Goal: Task Accomplishment & Management: Use online tool/utility

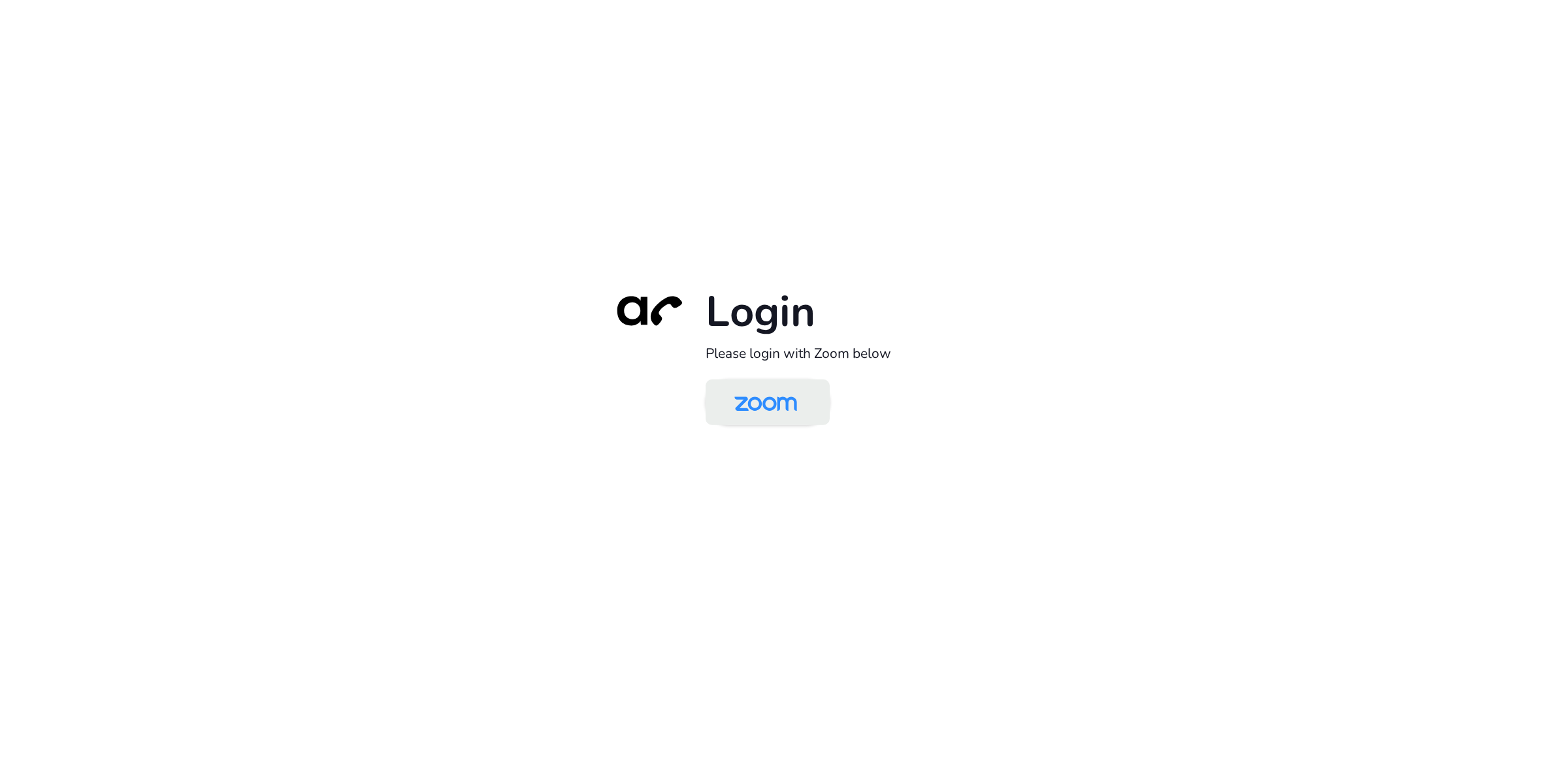
click at [775, 392] on img at bounding box center [766, 404] width 90 height 43
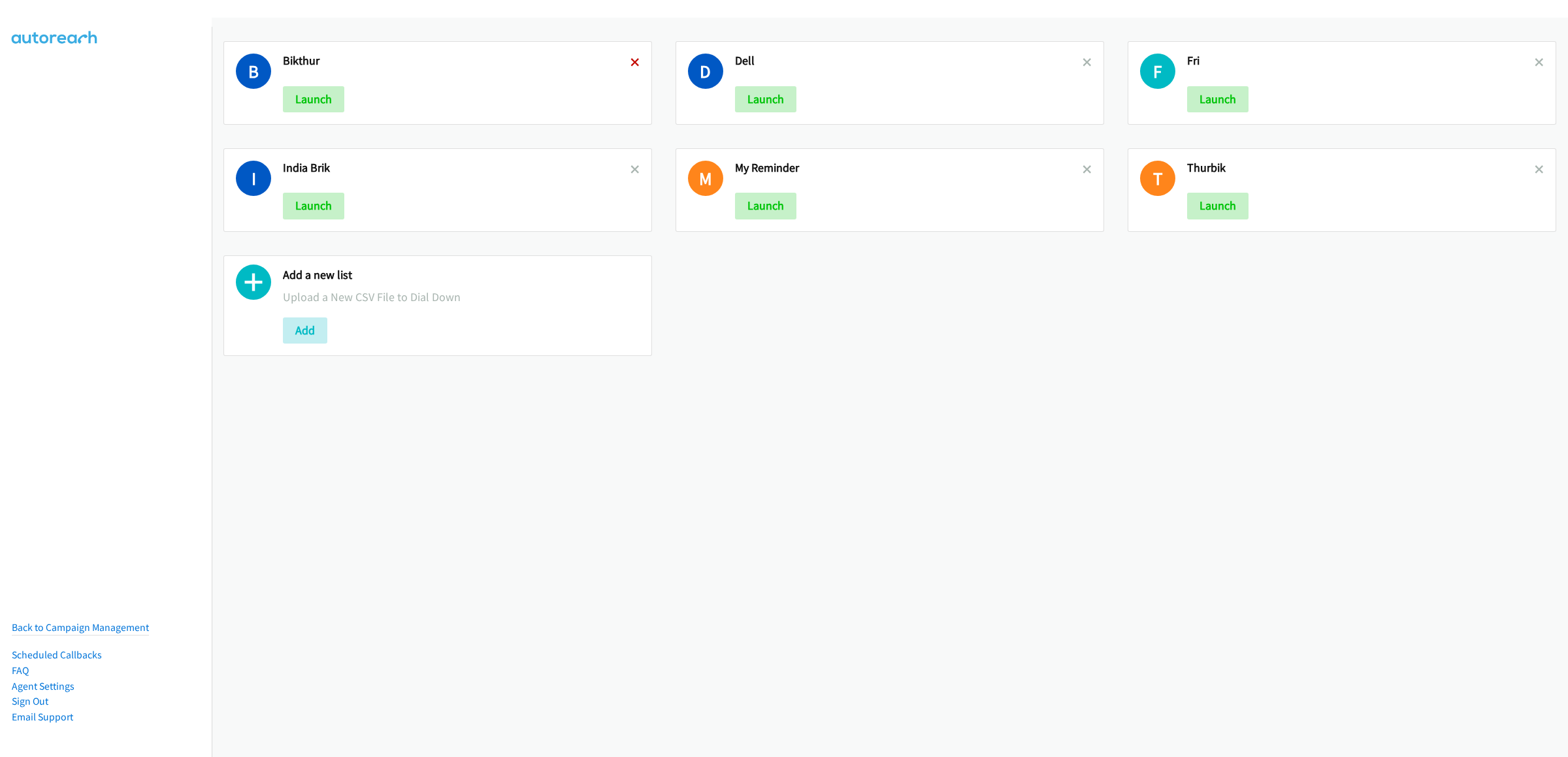
click at [631, 63] on icon at bounding box center [635, 63] width 9 height 9
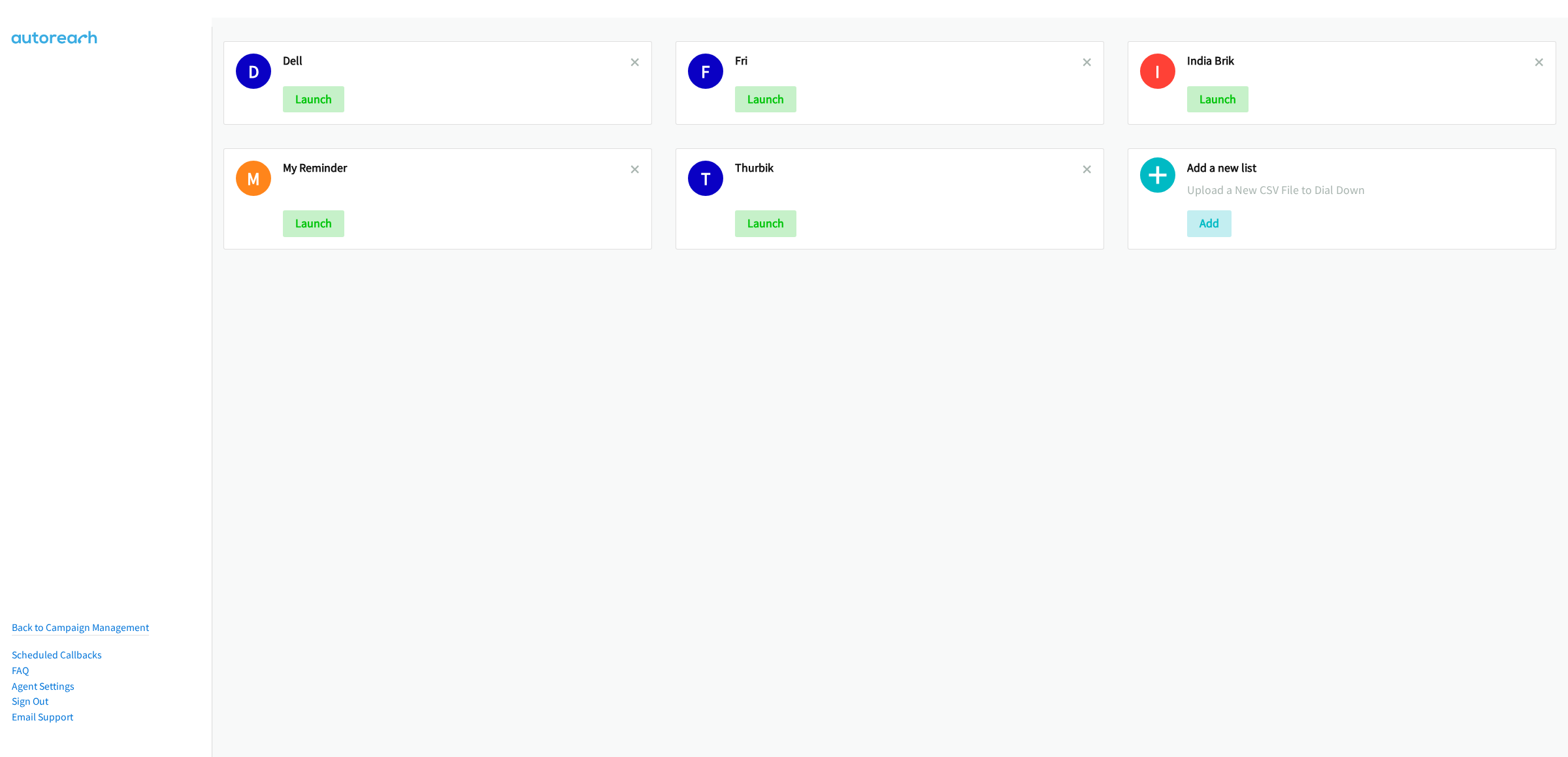
click at [634, 61] on icon at bounding box center [635, 63] width 9 height 9
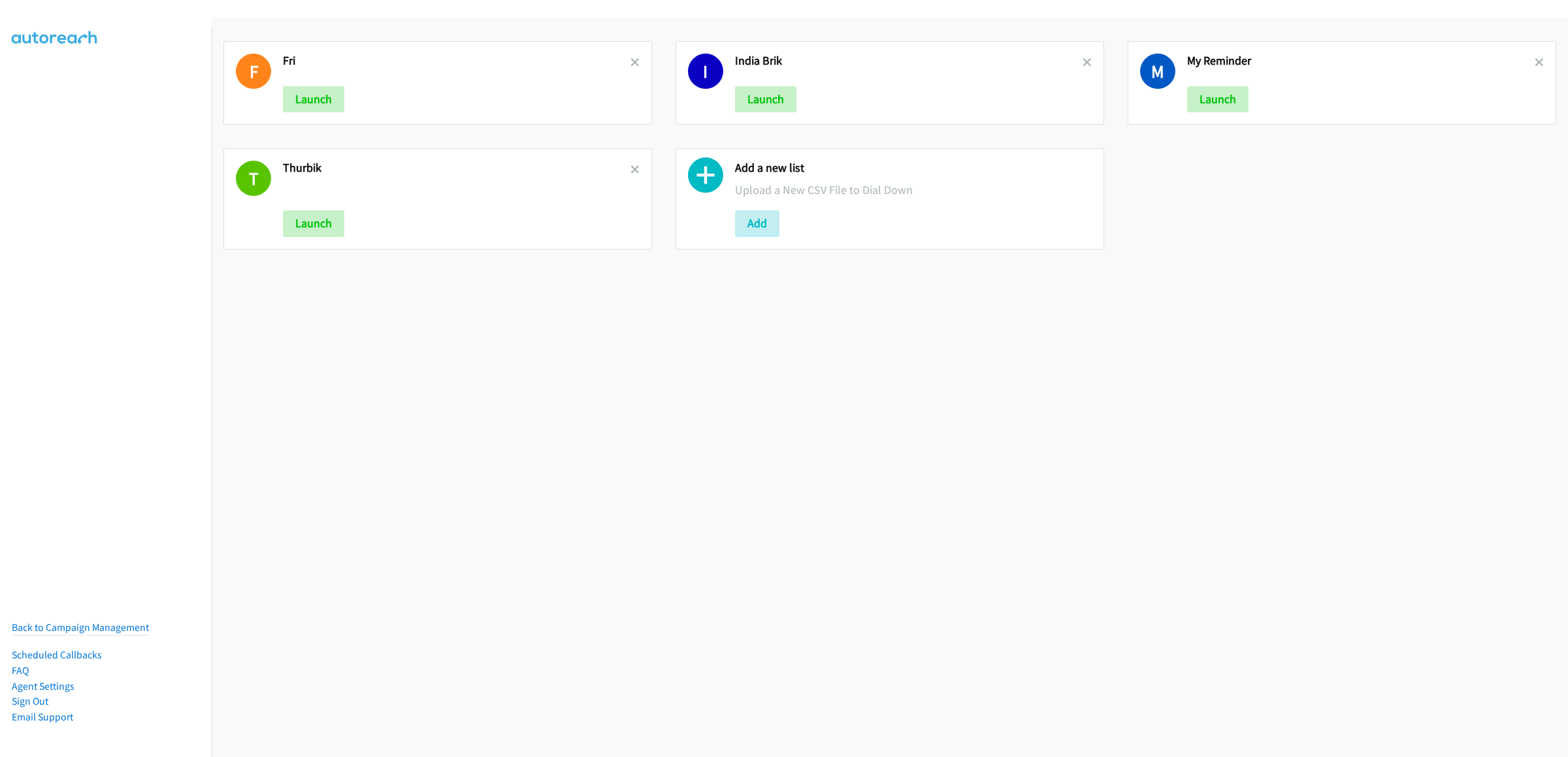
click at [631, 61] on icon at bounding box center [635, 63] width 9 height 9
click at [631, 61] on icon at bounding box center [635, 63] width 9 height 9
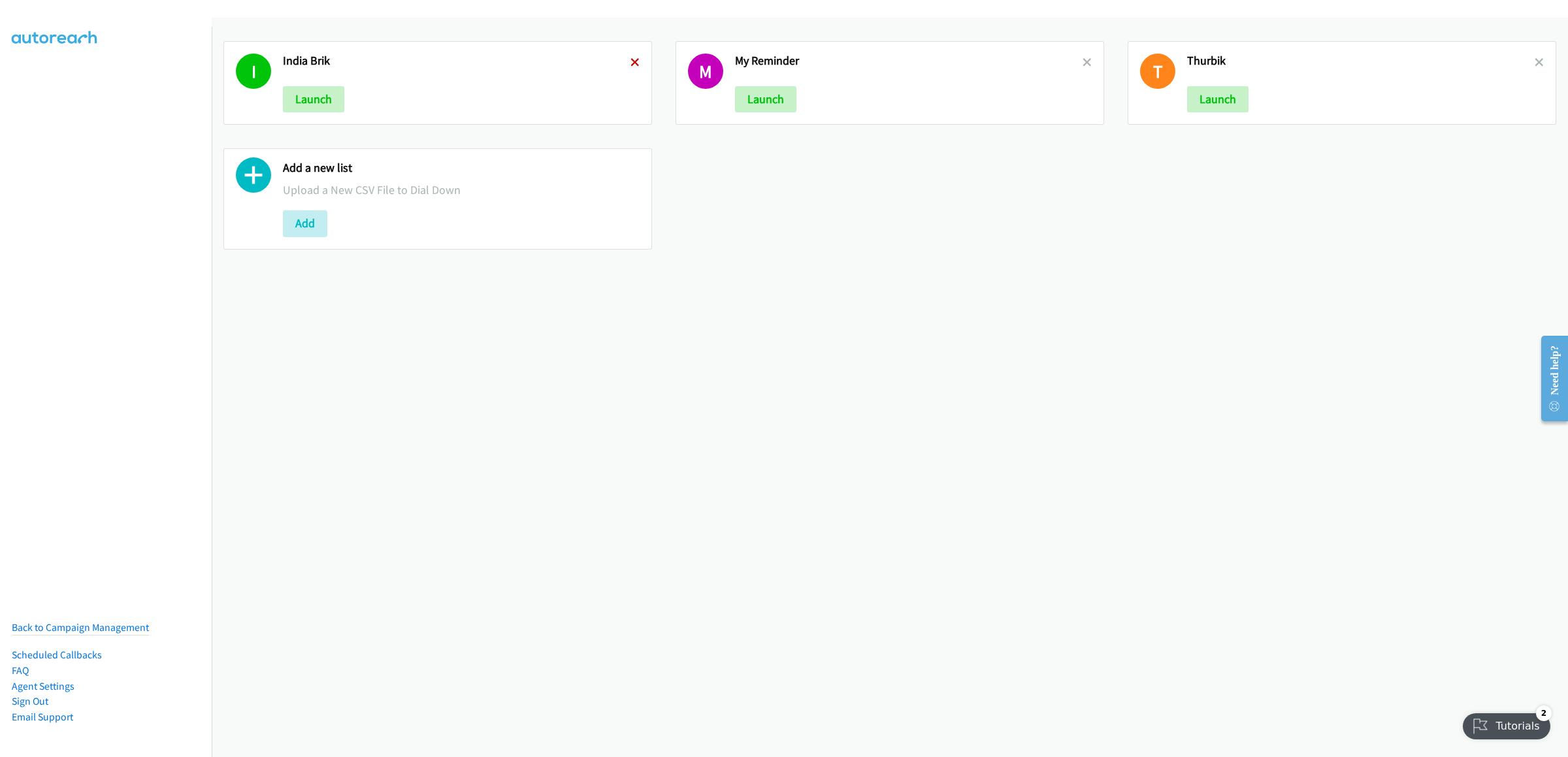
click at [631, 61] on icon at bounding box center [635, 63] width 9 height 9
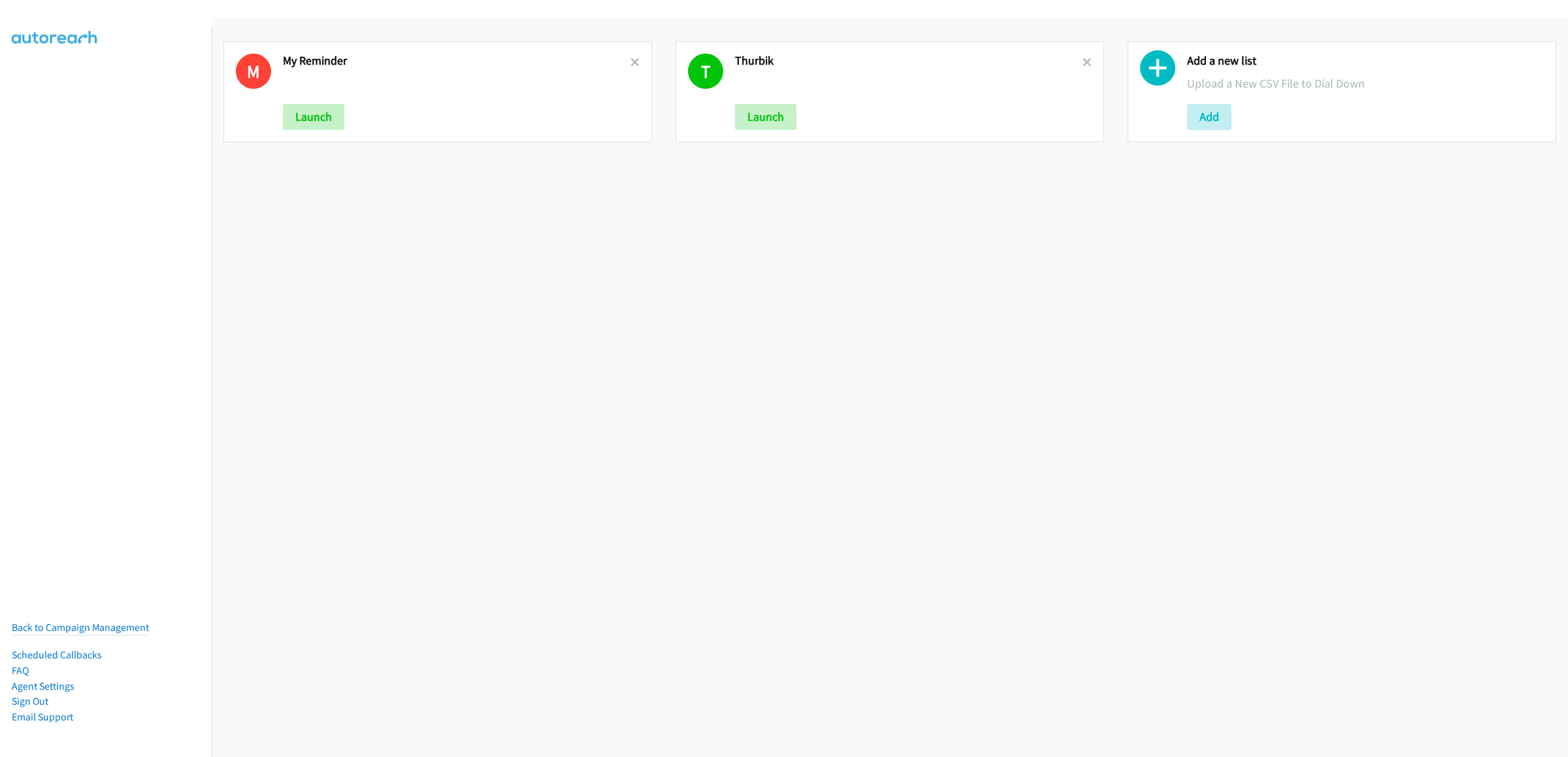
click at [631, 61] on icon at bounding box center [635, 63] width 9 height 9
click at [324, 125] on button "Add" at bounding box center [305, 117] width 44 height 26
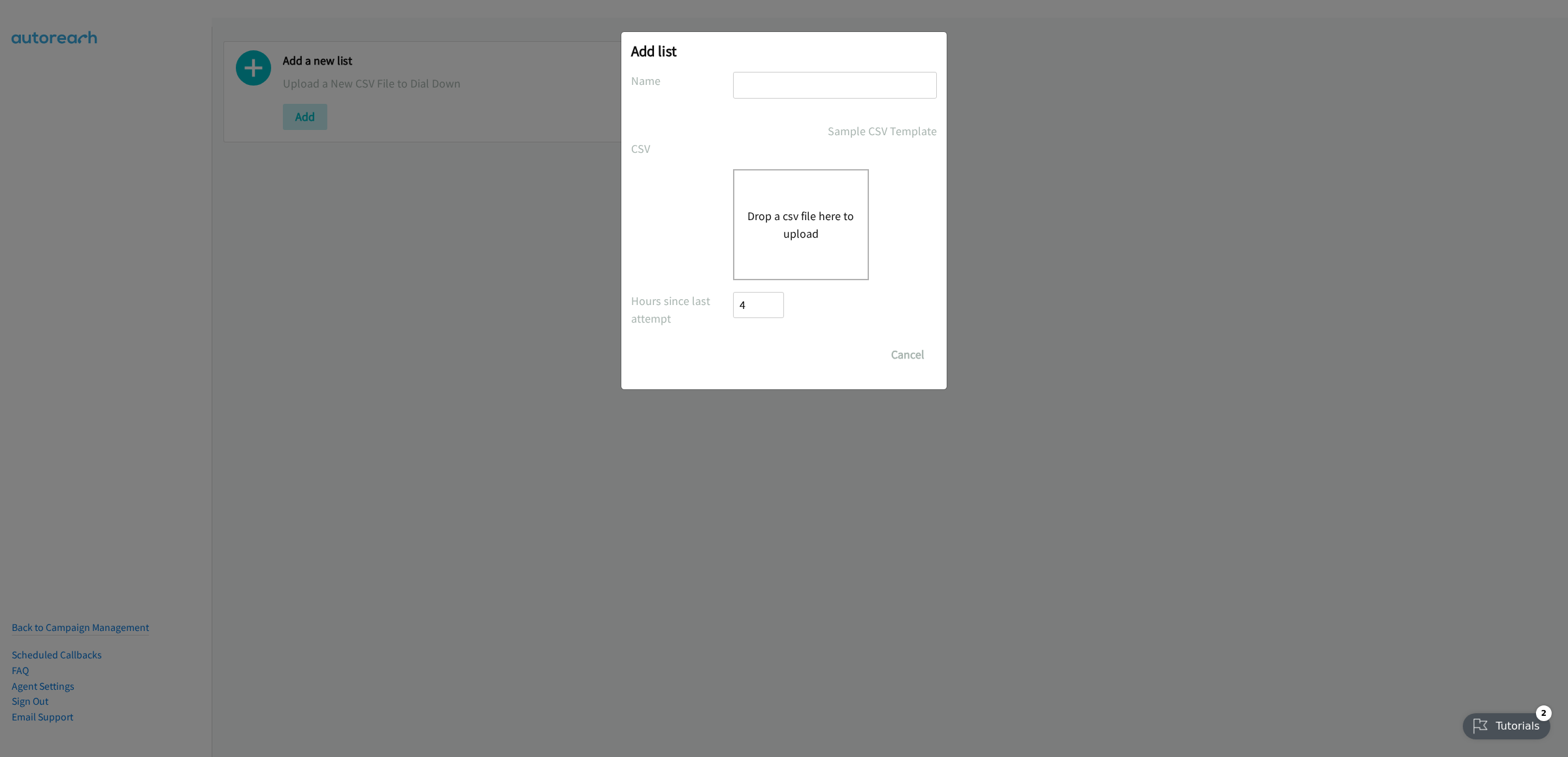
click at [764, 87] on input "text" at bounding box center [835, 85] width 204 height 27
type input "remind"
click at [780, 245] on div "Drop a csv file here to upload" at bounding box center [801, 225] width 136 height 111
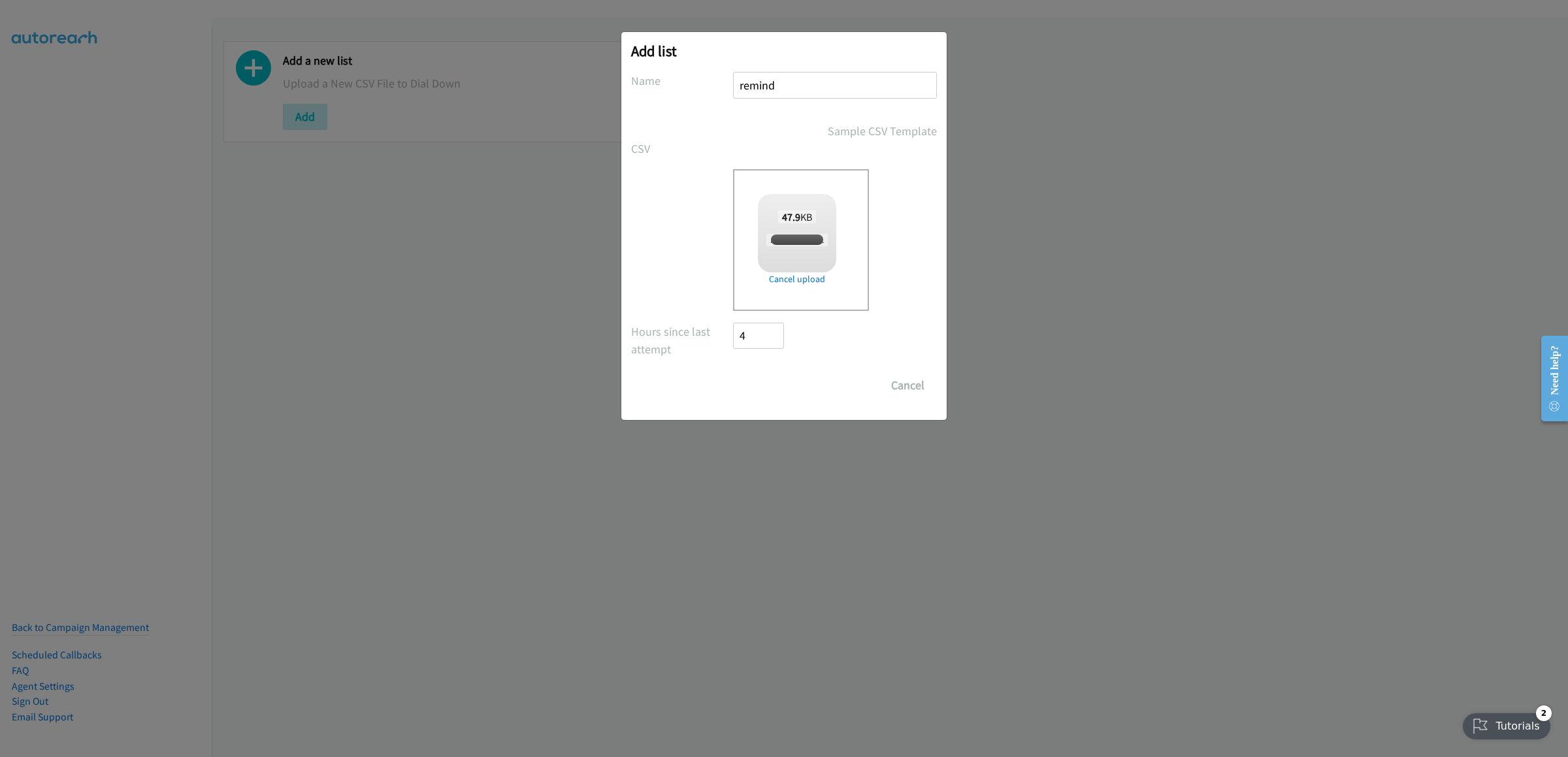
checkbox input "true"
drag, startPoint x: 760, startPoint y: 386, endPoint x: 747, endPoint y: 392, distance: 14.3
click at [755, 389] on input "Save List" at bounding box center [768, 386] width 69 height 26
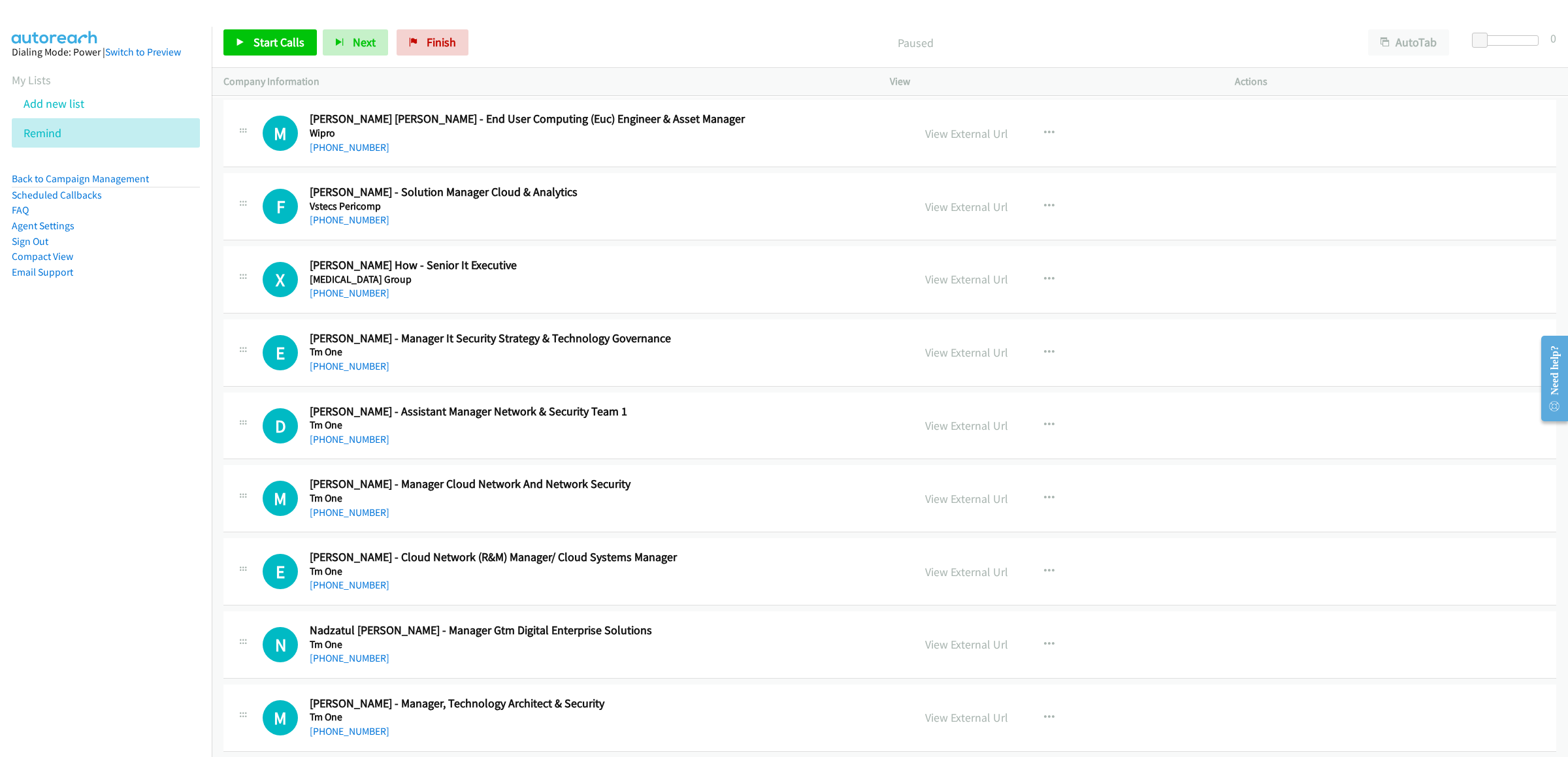
click at [1408, 66] on div "Start Calls Pause Next Finish Paused AutoTab AutoTab 0" at bounding box center [890, 43] width 1357 height 50
click at [1413, 49] on button "AutoTab" at bounding box center [1408, 43] width 81 height 26
click at [251, 35] on link "Start Calls" at bounding box center [270, 43] width 93 height 26
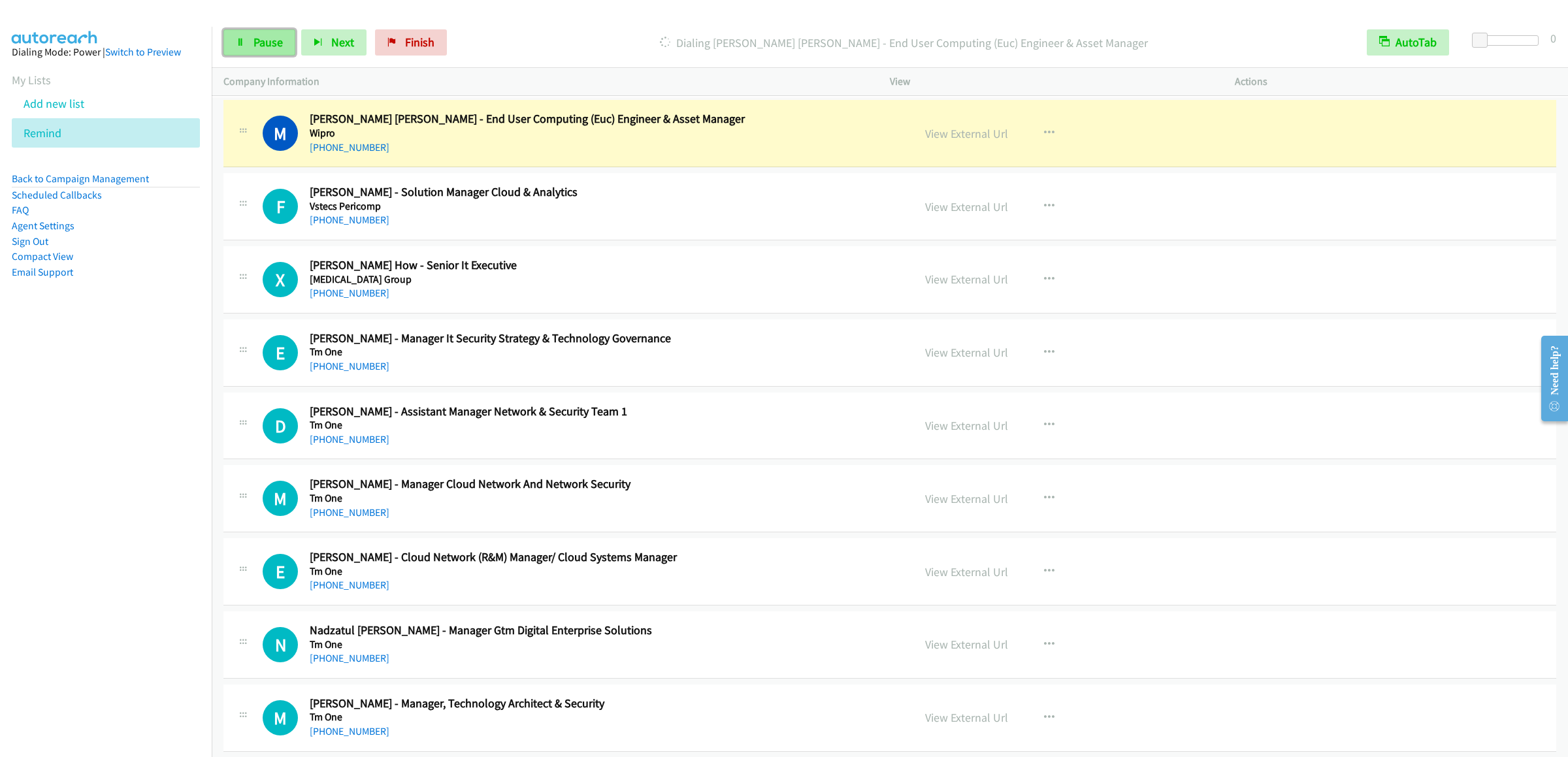
click at [241, 36] on link "Pause" at bounding box center [260, 43] width 72 height 26
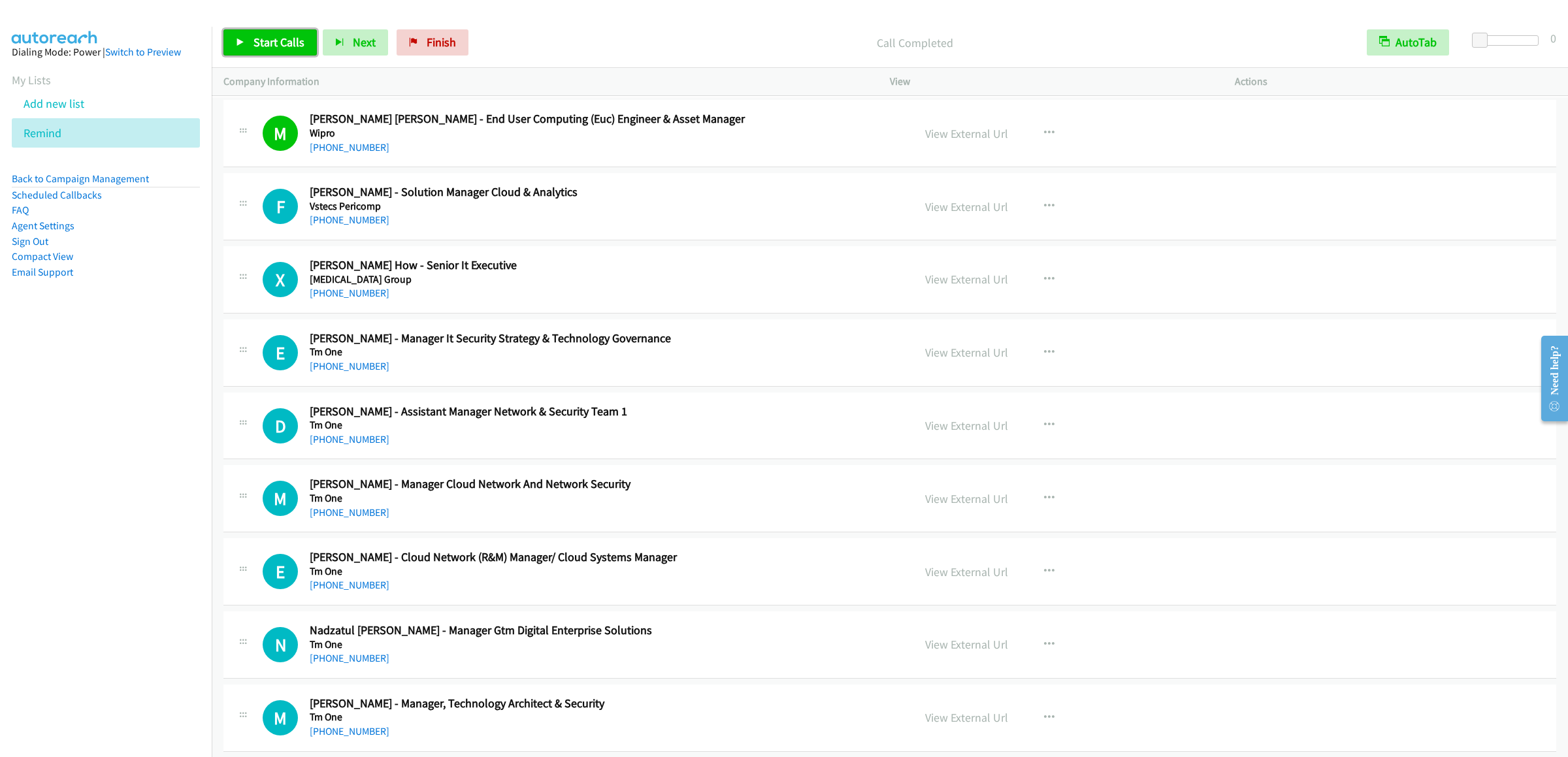
click at [233, 48] on link "Start Calls" at bounding box center [270, 43] width 93 height 26
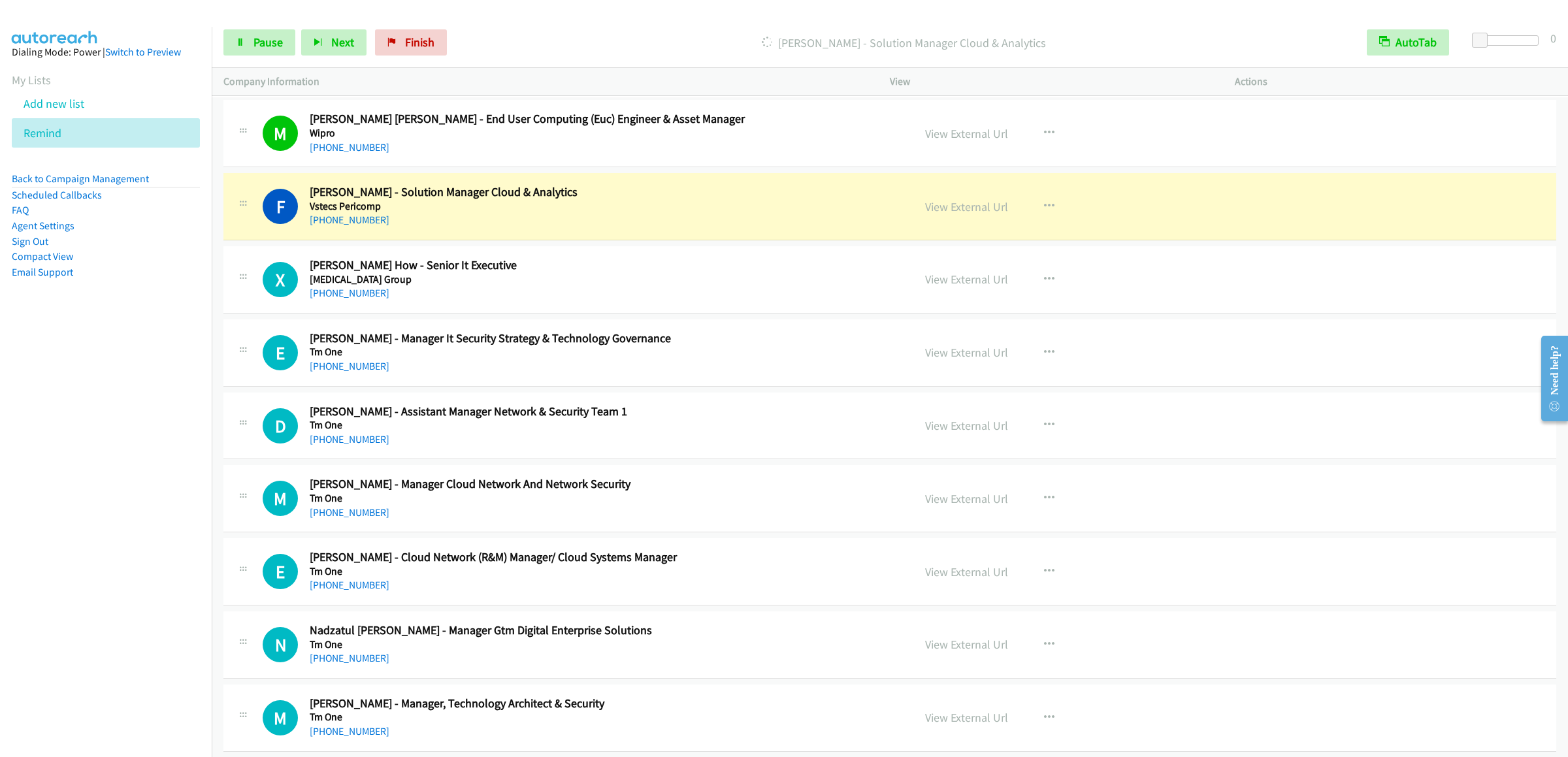
click at [236, 61] on div "Start Calls Pause Next Finish [PERSON_NAME] - Solution Manager Cloud & Analytic…" at bounding box center [890, 43] width 1357 height 50
click at [243, 48] on link "Pause" at bounding box center [260, 43] width 72 height 26
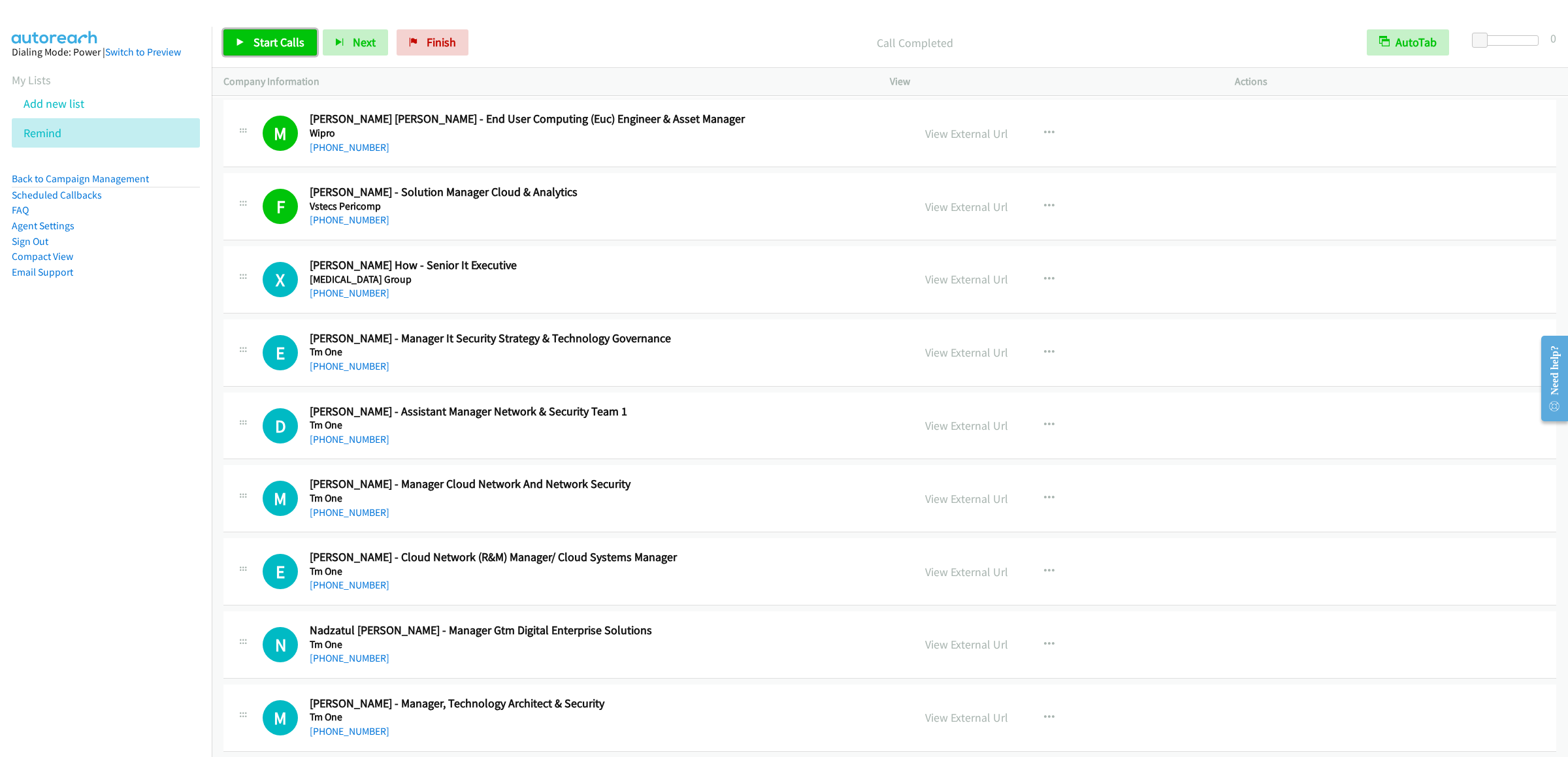
click at [256, 46] on span "Start Calls" at bounding box center [279, 42] width 51 height 15
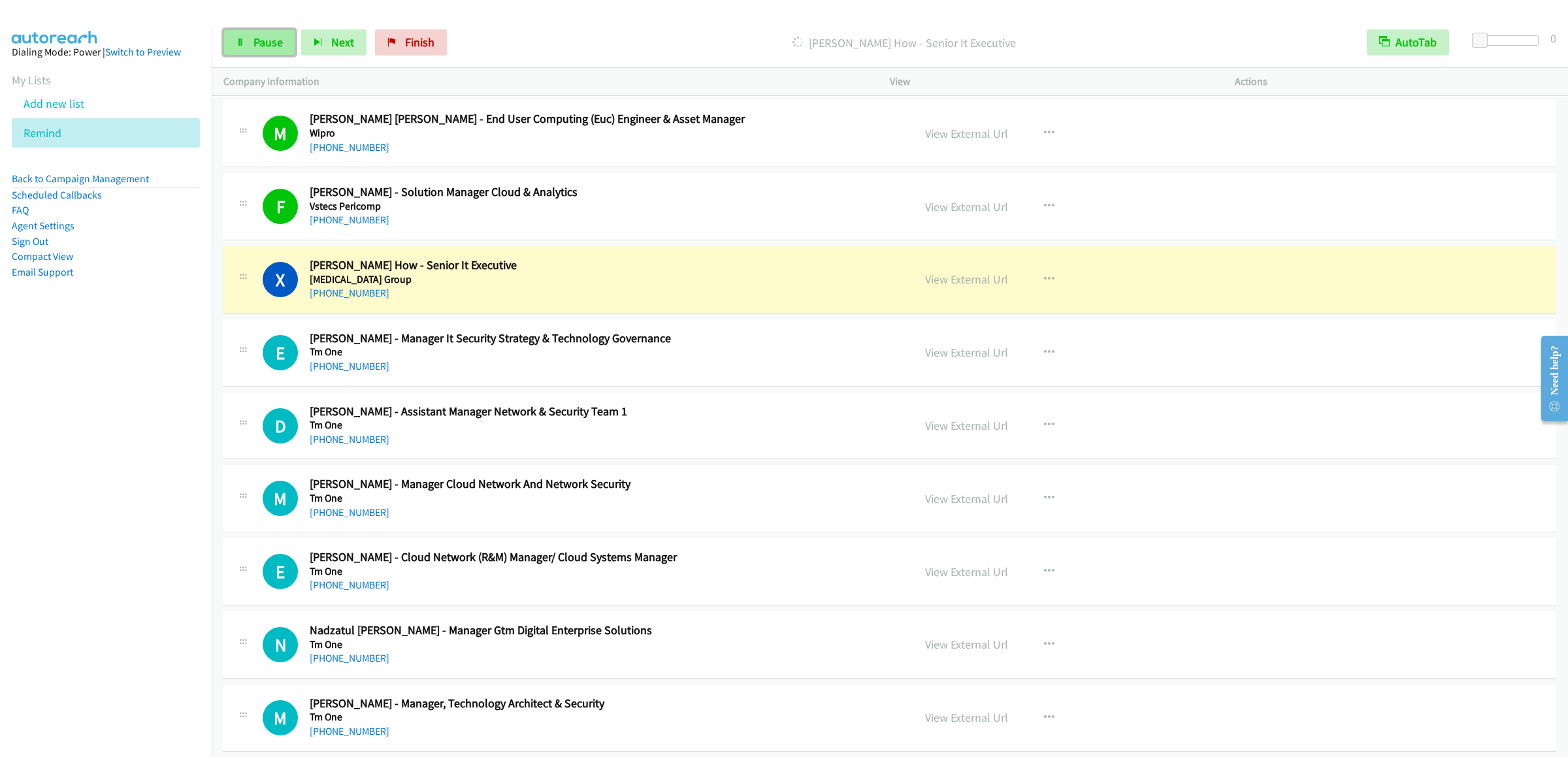
click at [271, 40] on span "Pause" at bounding box center [268, 42] width 29 height 15
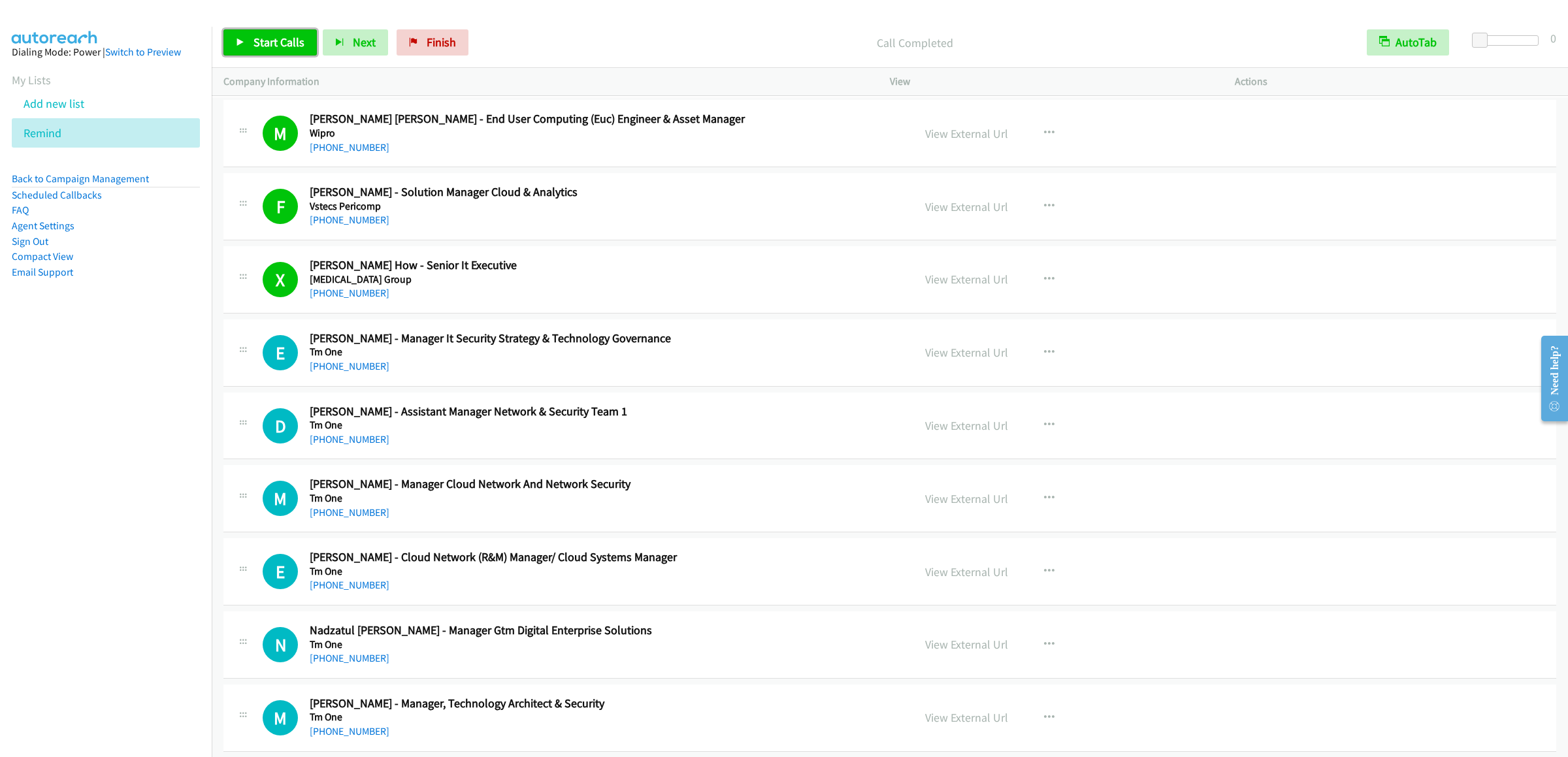
click at [308, 35] on link "Start Calls" at bounding box center [270, 43] width 93 height 26
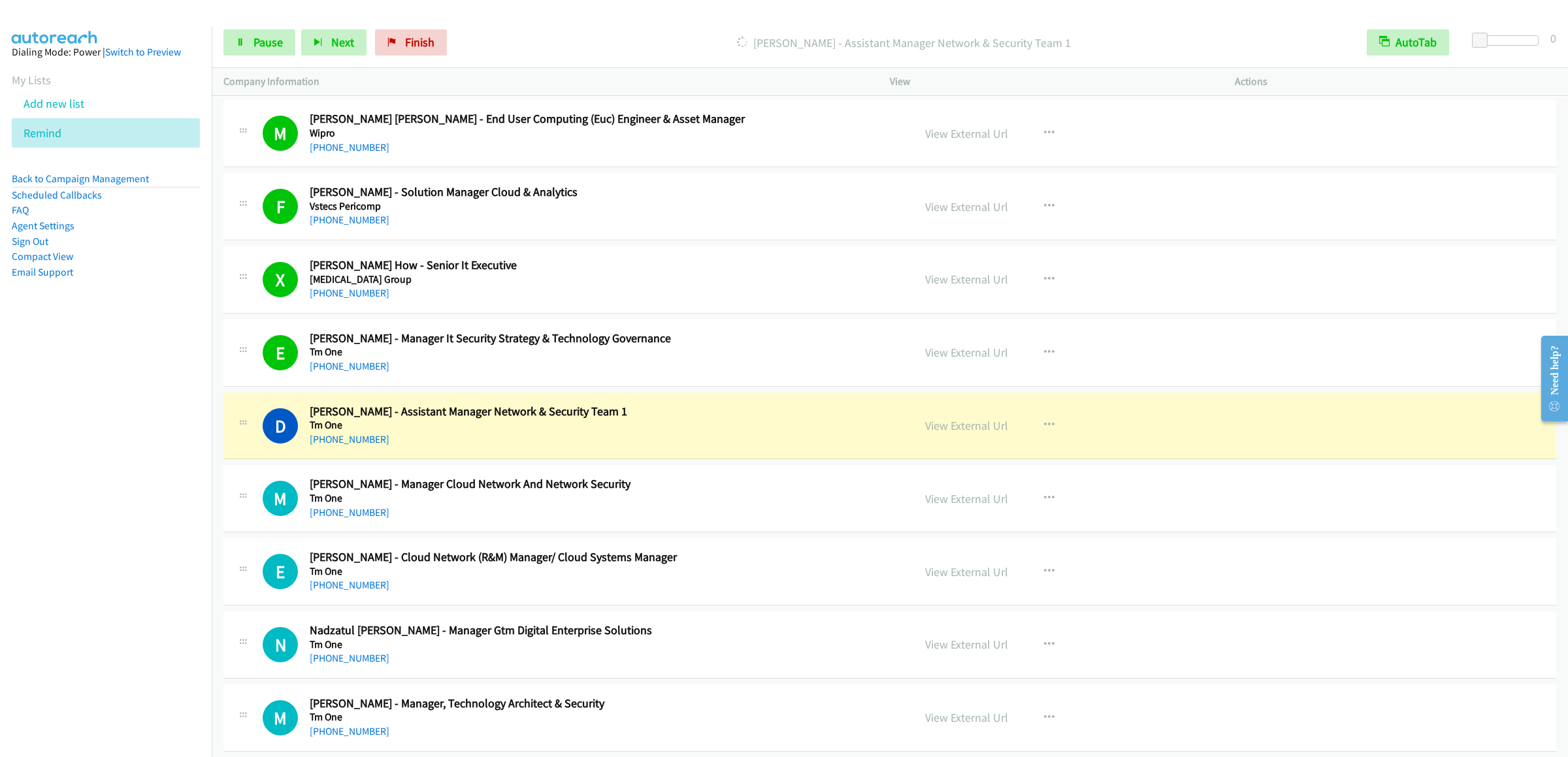
scroll to position [130, 0]
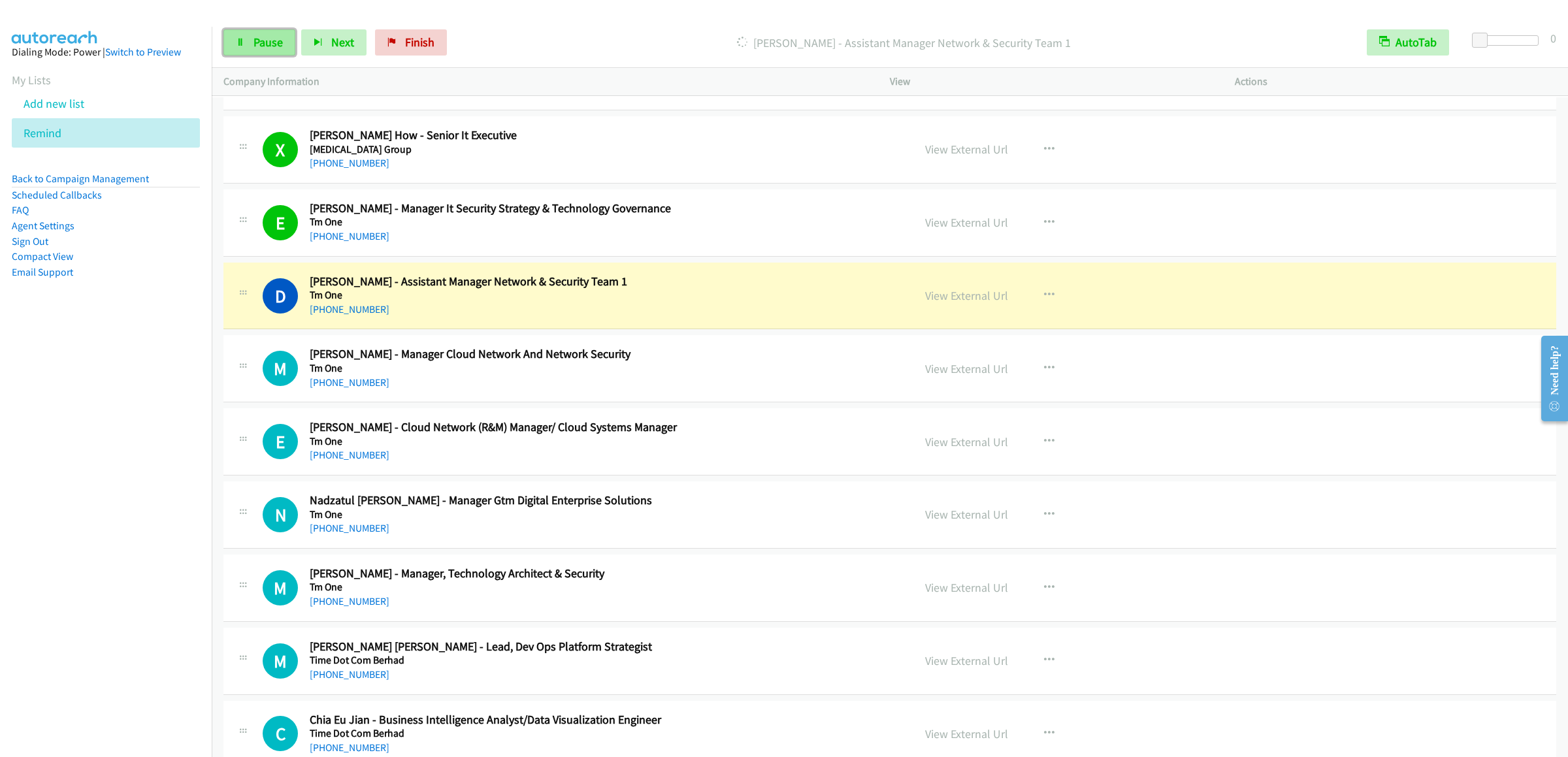
click at [253, 45] on span "Pause" at bounding box center [268, 42] width 29 height 15
click at [212, 48] on div "Start Calls Pause Next Finish Paused AutoTab AutoTab 0" at bounding box center [890, 43] width 1357 height 50
click at [271, 57] on div "Start Calls Pause Next Finish Paused AutoTab AutoTab 0" at bounding box center [890, 43] width 1357 height 50
click at [224, 34] on link "Start Calls" at bounding box center [270, 43] width 93 height 26
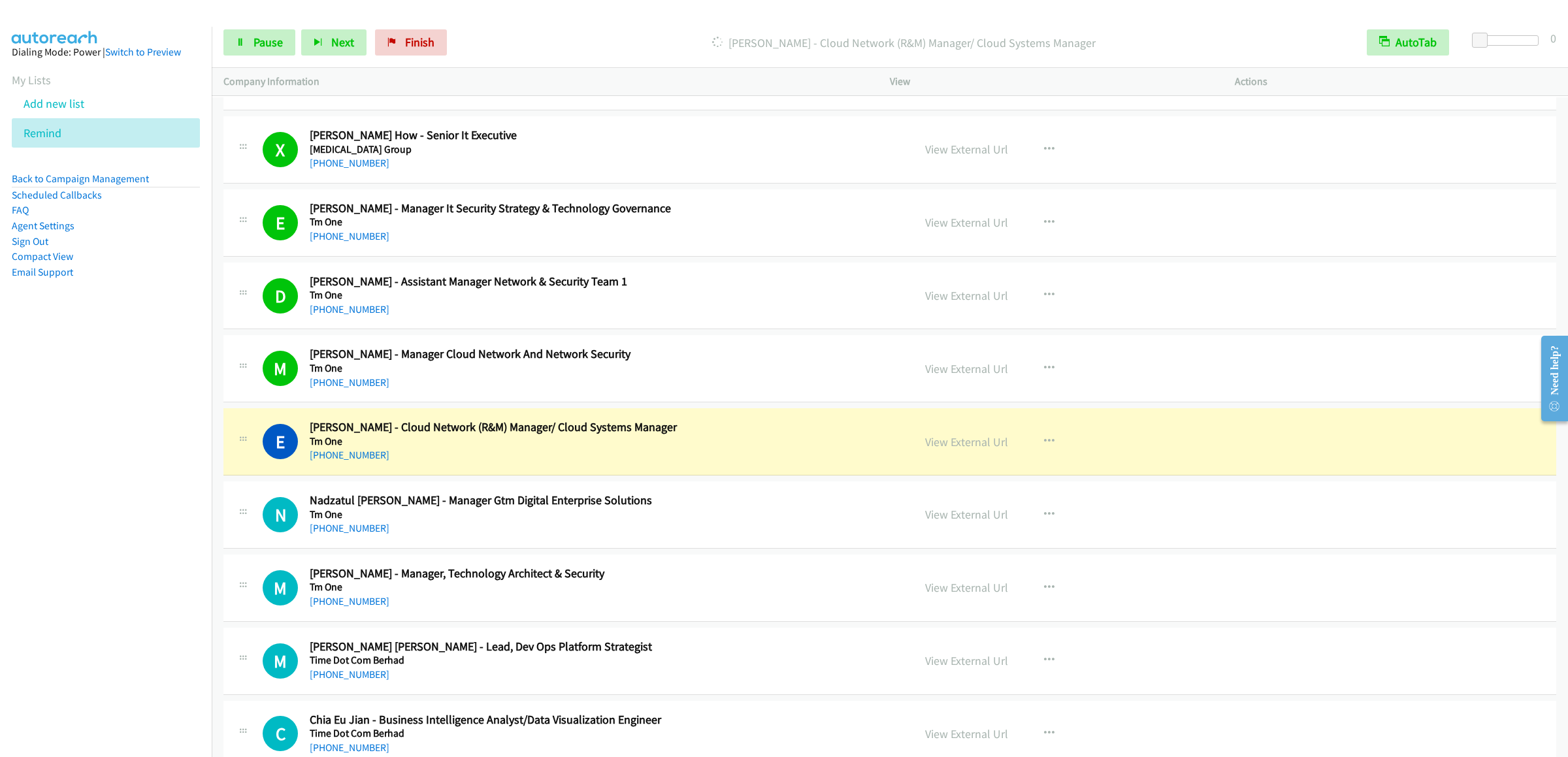
scroll to position [392, 0]
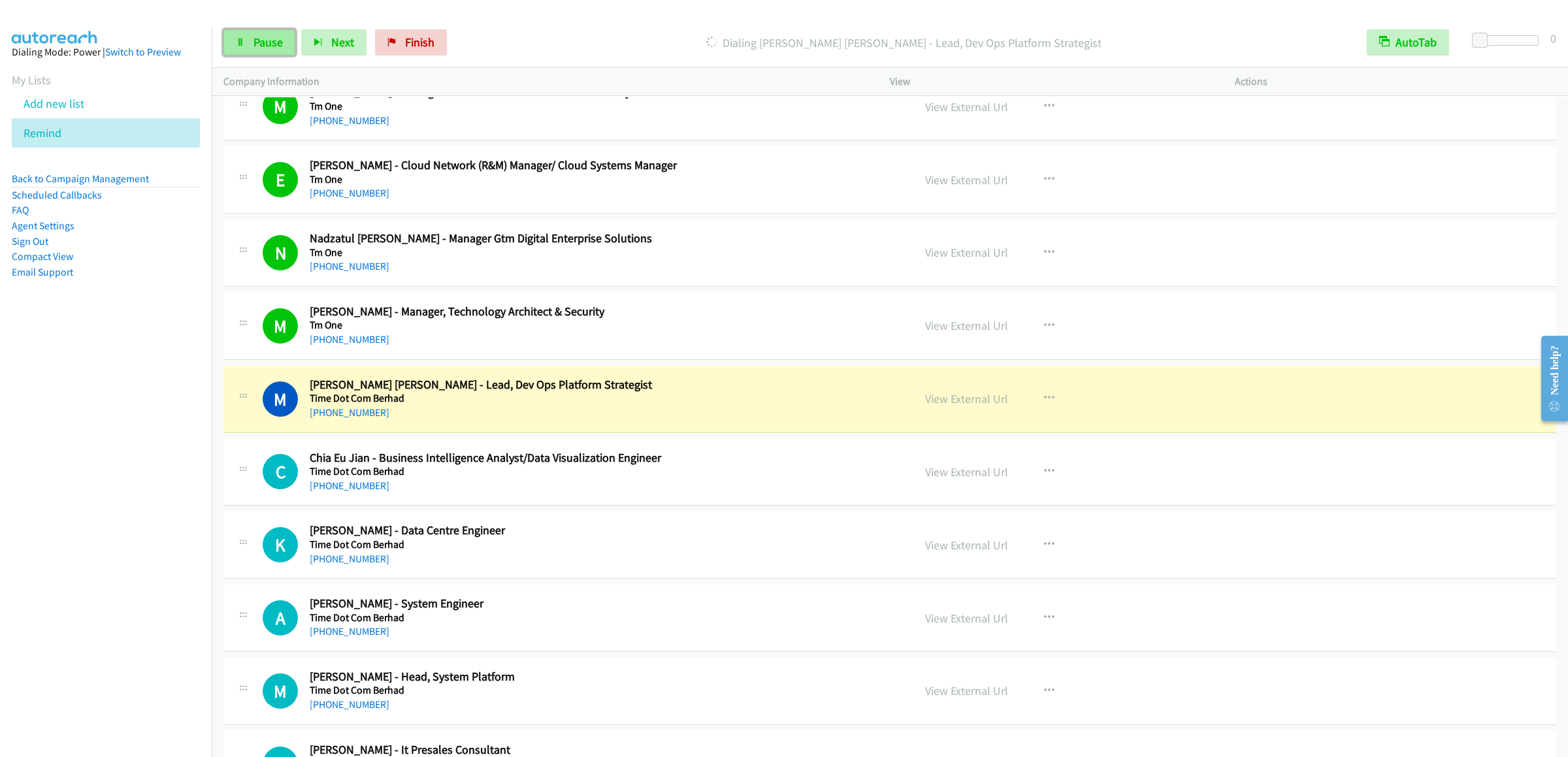
click at [245, 40] on link "Pause" at bounding box center [260, 43] width 72 height 26
click at [255, 57] on div "Start Calls Pause Next Finish Paused AutoTab AutoTab 0" at bounding box center [890, 43] width 1357 height 50
click at [260, 53] on link "Start Calls" at bounding box center [270, 43] width 93 height 26
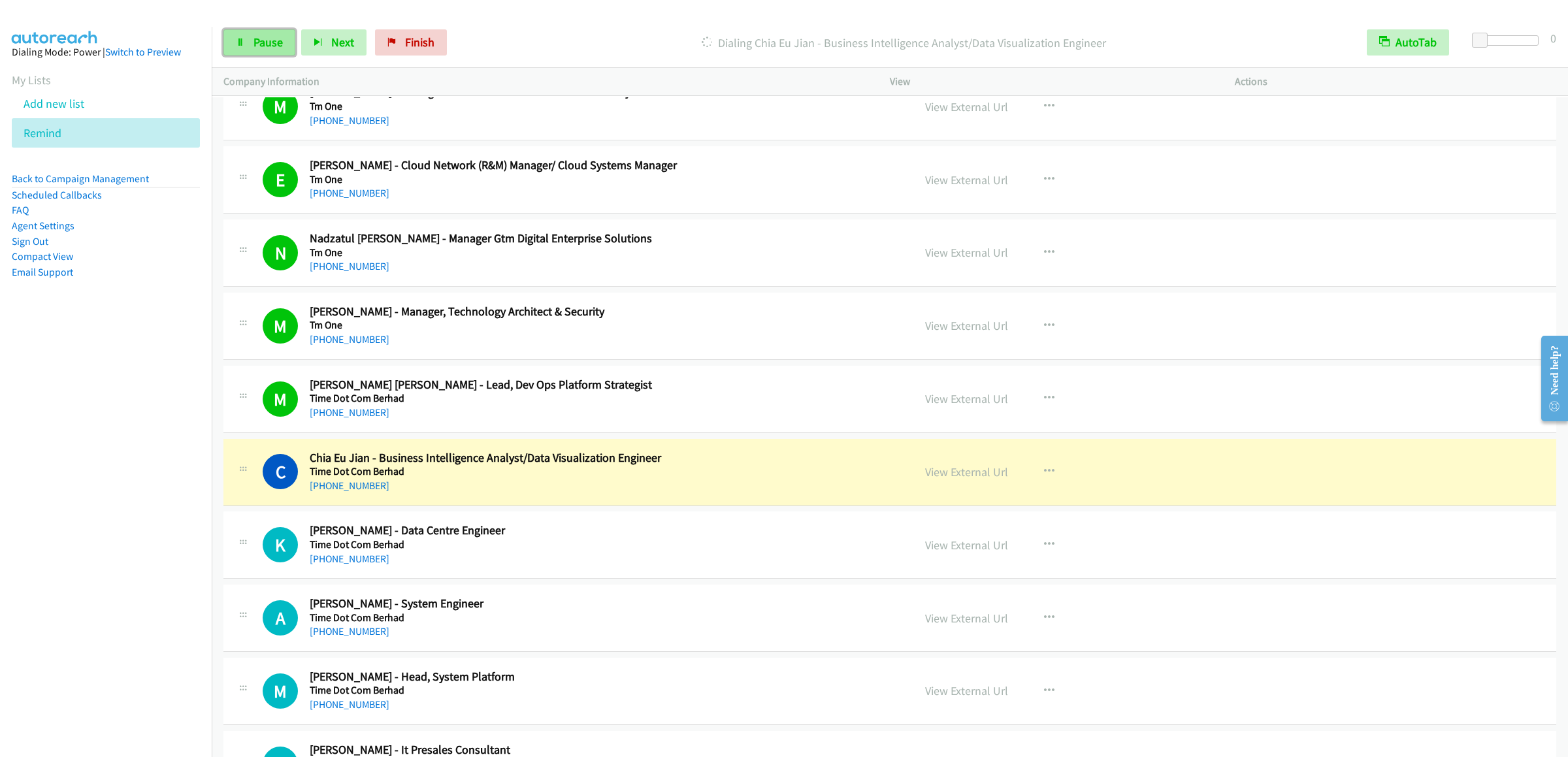
click at [270, 31] on link "Pause" at bounding box center [260, 43] width 72 height 26
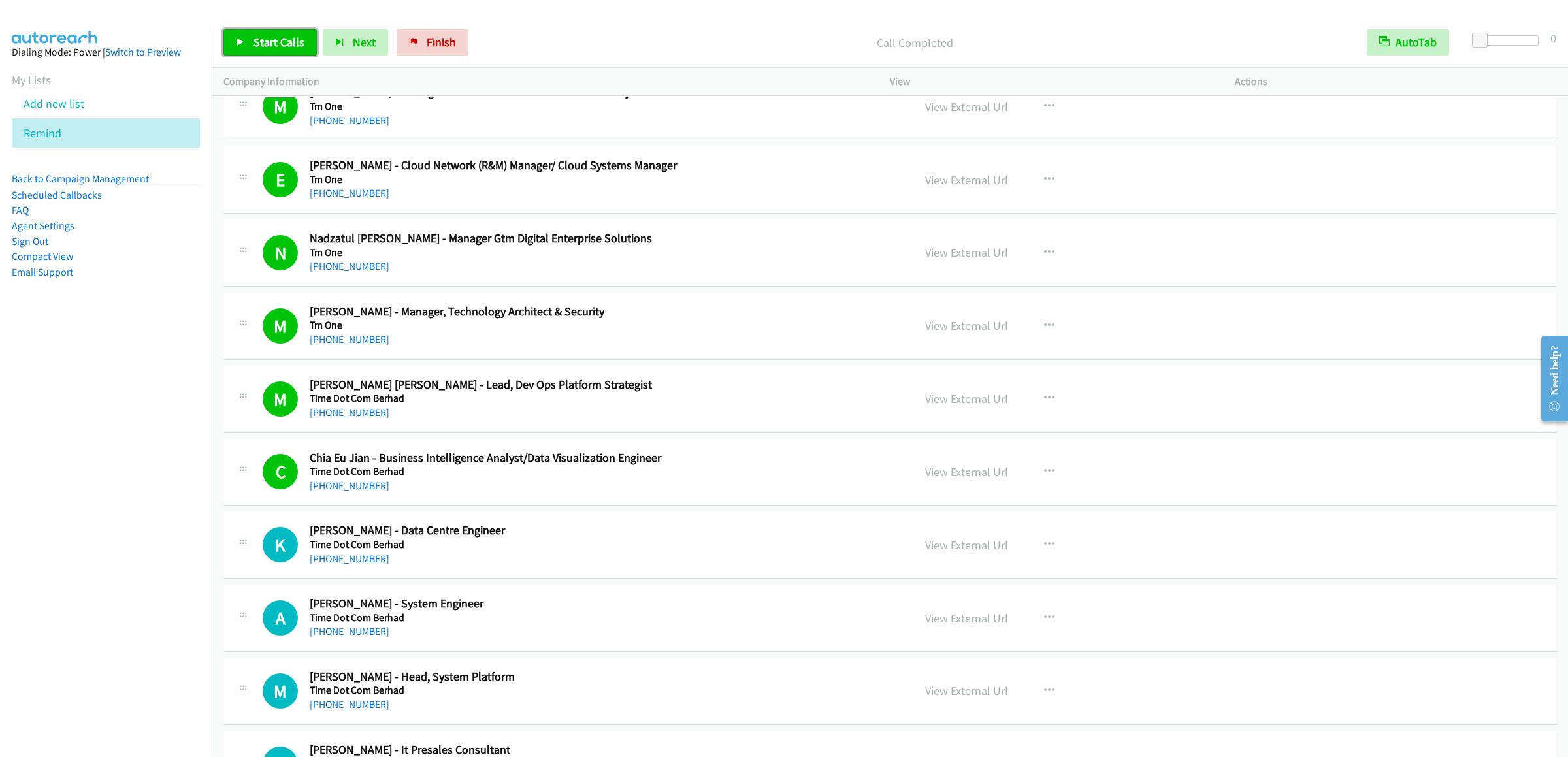
click at [308, 37] on link "Start Calls" at bounding box center [270, 43] width 93 height 26
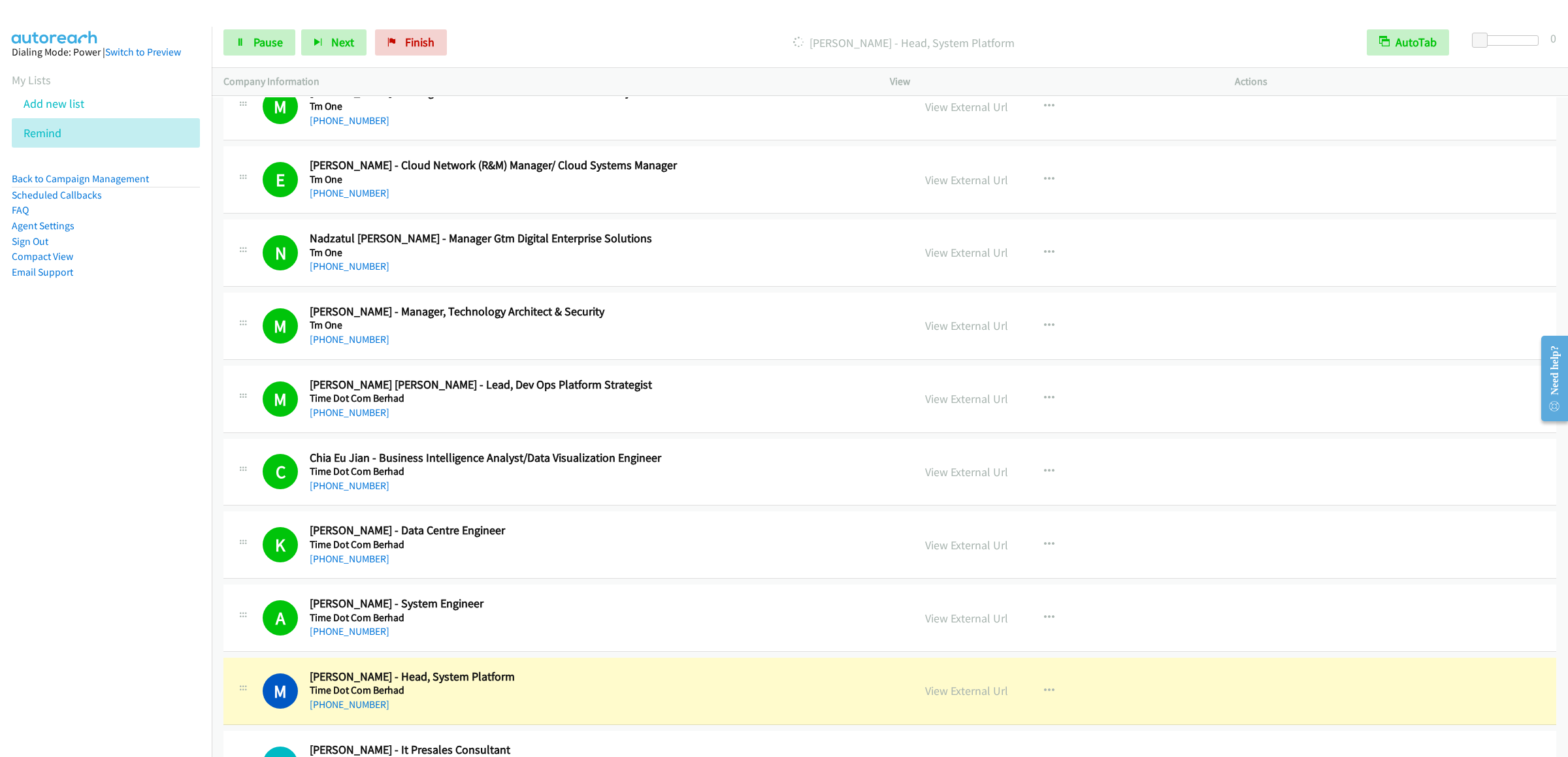
click at [252, 26] on div "Start Calls Pause Next Finish [PERSON_NAME] - Head, System Platform AutoTab Aut…" at bounding box center [890, 43] width 1357 height 50
click at [252, 30] on link "Pause" at bounding box center [260, 43] width 72 height 26
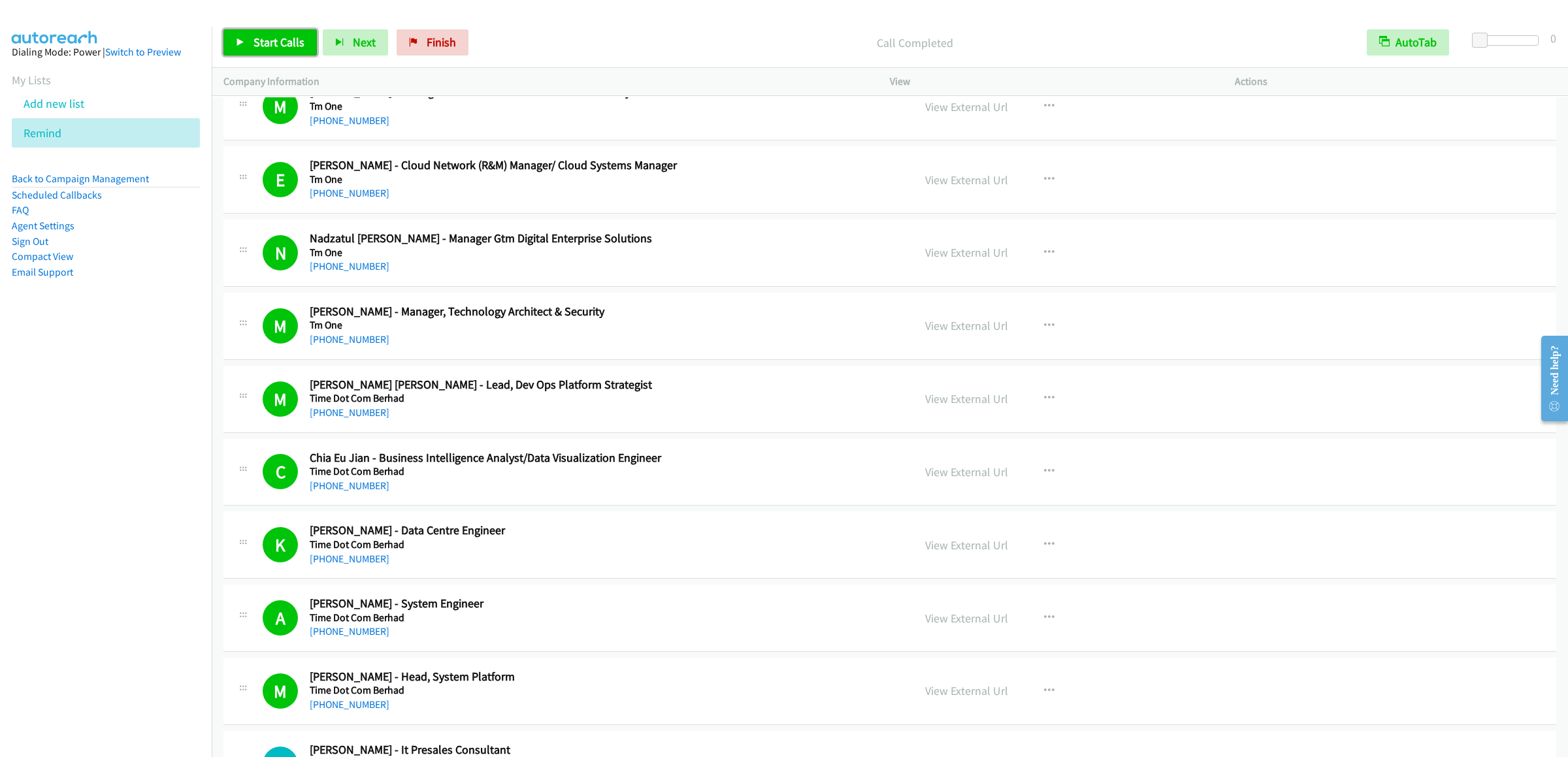
click at [252, 31] on link "Start Calls" at bounding box center [270, 43] width 93 height 26
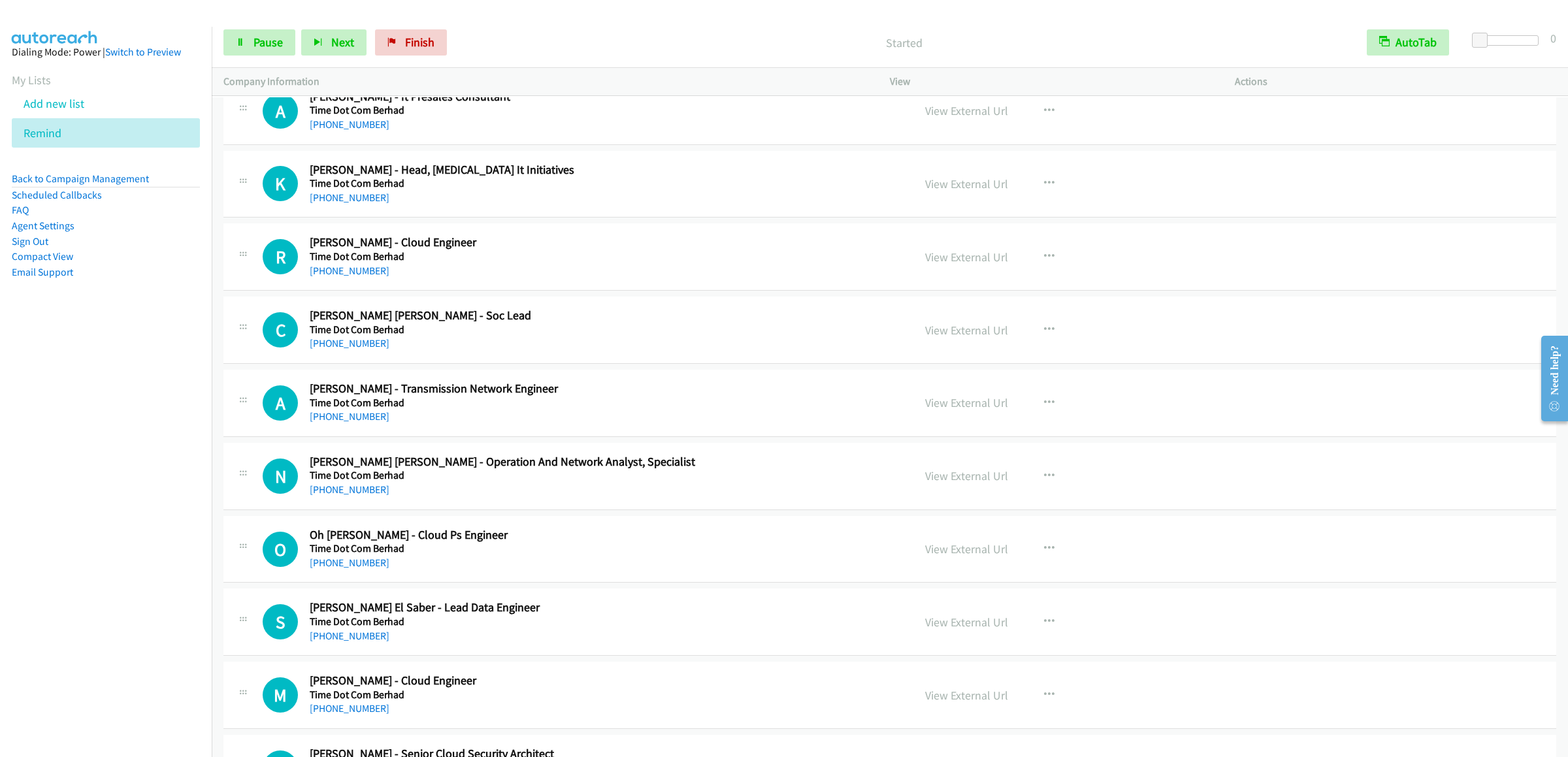
scroll to position [654, 0]
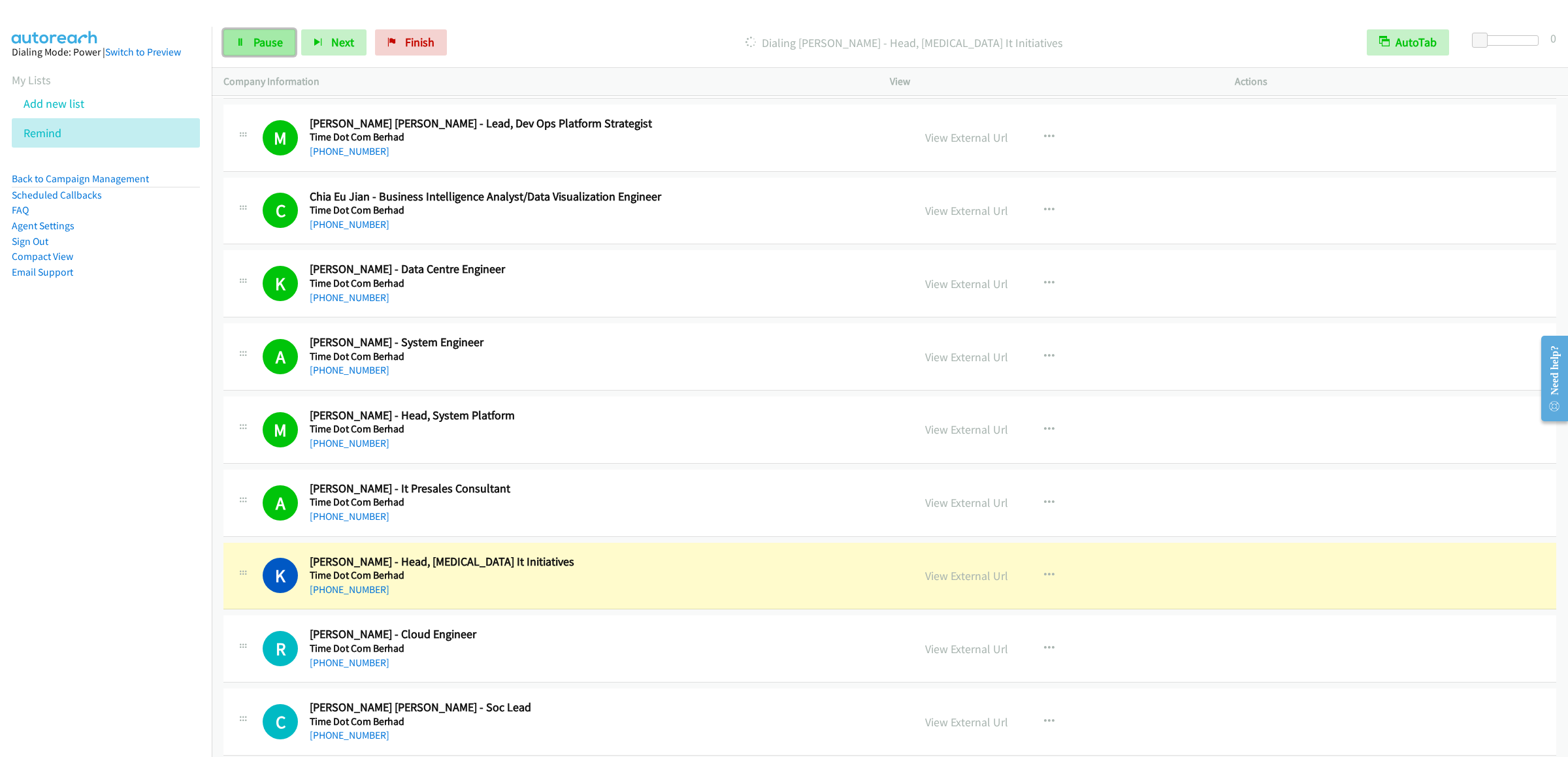
click at [256, 43] on span "Pause" at bounding box center [268, 42] width 29 height 15
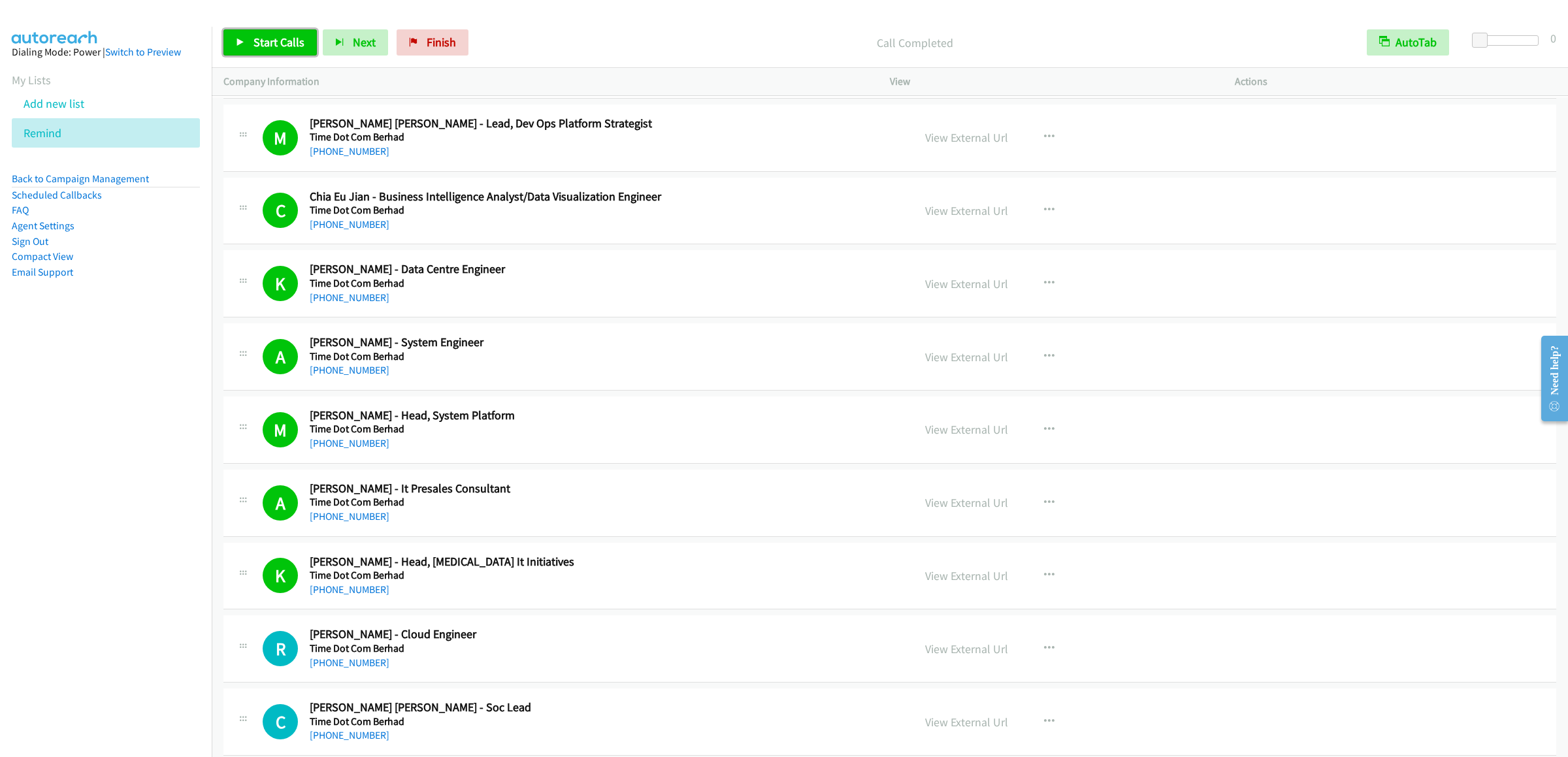
click at [301, 29] on link "Start Calls" at bounding box center [270, 43] width 93 height 26
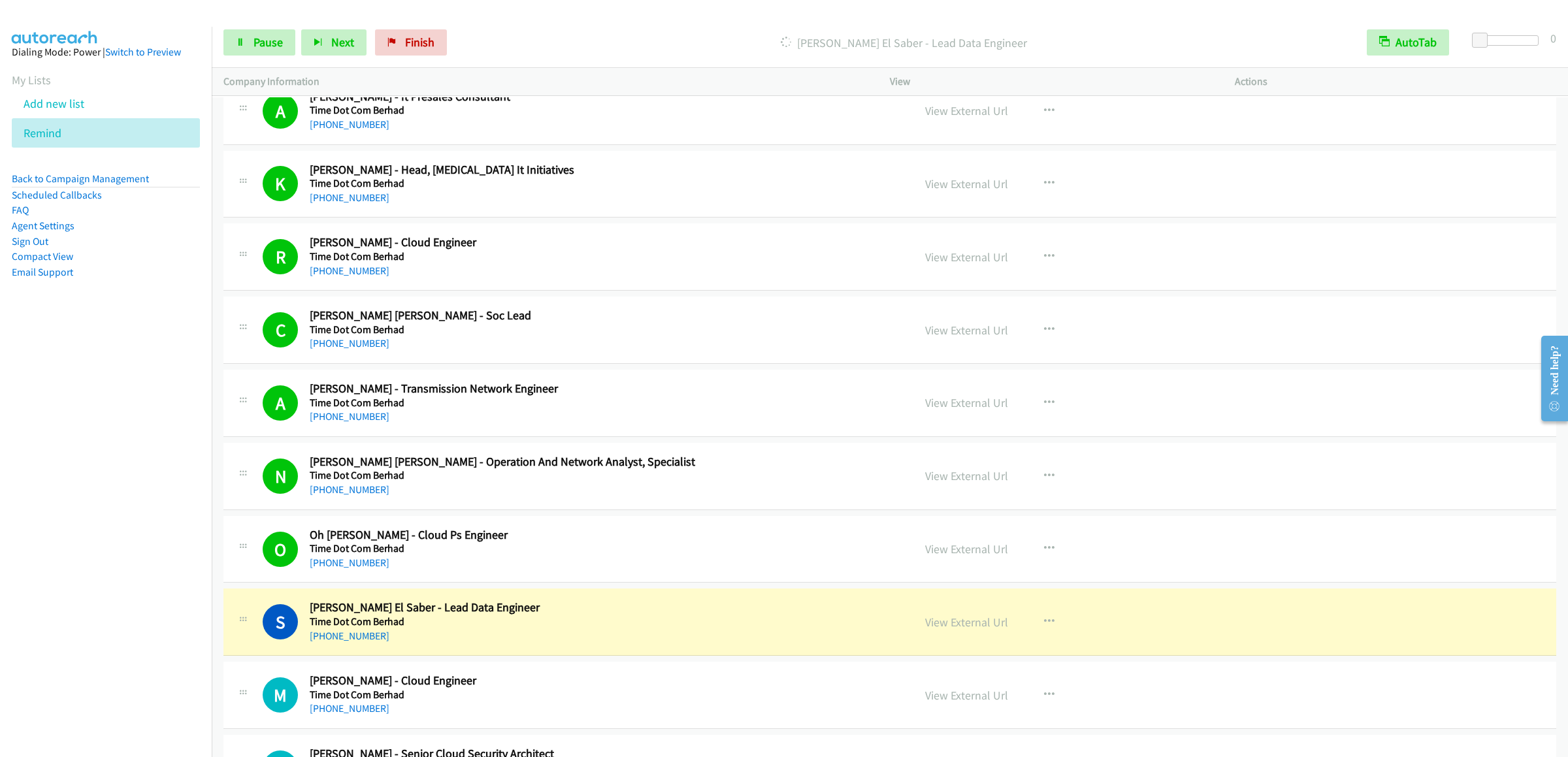
scroll to position [1438, 0]
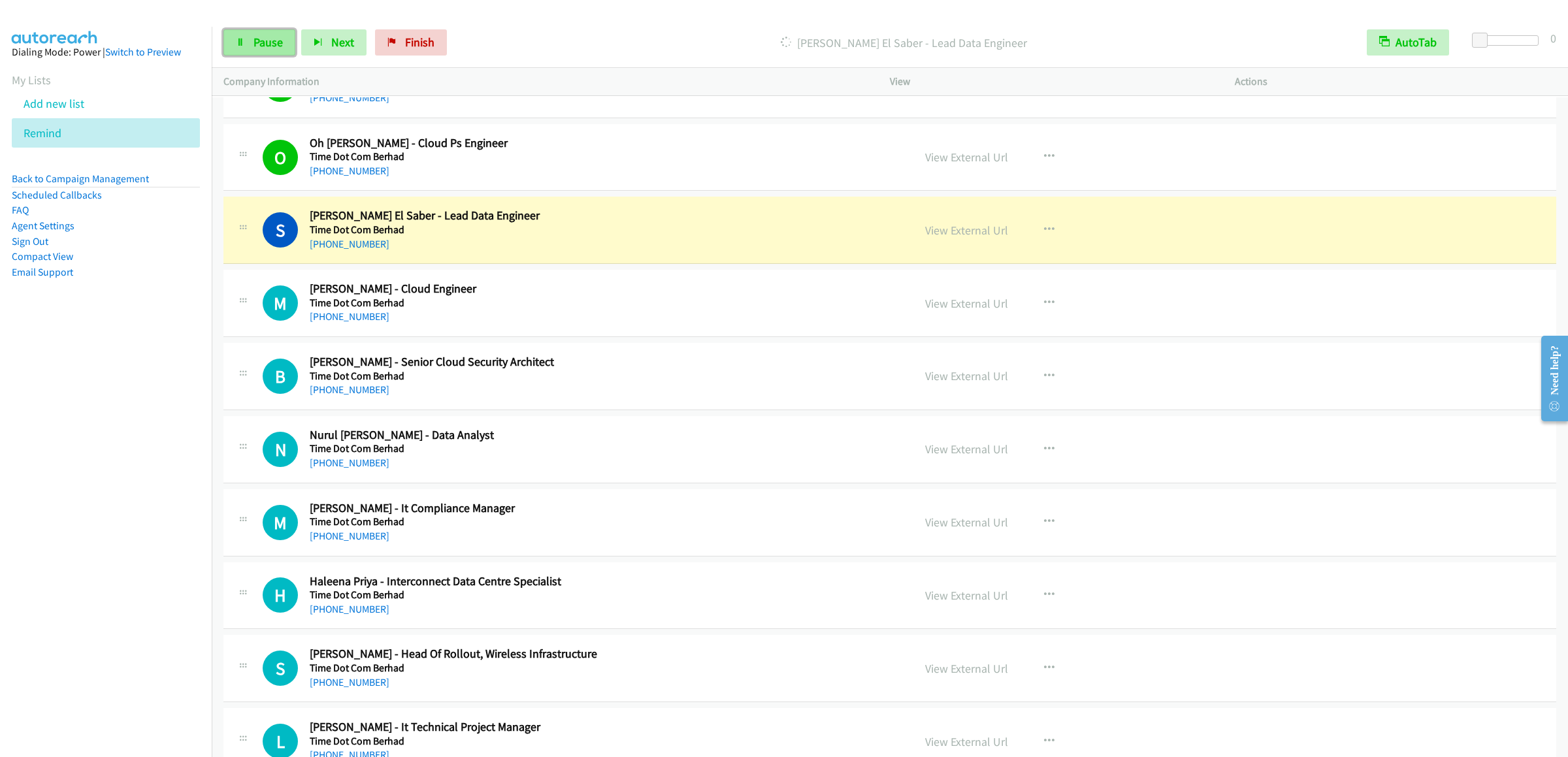
click at [263, 47] on span "Pause" at bounding box center [268, 42] width 29 height 15
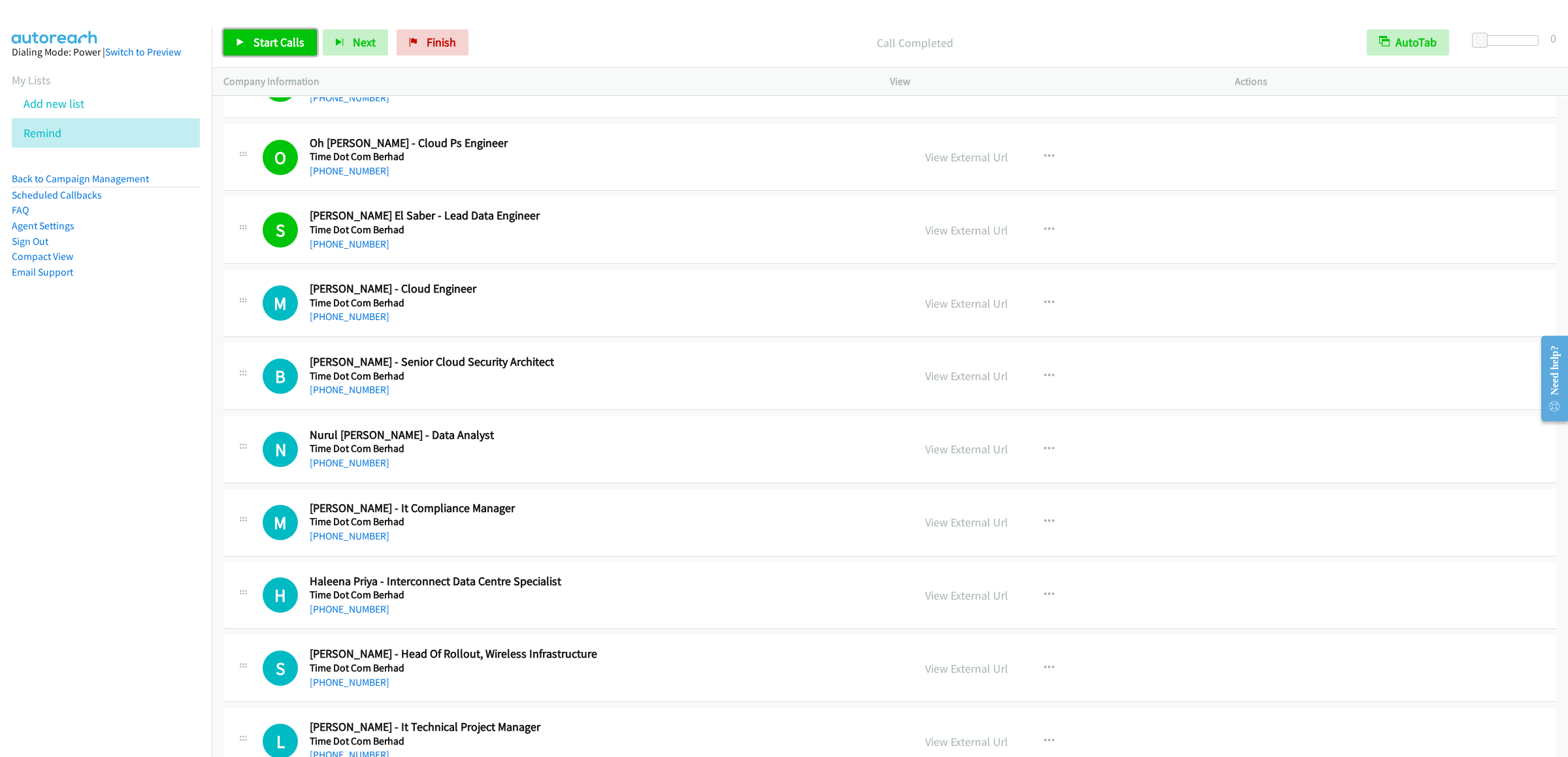
click at [294, 47] on span "Start Calls" at bounding box center [279, 42] width 51 height 15
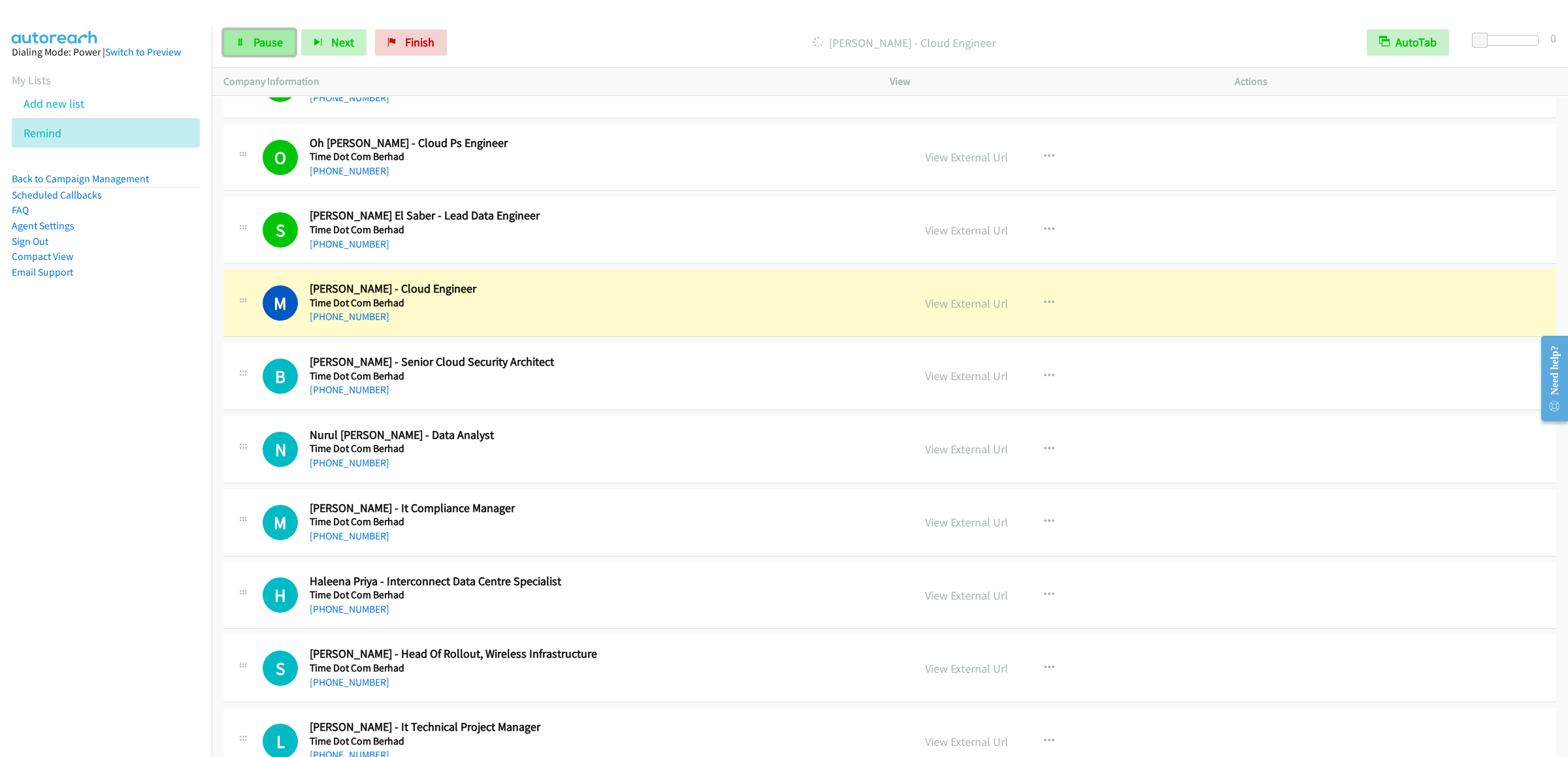
click at [267, 48] on span "Pause" at bounding box center [268, 42] width 29 height 15
click at [239, 47] on link "Start Calls" at bounding box center [270, 43] width 93 height 26
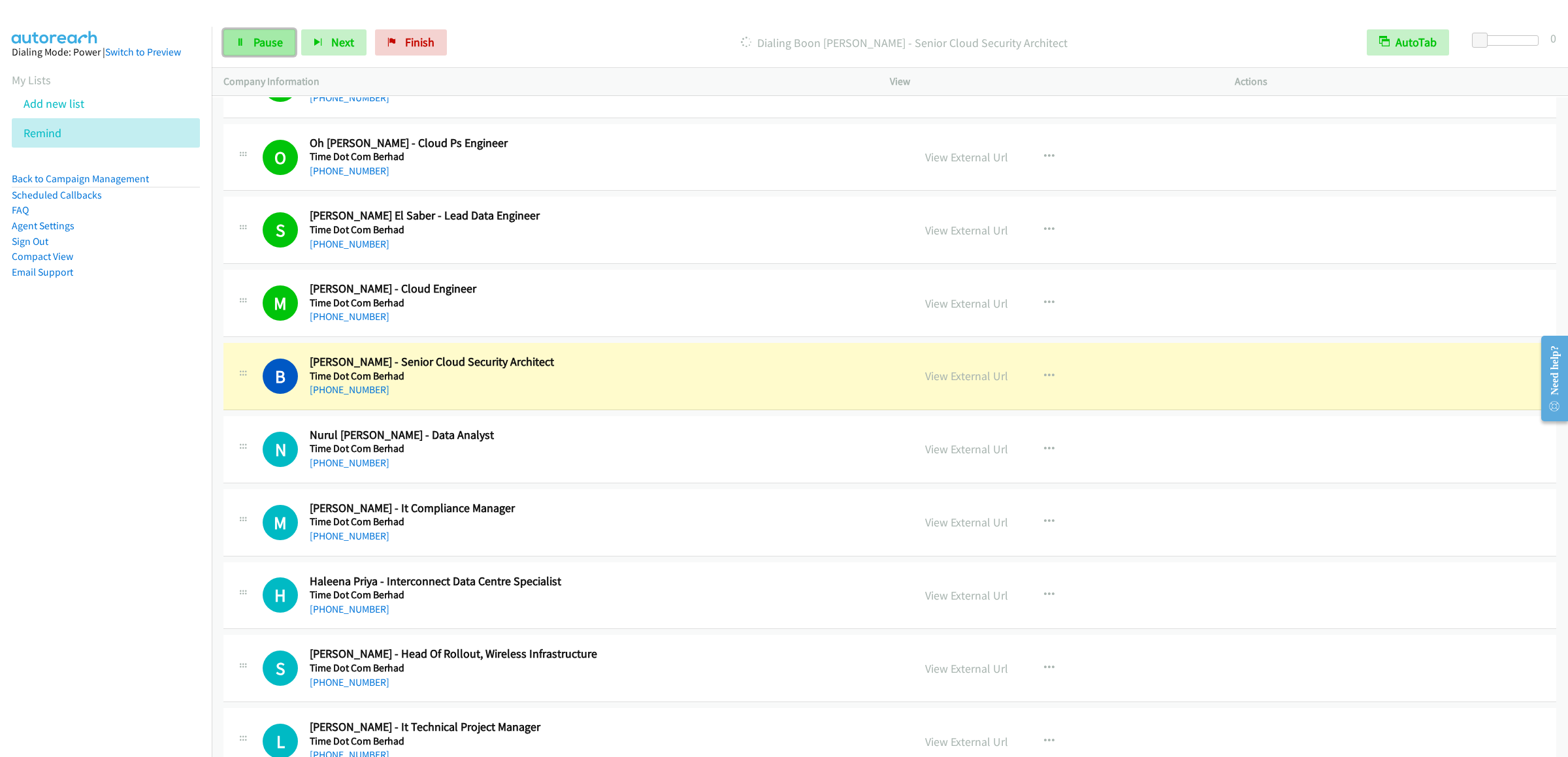
click at [261, 50] on link "Pause" at bounding box center [260, 43] width 72 height 26
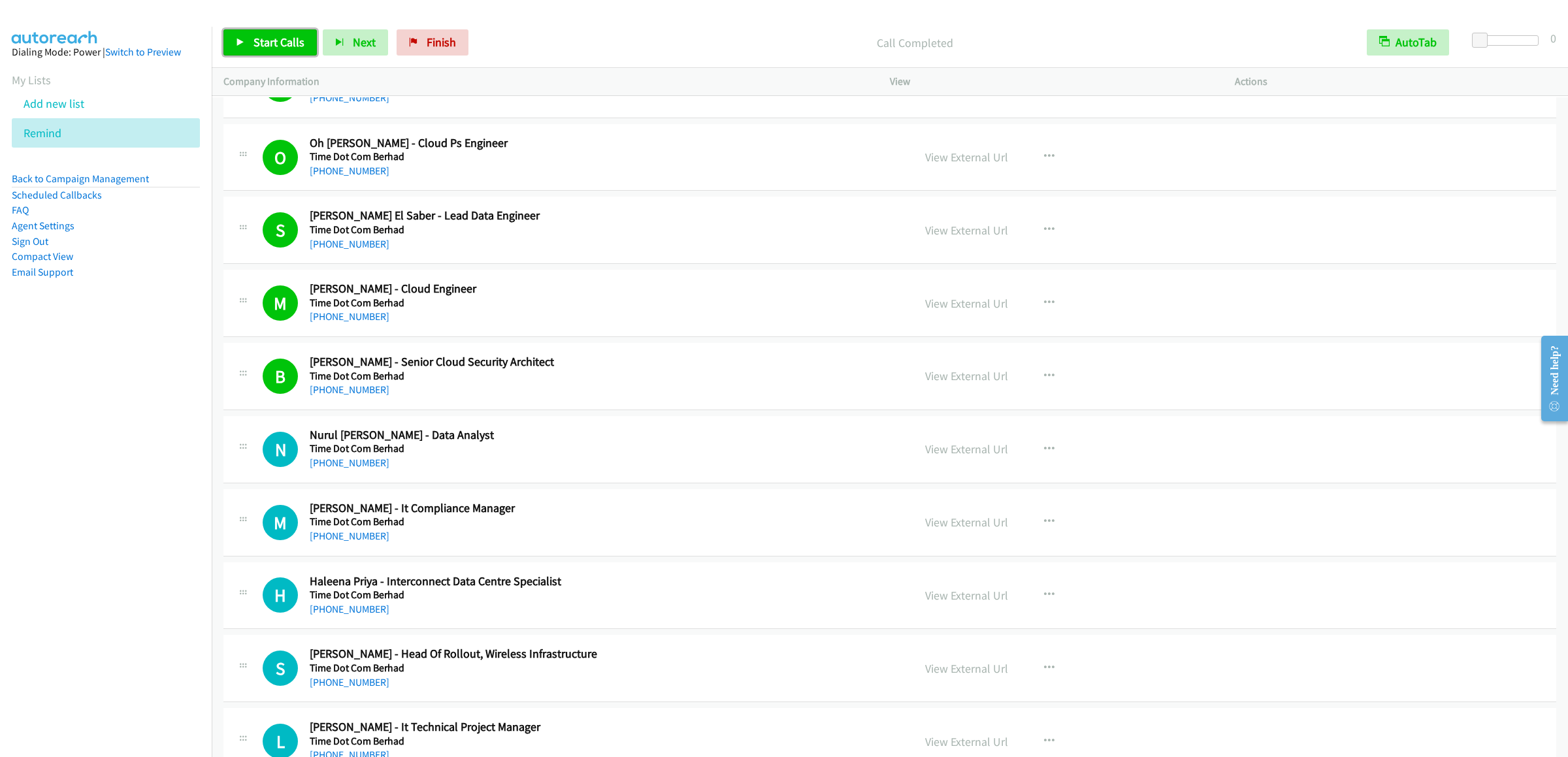
click at [236, 45] on icon at bounding box center [240, 43] width 9 height 9
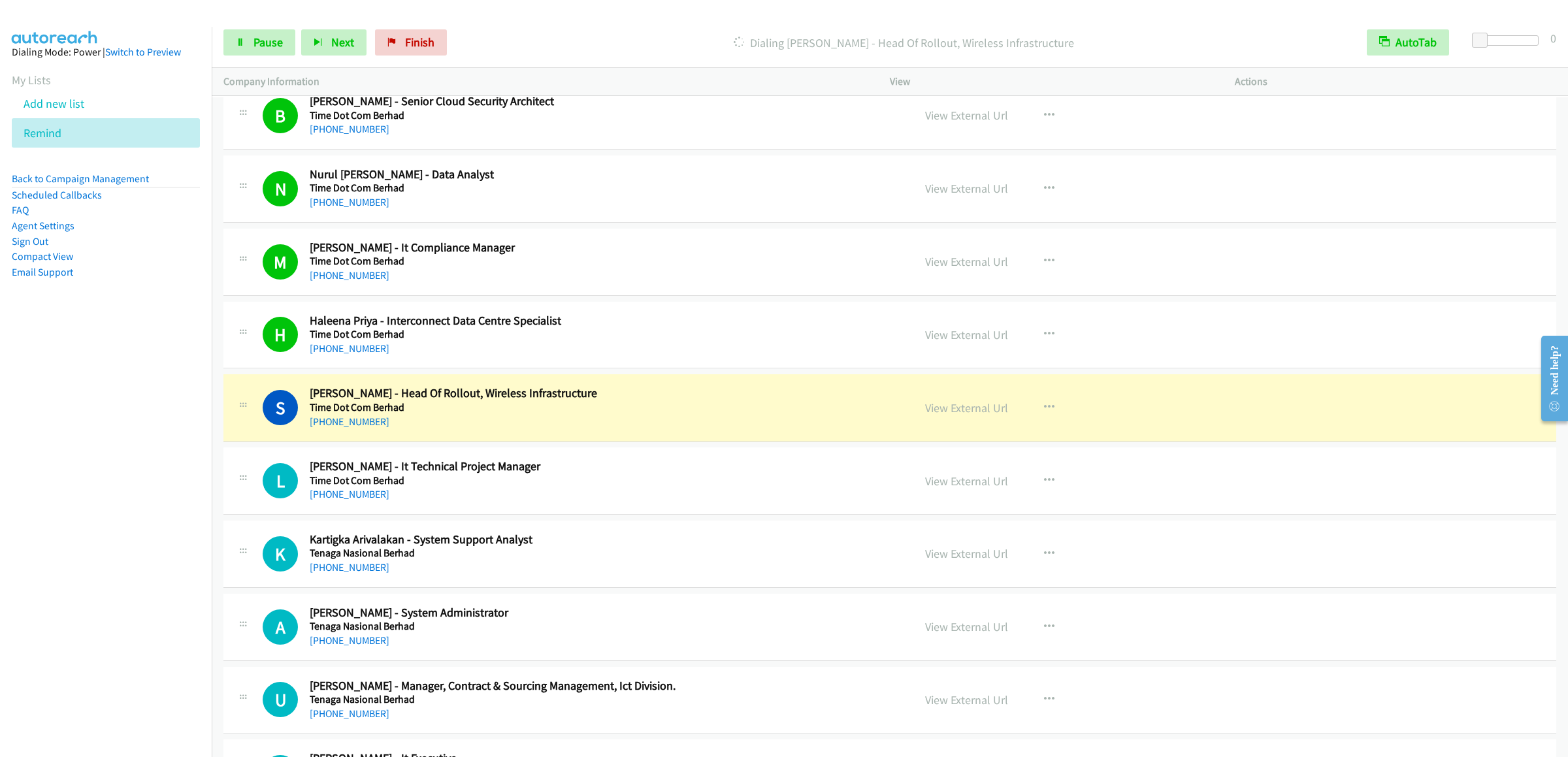
scroll to position [1829, 0]
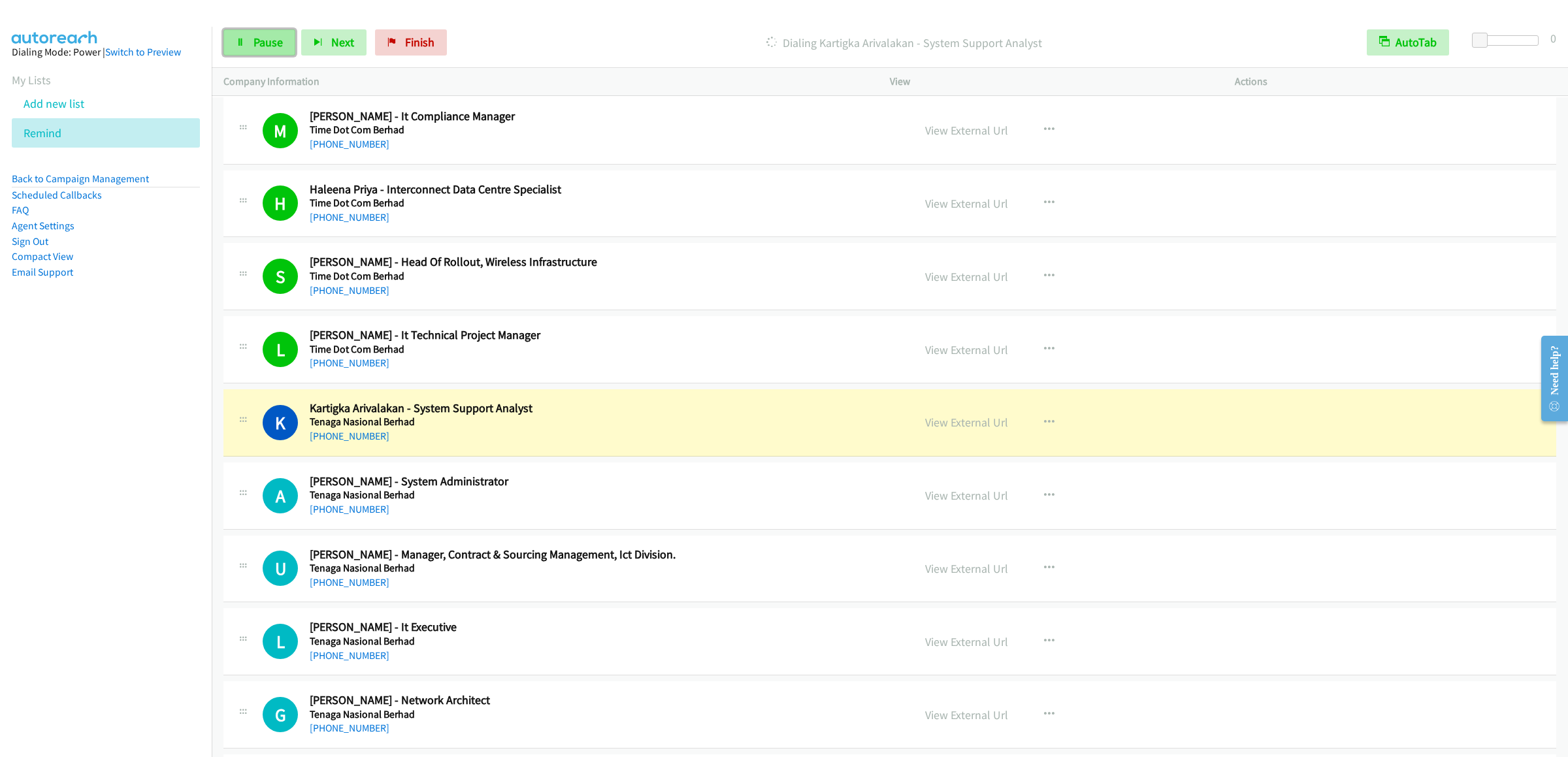
click at [260, 34] on link "Pause" at bounding box center [260, 43] width 72 height 26
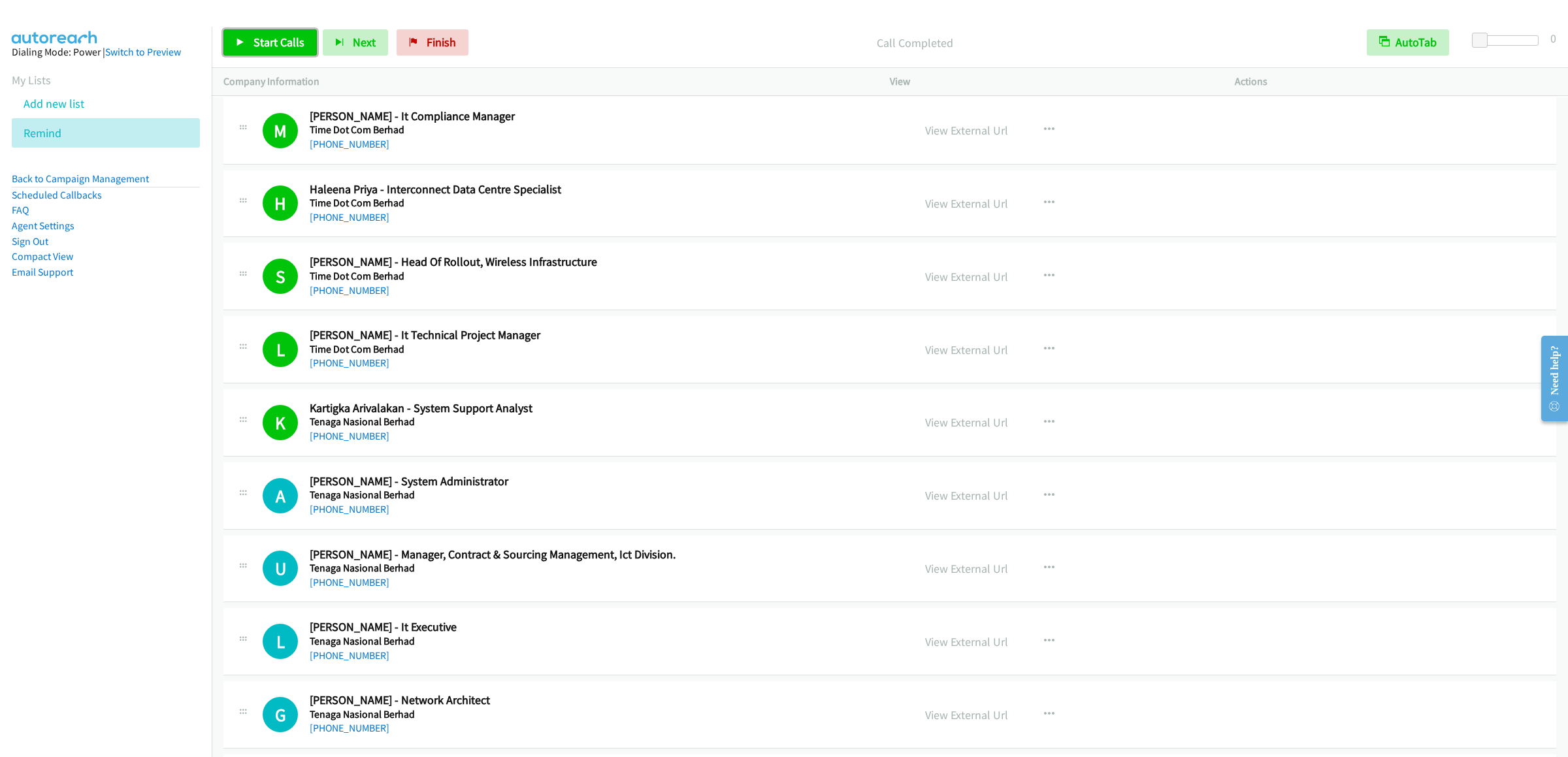
click at [283, 39] on span "Start Calls" at bounding box center [279, 42] width 51 height 15
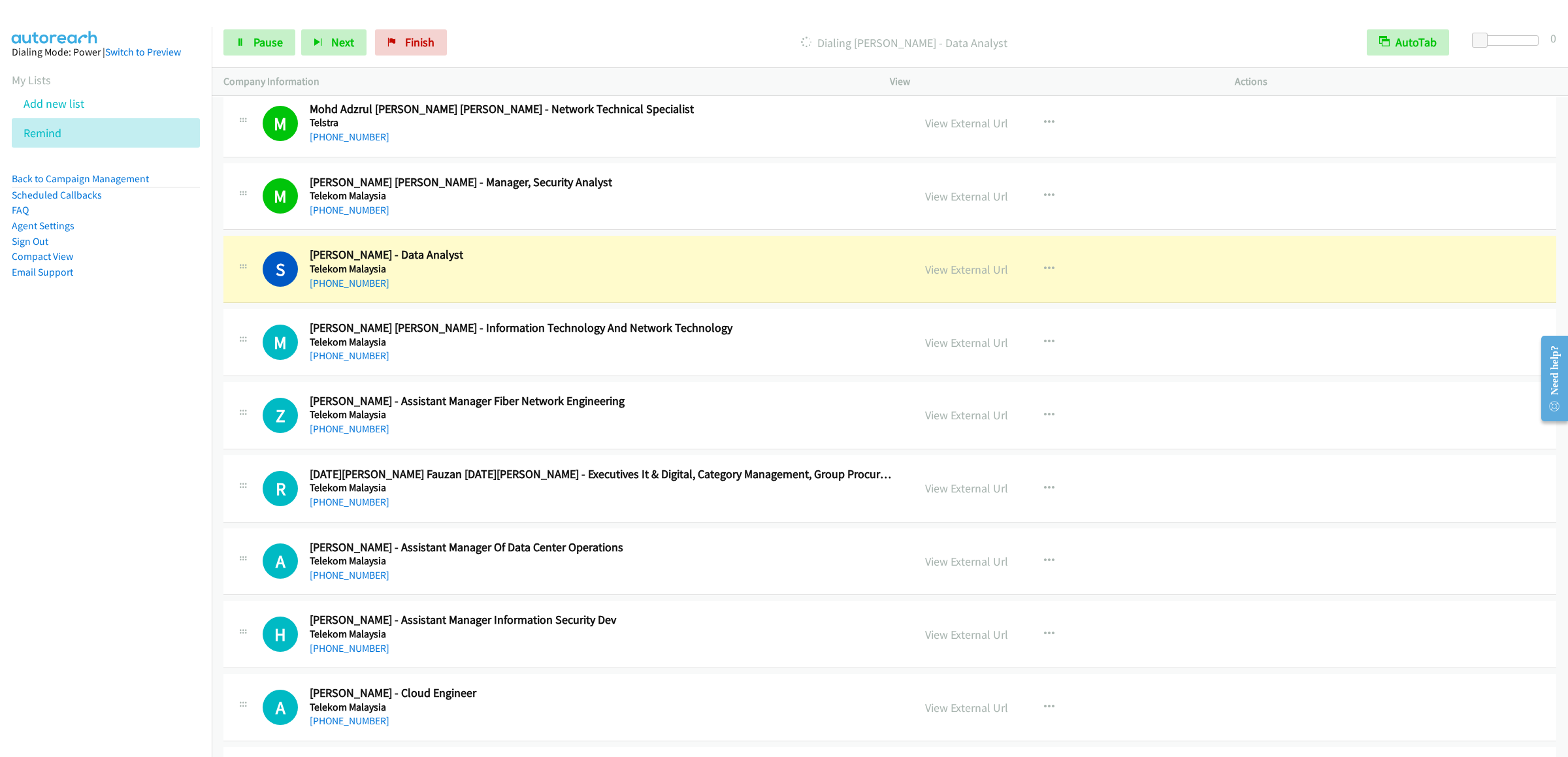
scroll to position [3397, 0]
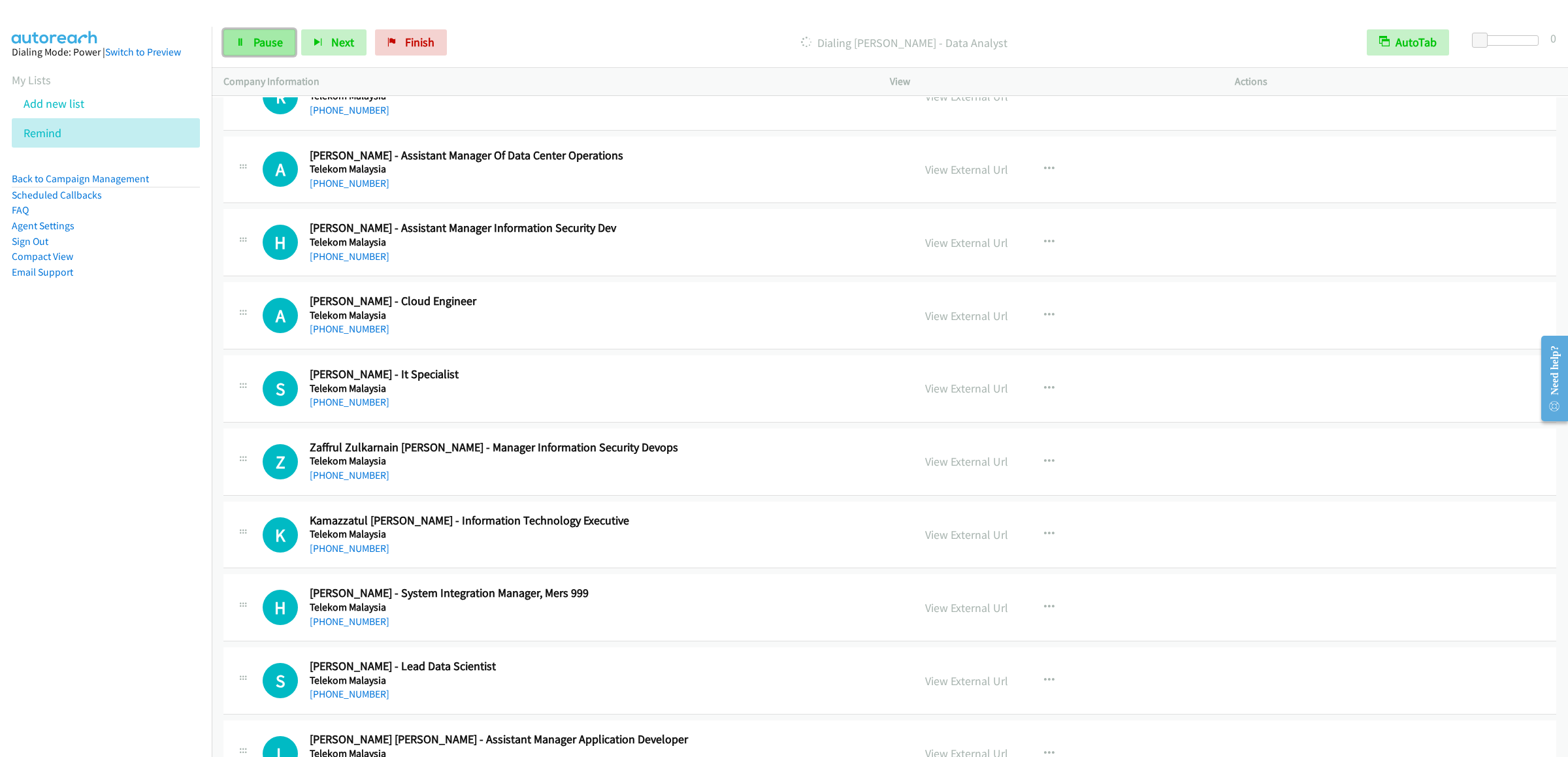
click at [266, 48] on span "Pause" at bounding box center [268, 42] width 29 height 15
click at [271, 32] on link "Start Calls" at bounding box center [270, 43] width 93 height 26
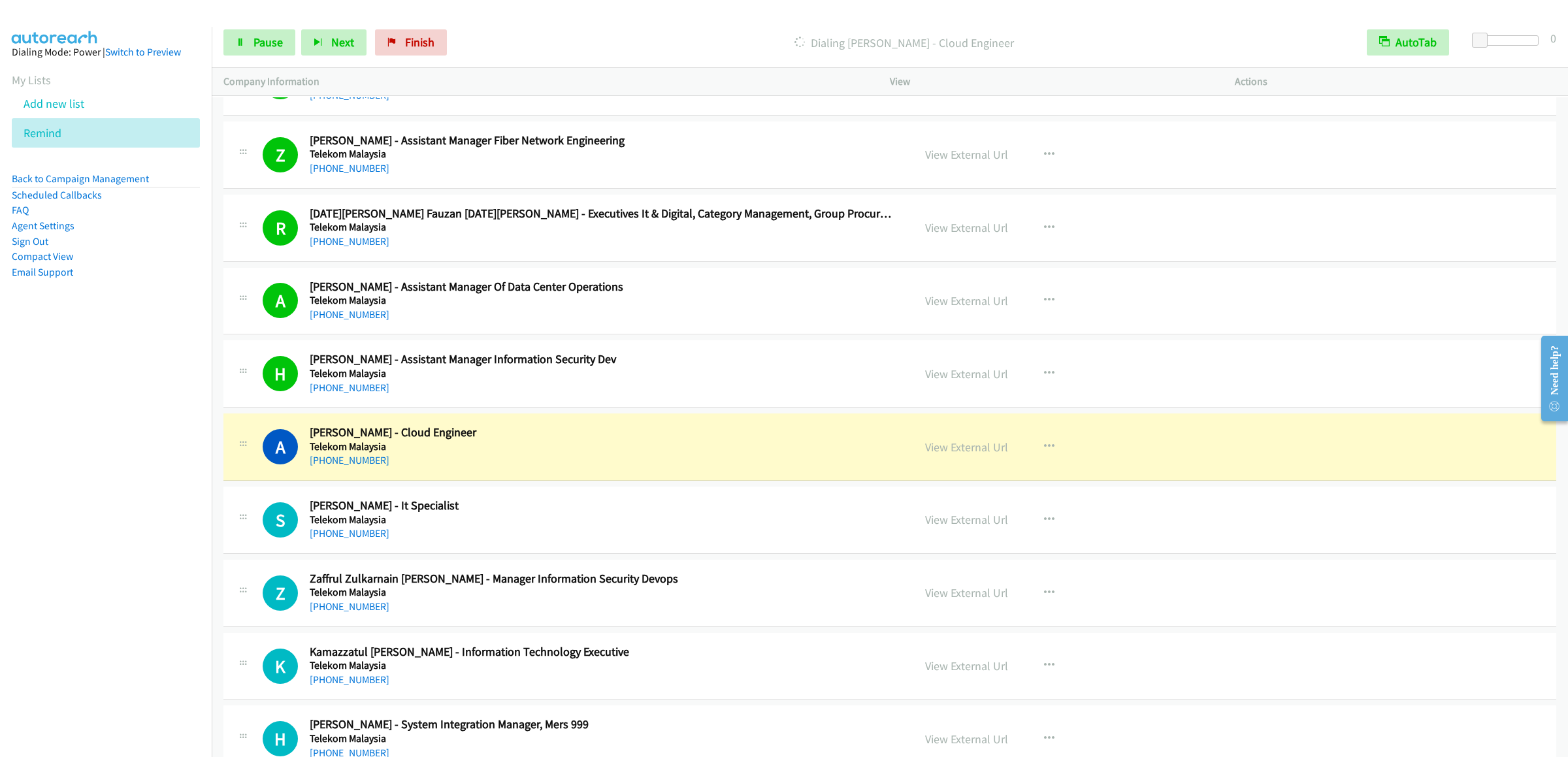
scroll to position [3529, 0]
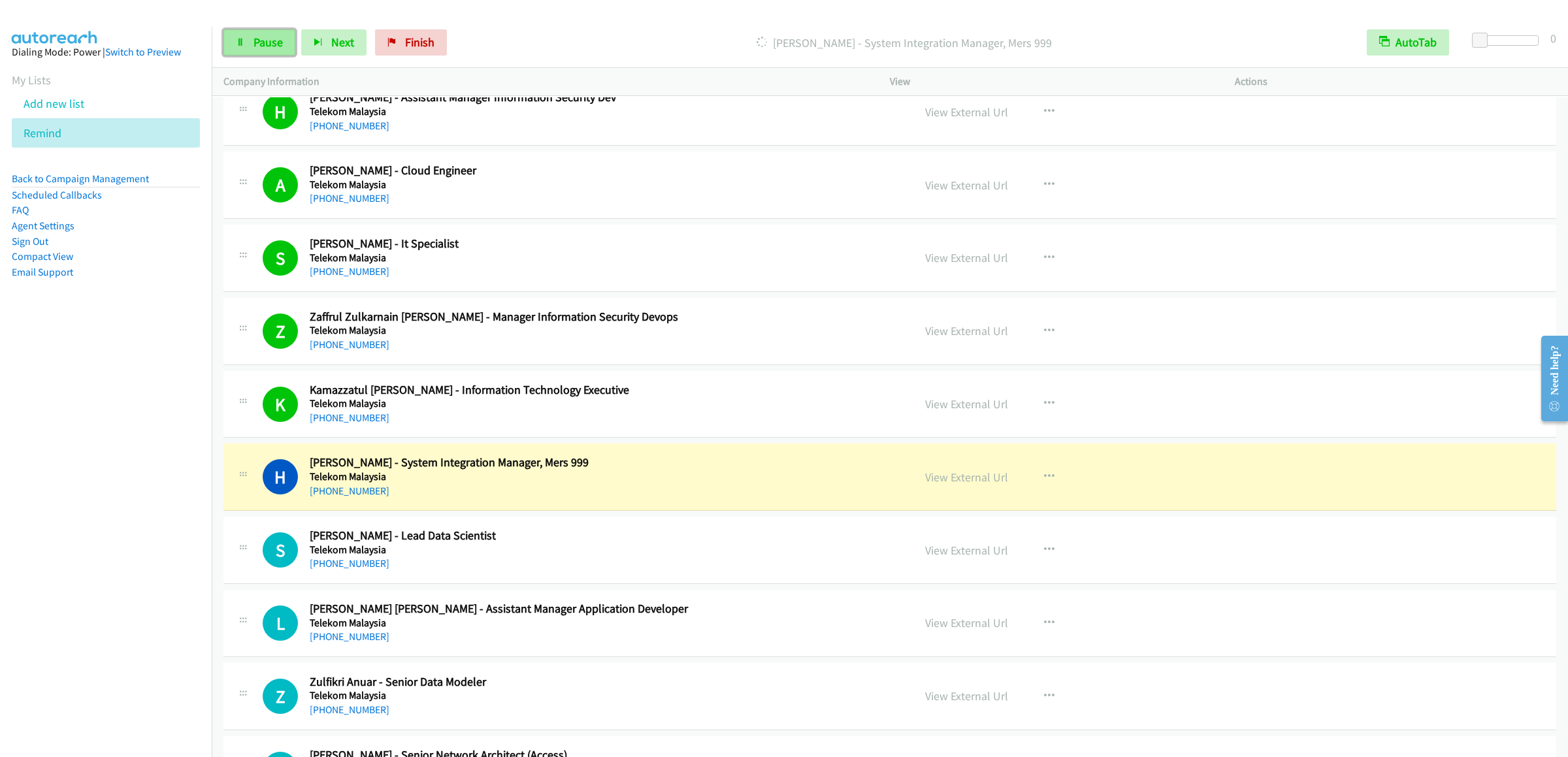
click at [243, 40] on icon at bounding box center [240, 43] width 9 height 9
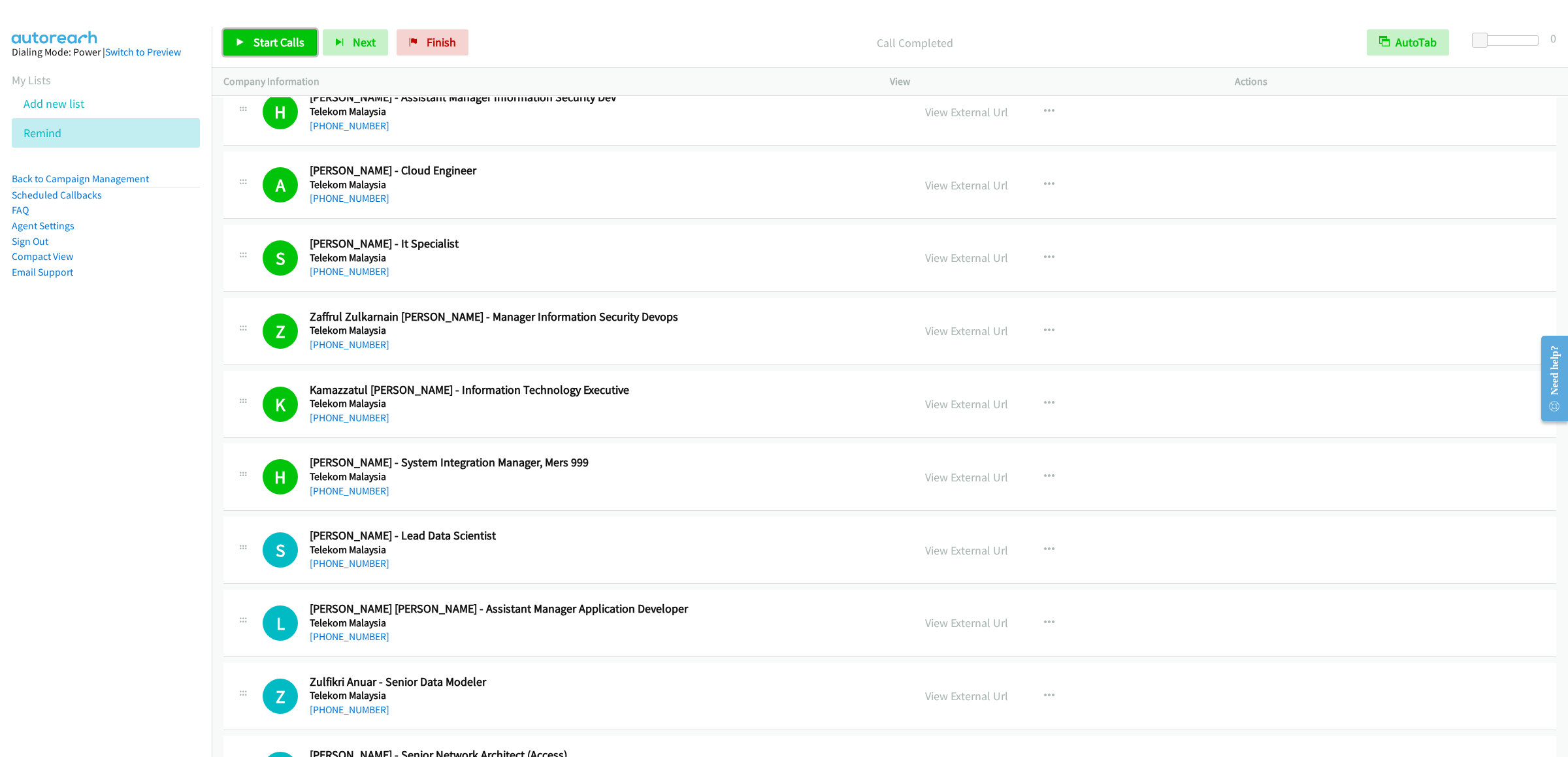
click at [256, 35] on span "Start Calls" at bounding box center [279, 42] width 51 height 15
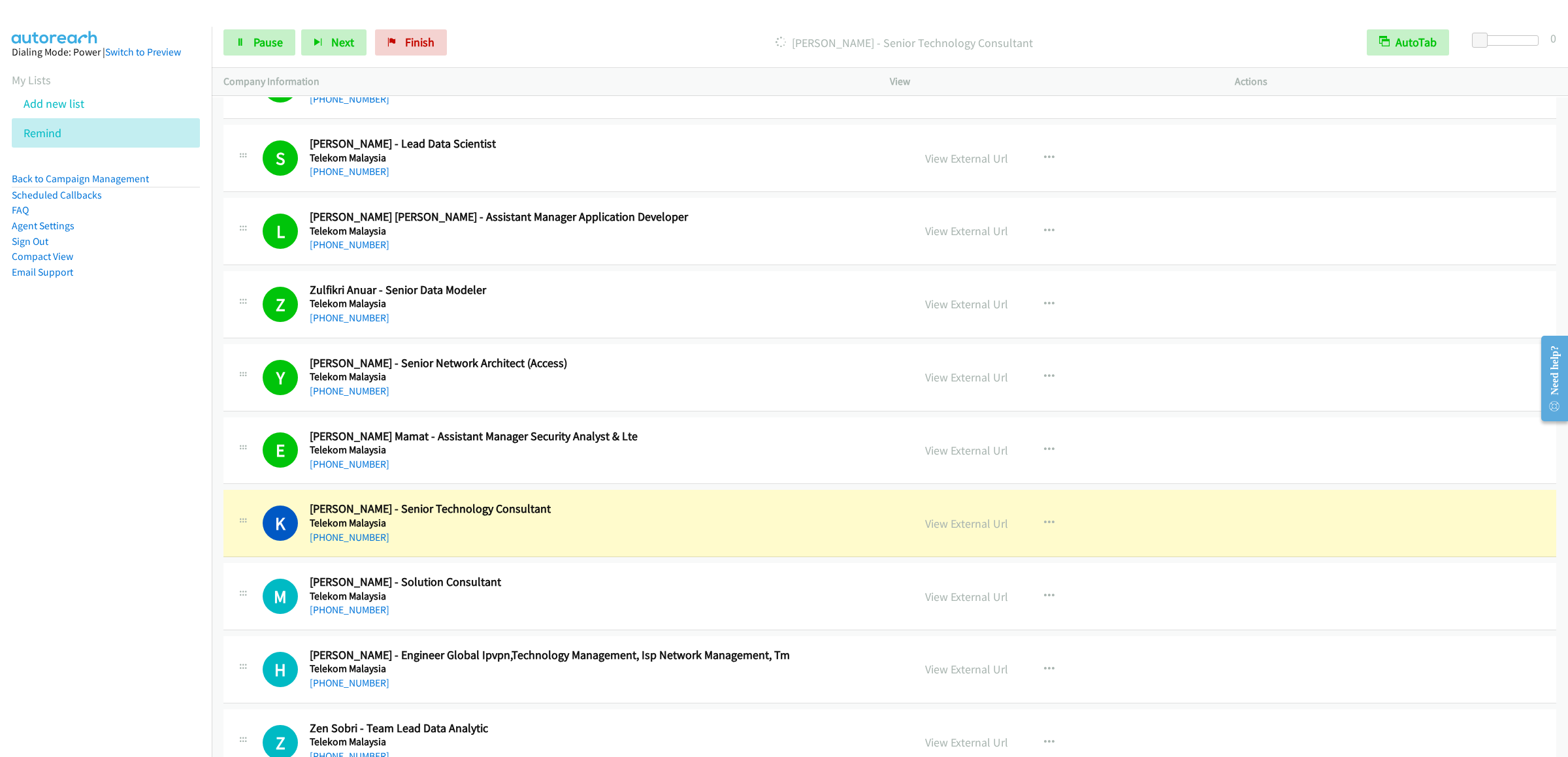
scroll to position [4050, 0]
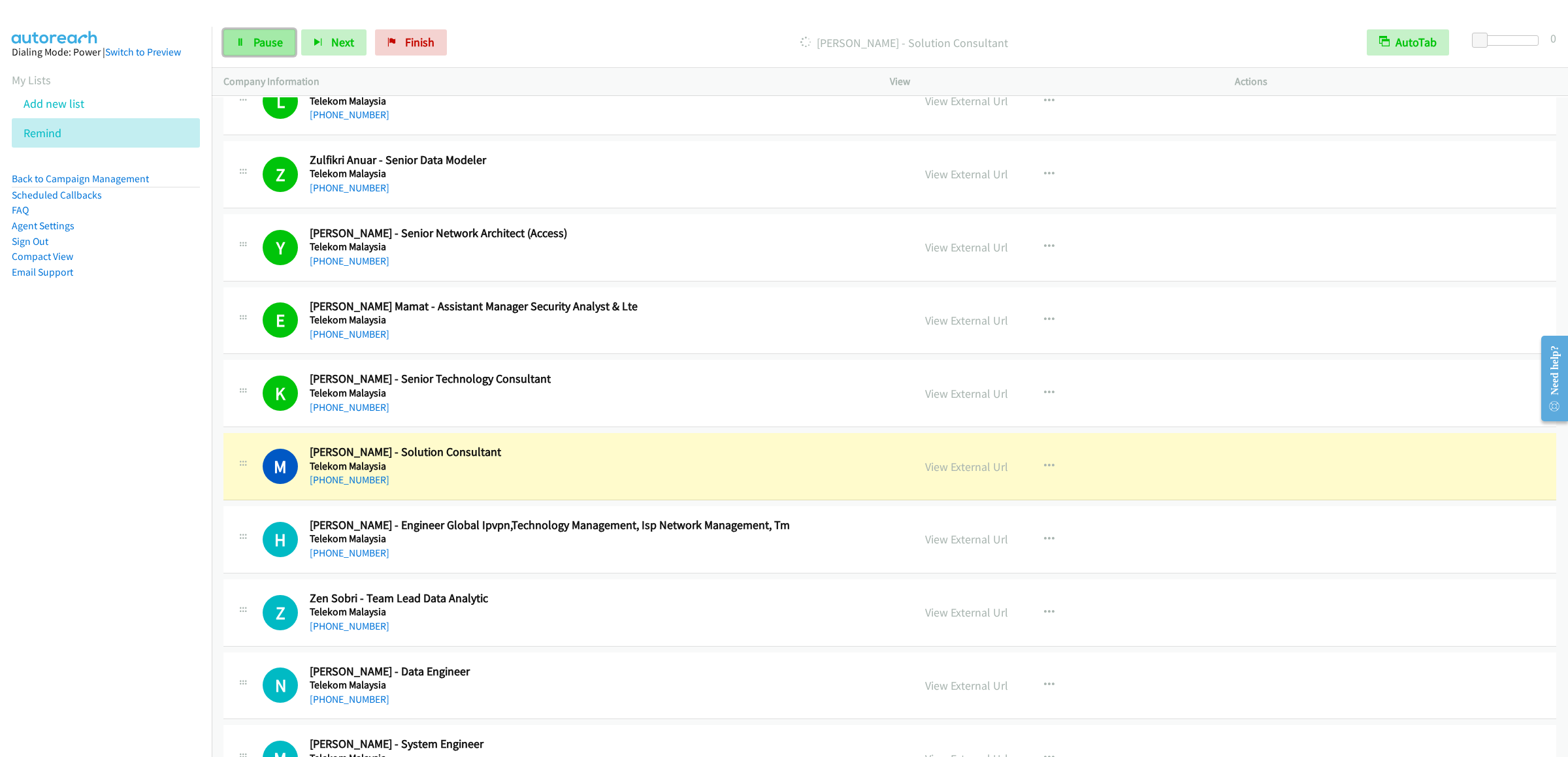
click at [235, 47] on link "Pause" at bounding box center [260, 43] width 72 height 26
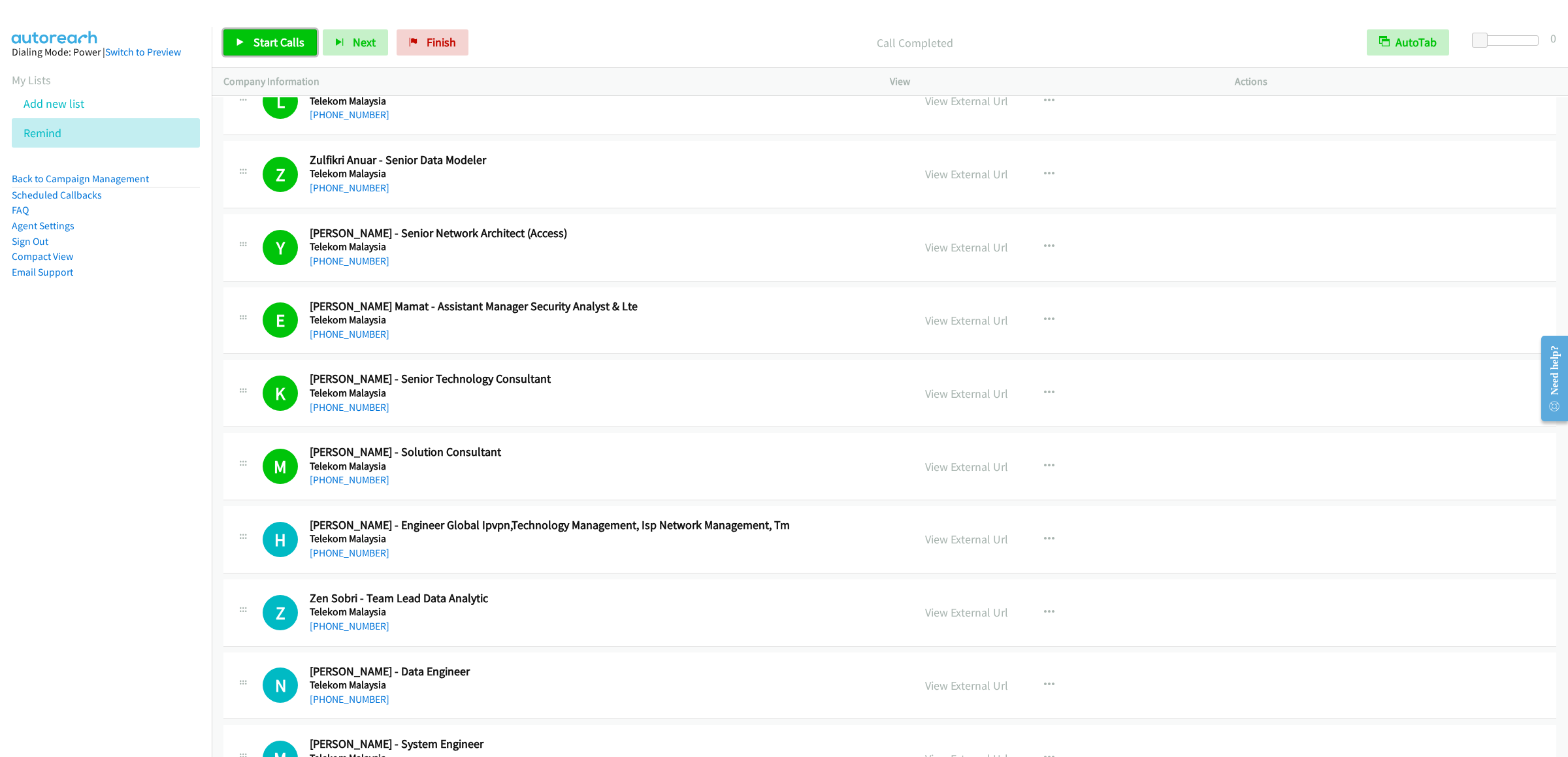
click at [255, 40] on span "Start Calls" at bounding box center [279, 42] width 51 height 15
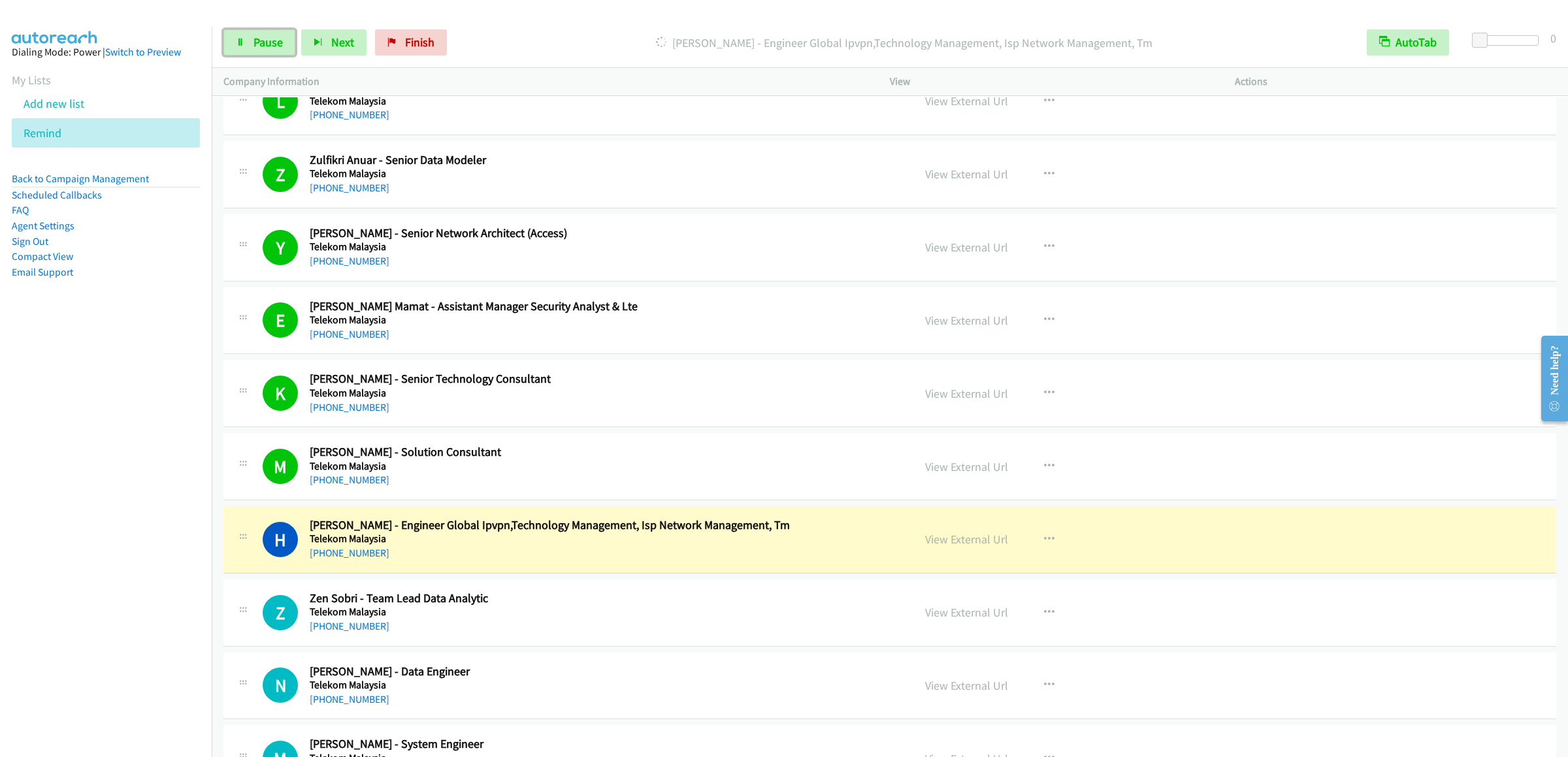
drag, startPoint x: 265, startPoint y: 41, endPoint x: 528, endPoint y: 42, distance: 263.0
click at [265, 41] on span "Pause" at bounding box center [268, 42] width 29 height 15
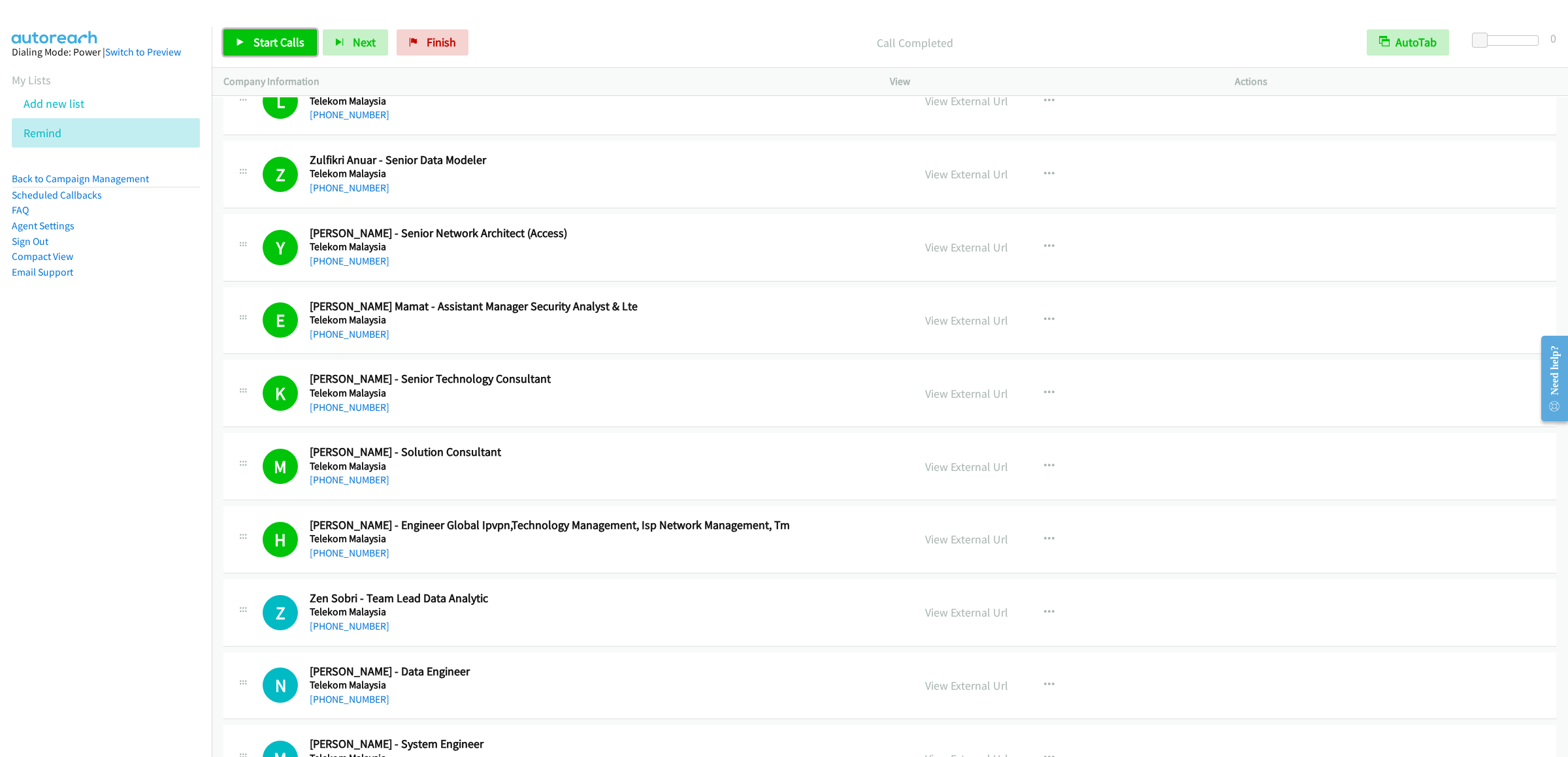
click at [274, 43] on span "Start Calls" at bounding box center [279, 42] width 51 height 15
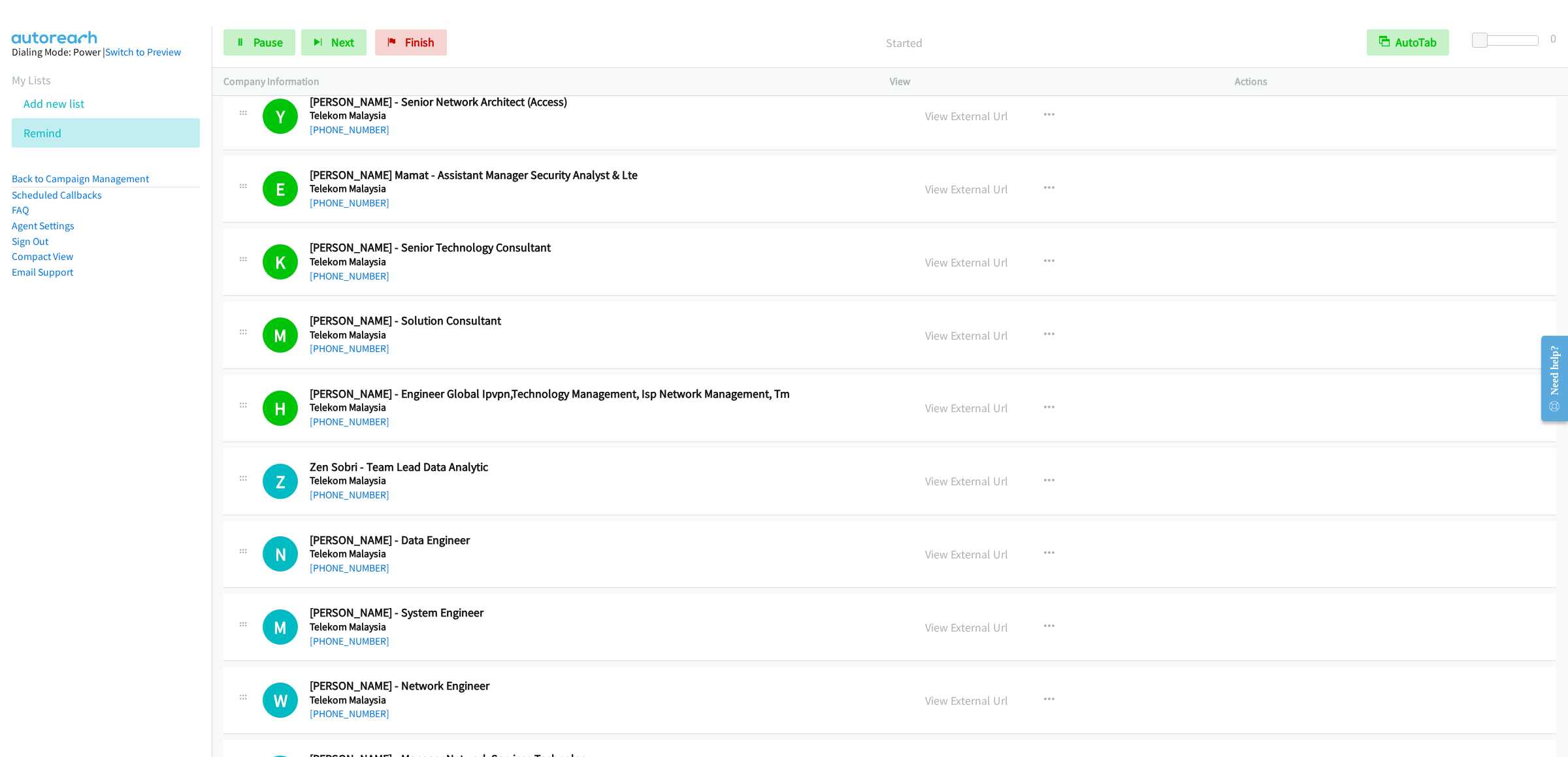
scroll to position [4443, 0]
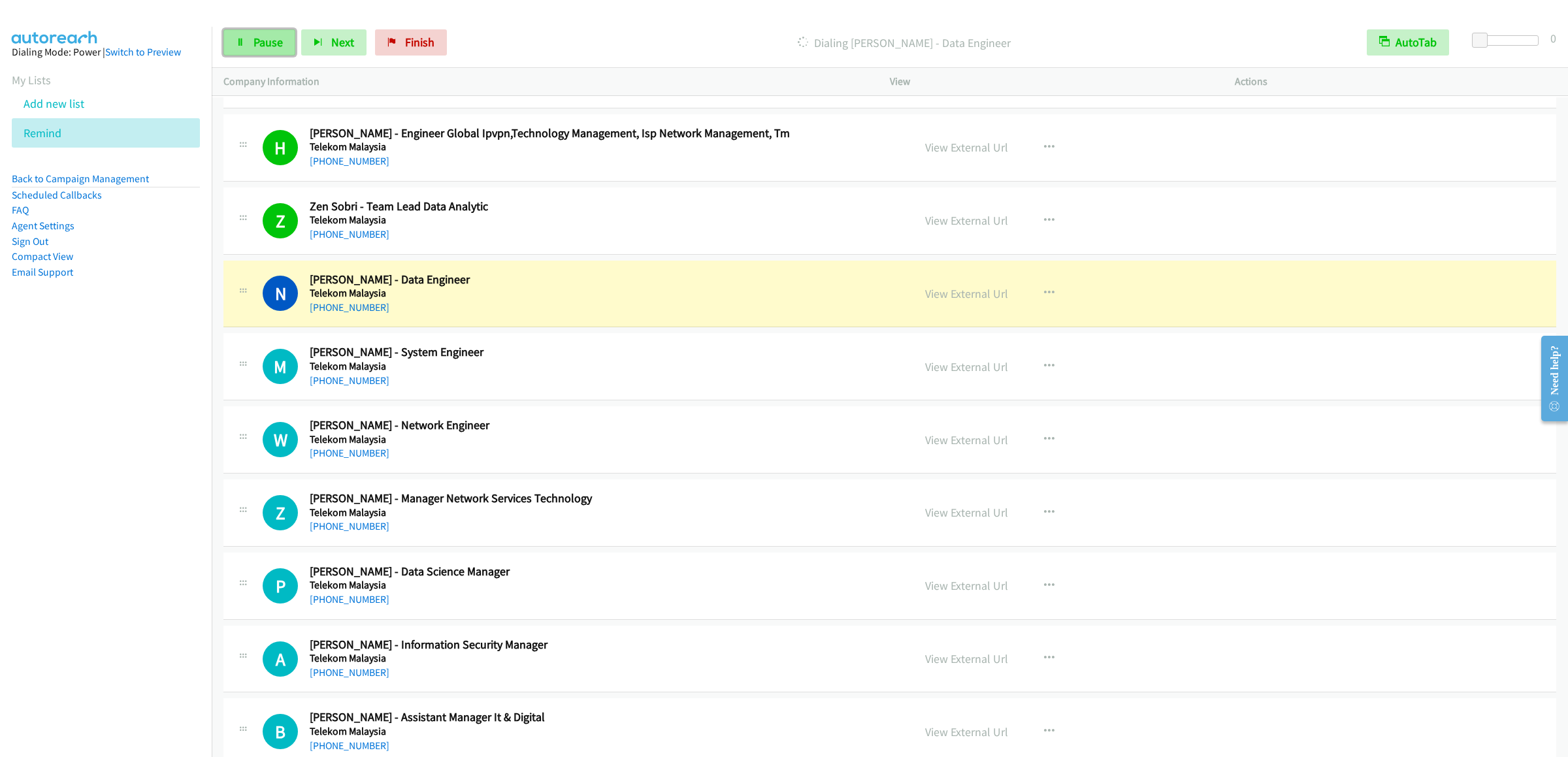
click at [242, 43] on icon at bounding box center [240, 43] width 9 height 9
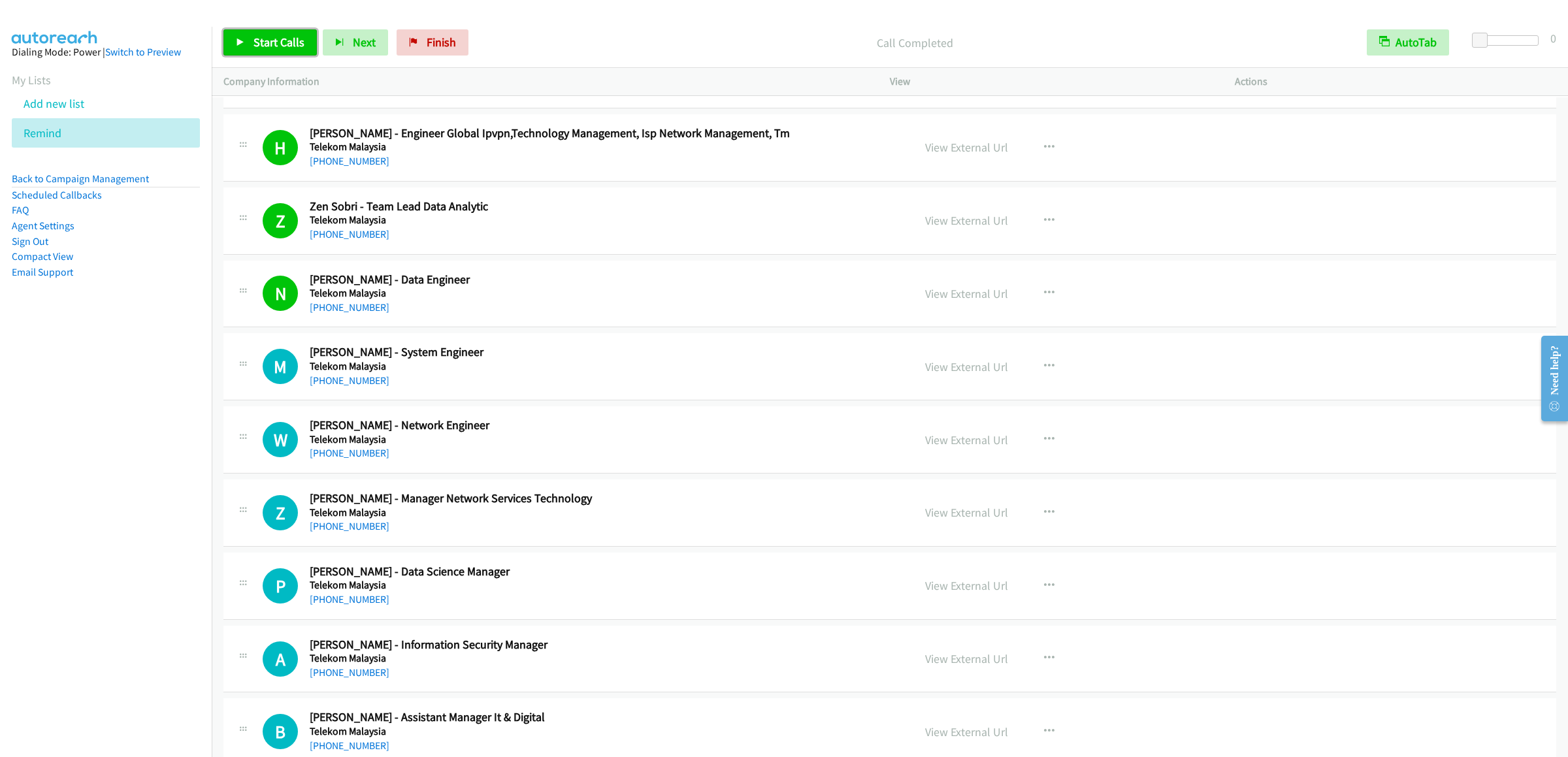
click at [283, 42] on span "Start Calls" at bounding box center [279, 42] width 51 height 15
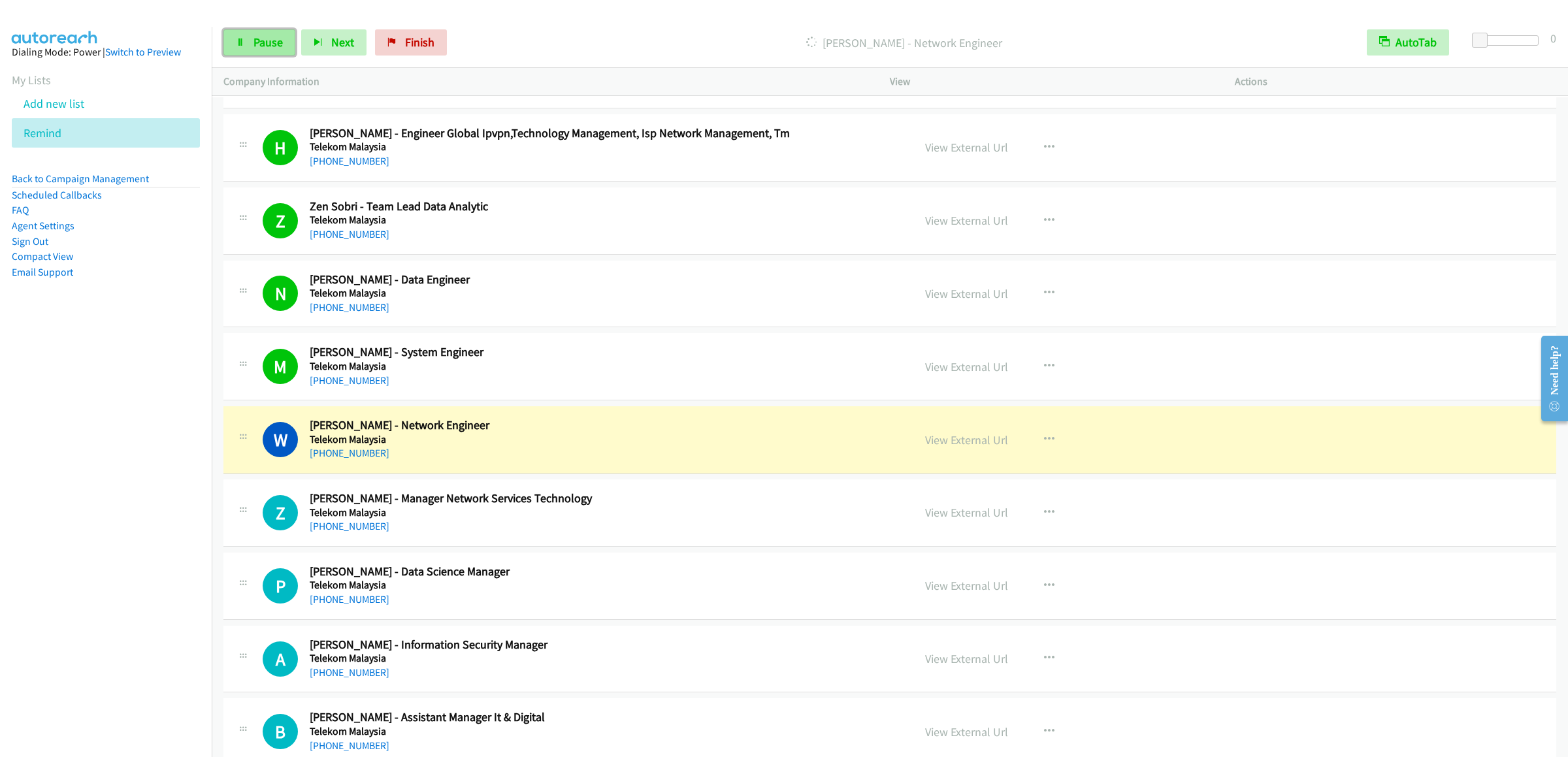
click at [238, 39] on icon at bounding box center [240, 43] width 9 height 9
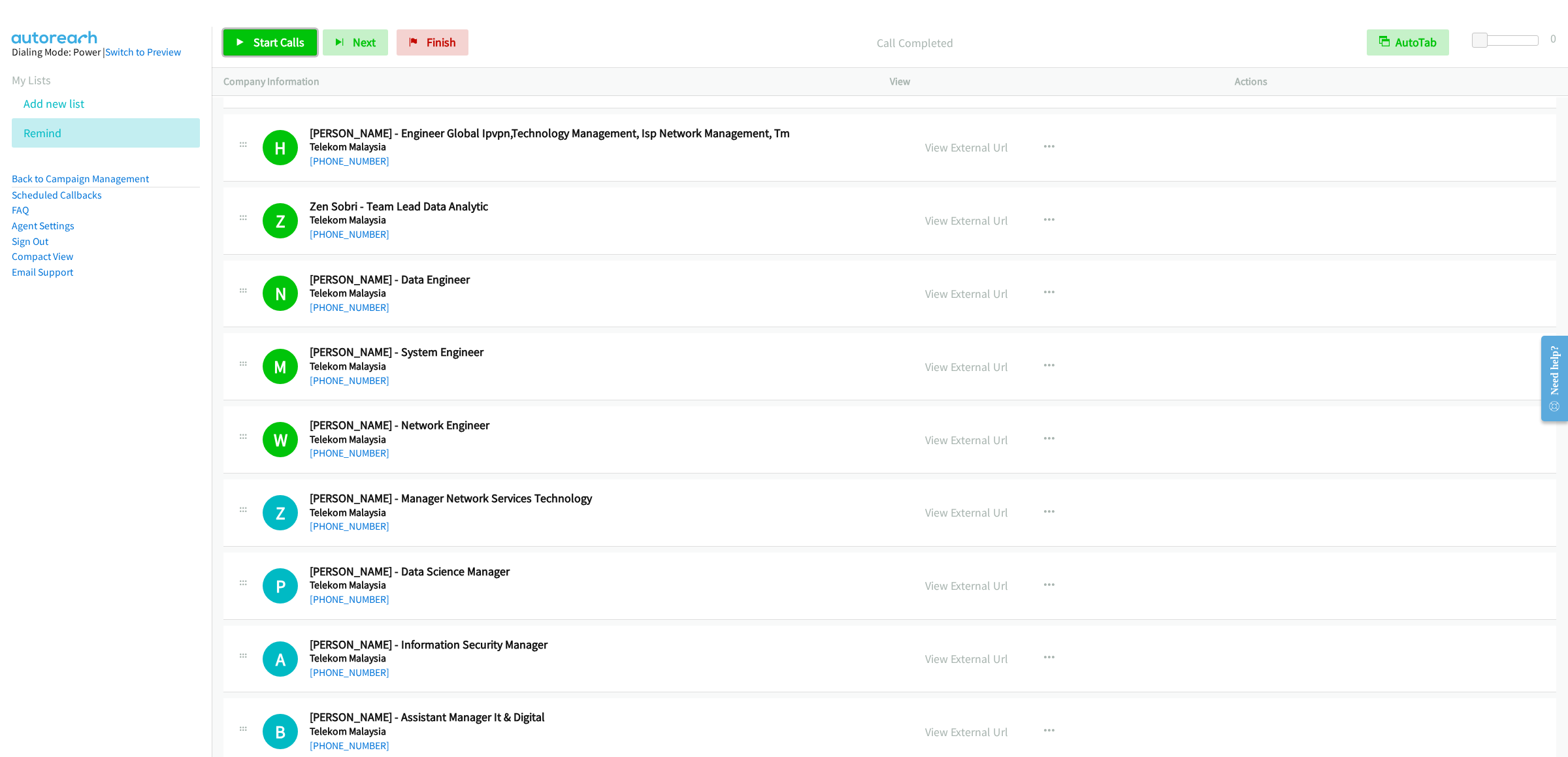
click at [263, 43] on span "Start Calls" at bounding box center [279, 42] width 51 height 15
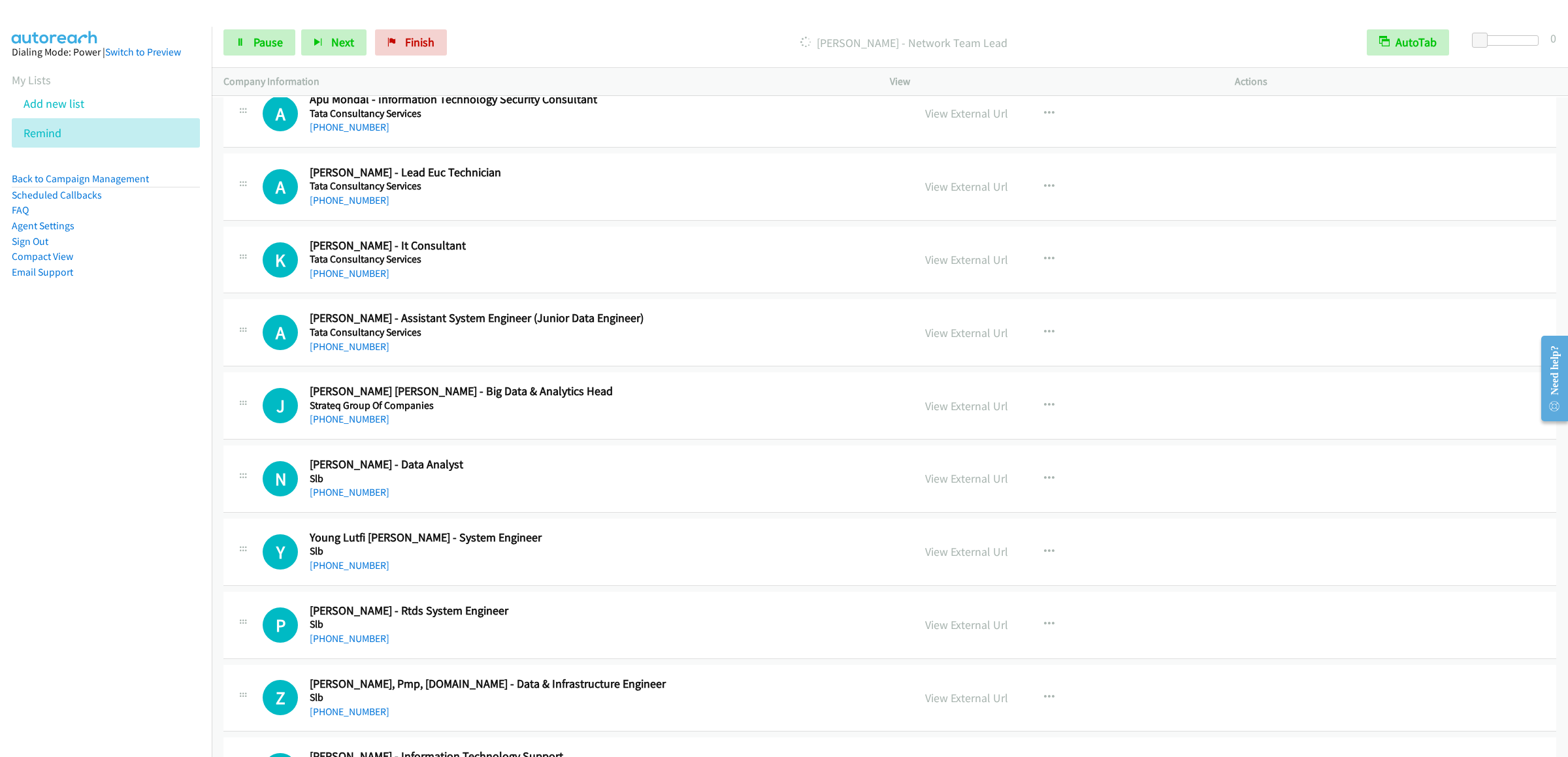
scroll to position [5619, 0]
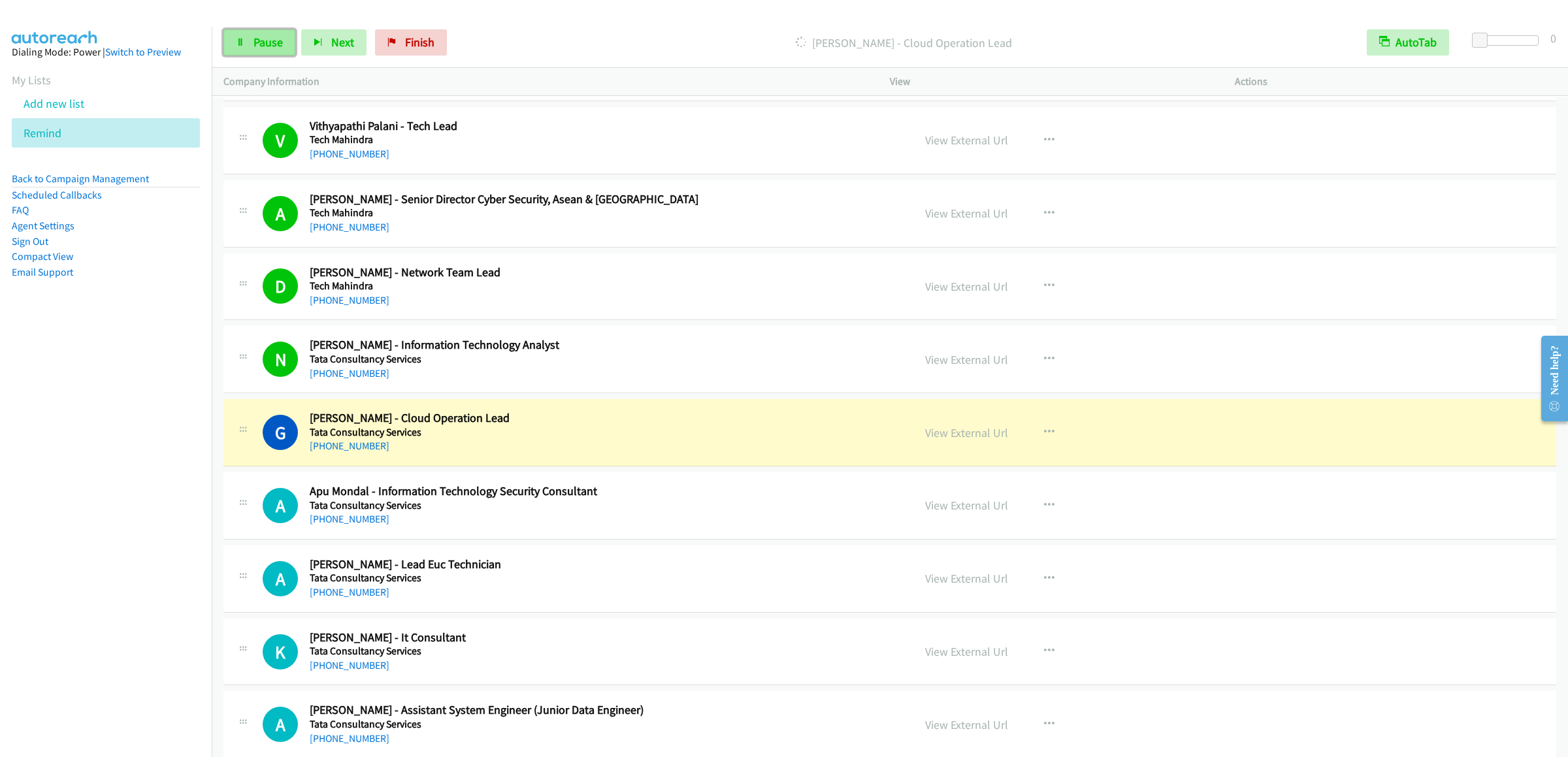
click at [263, 35] on span "Pause" at bounding box center [268, 42] width 29 height 15
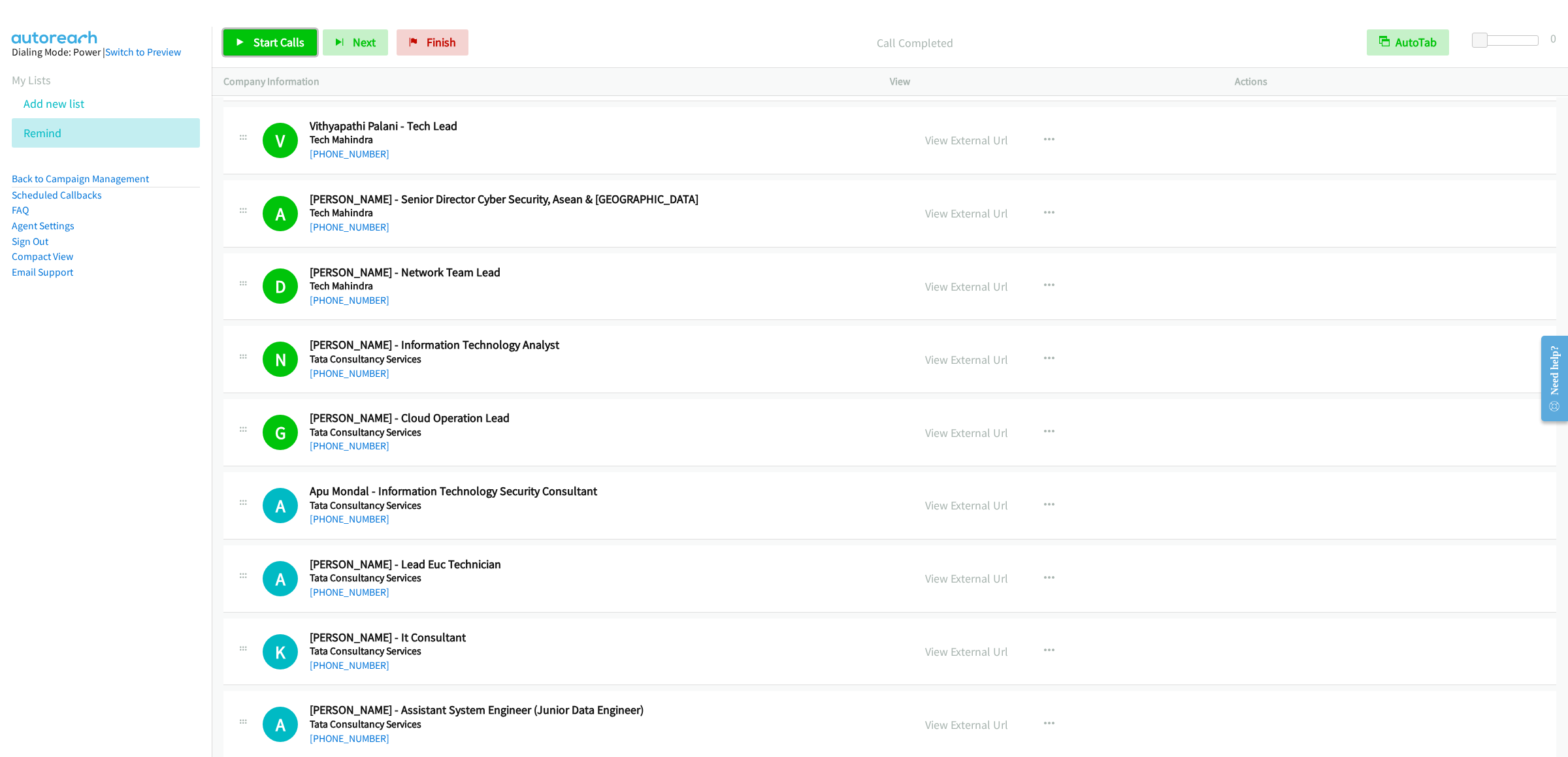
click at [250, 30] on link "Start Calls" at bounding box center [270, 43] width 93 height 26
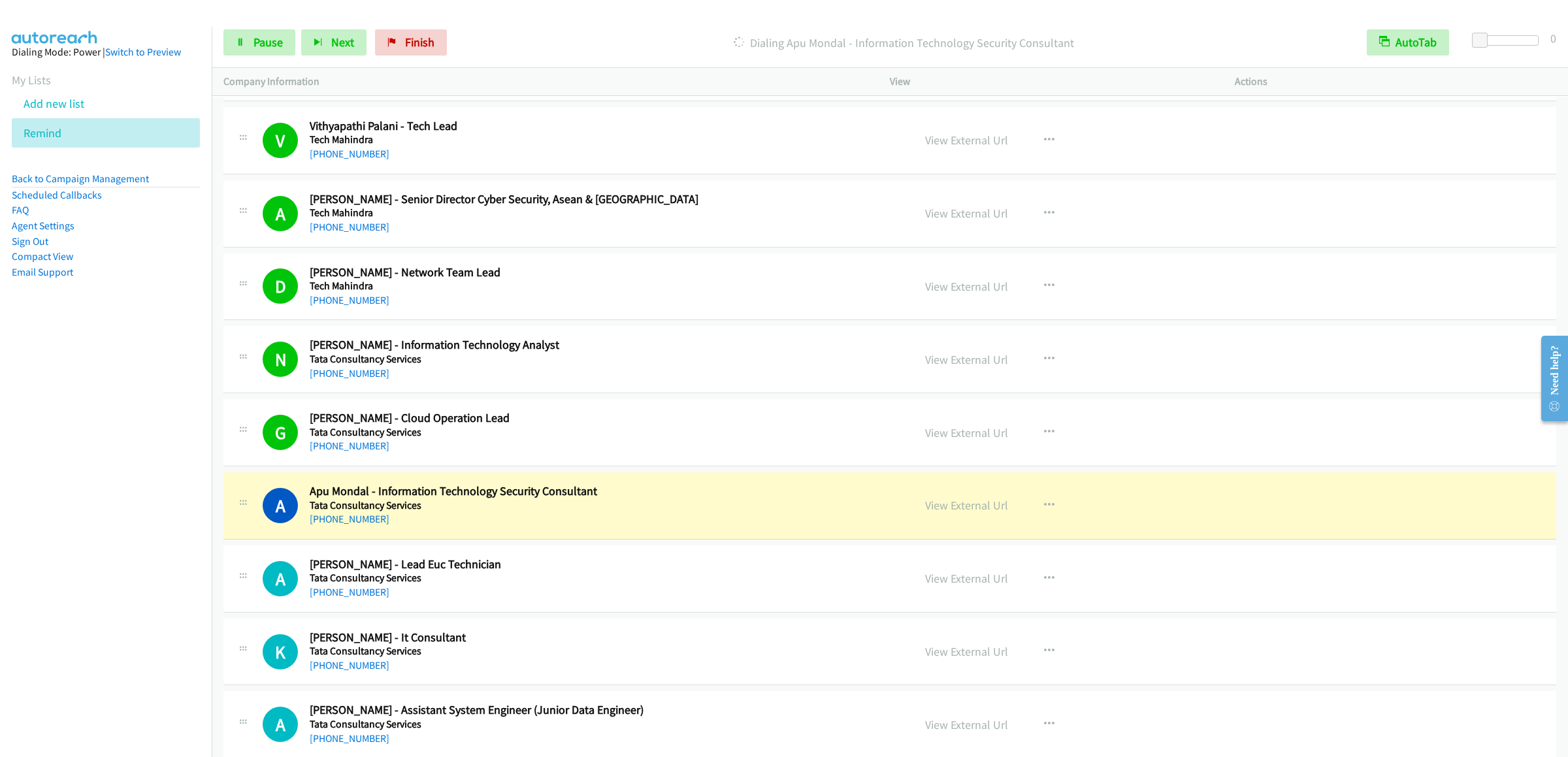
scroll to position [5750, 0]
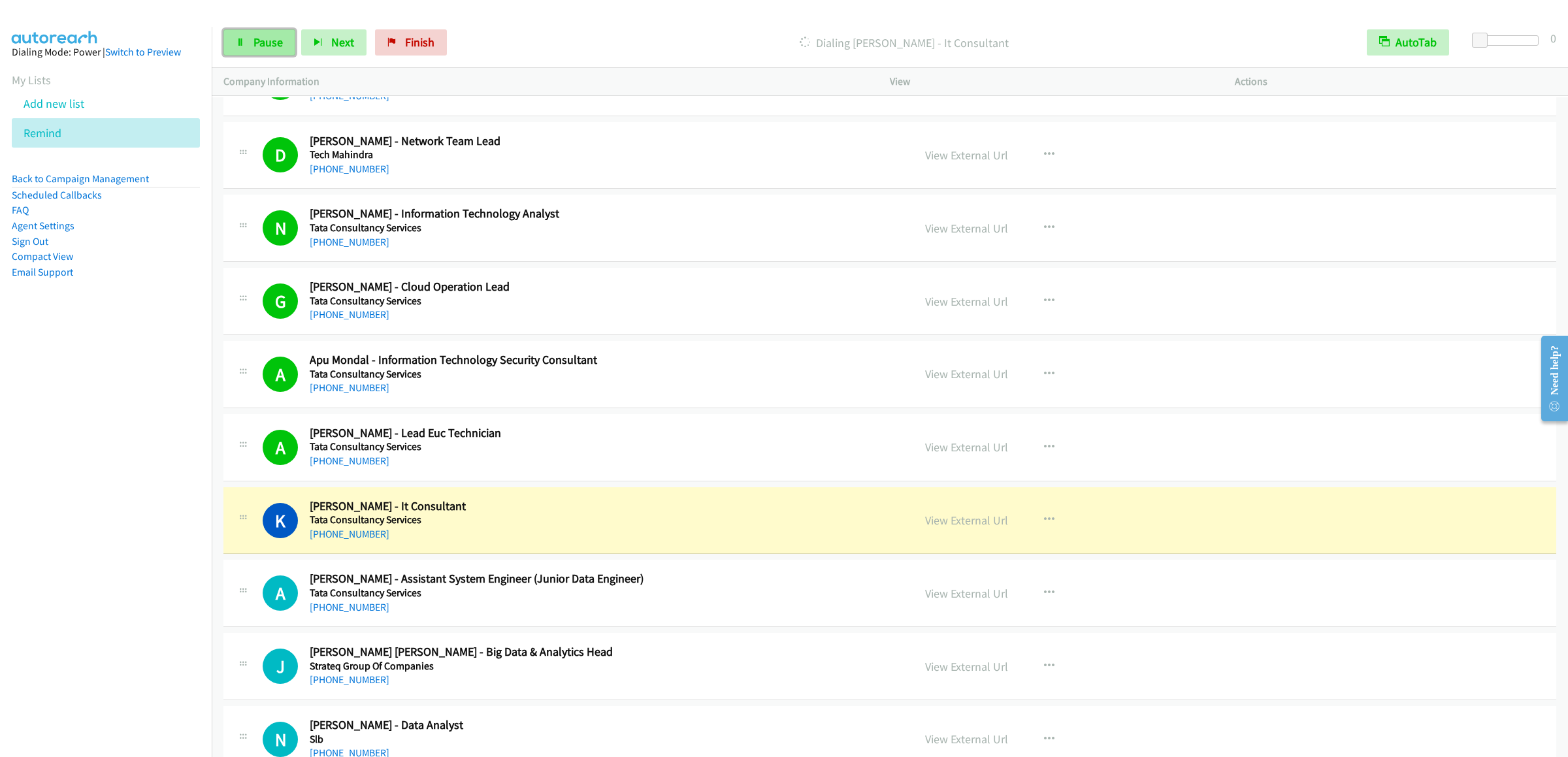
click at [230, 37] on link "Pause" at bounding box center [260, 43] width 72 height 26
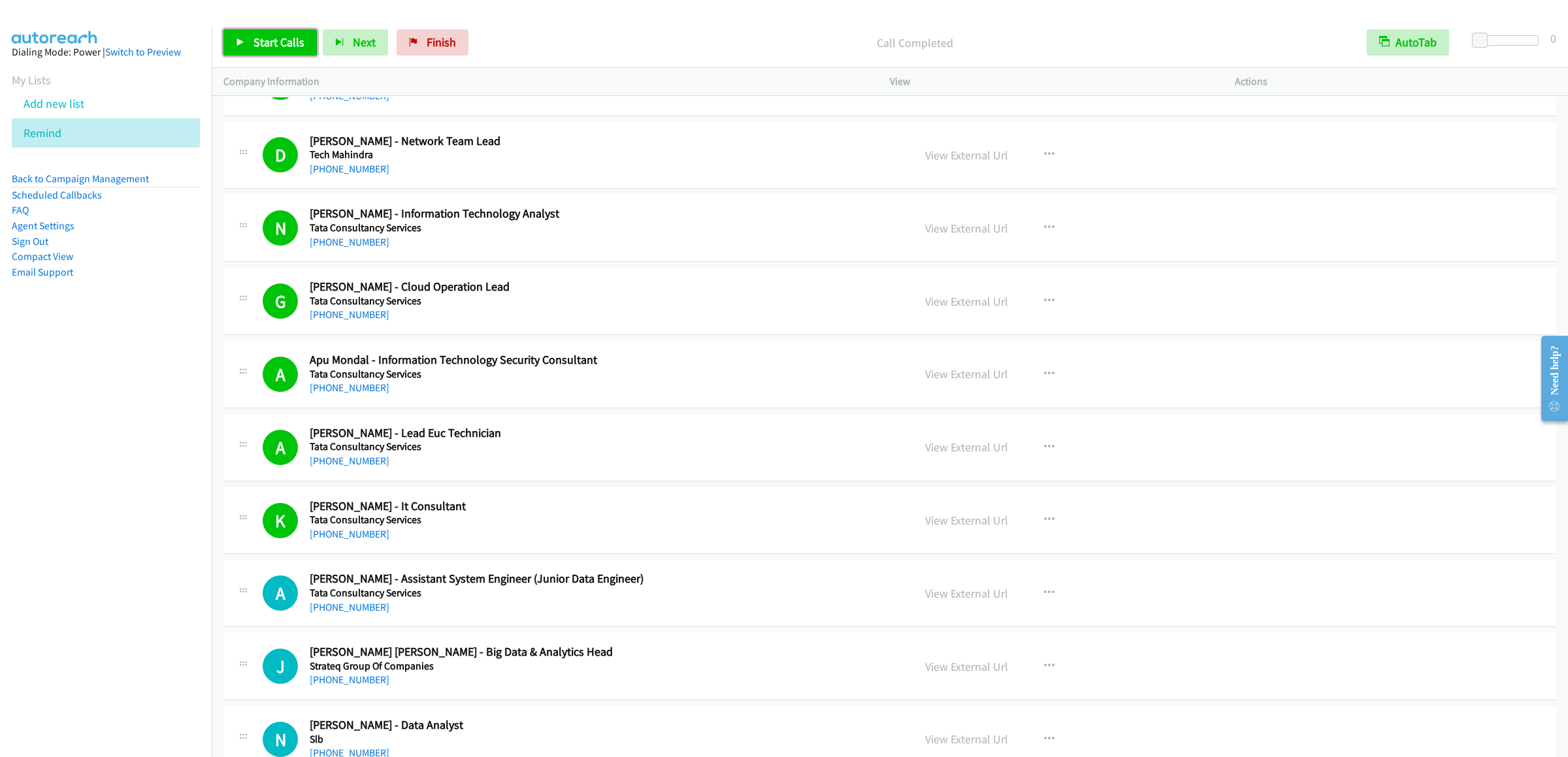
click at [286, 48] on span "Start Calls" at bounding box center [279, 42] width 51 height 15
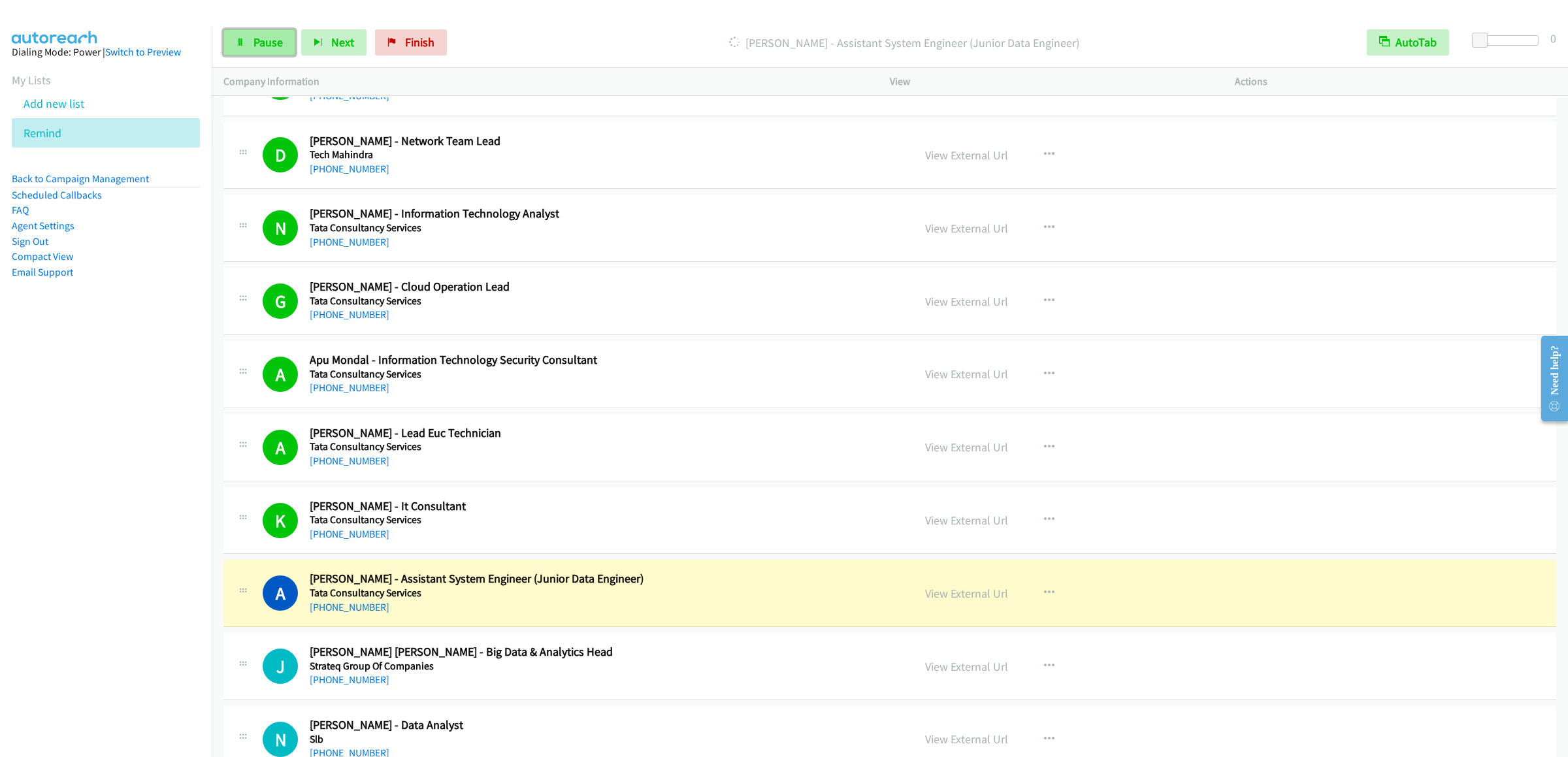
click at [238, 40] on icon at bounding box center [240, 43] width 9 height 9
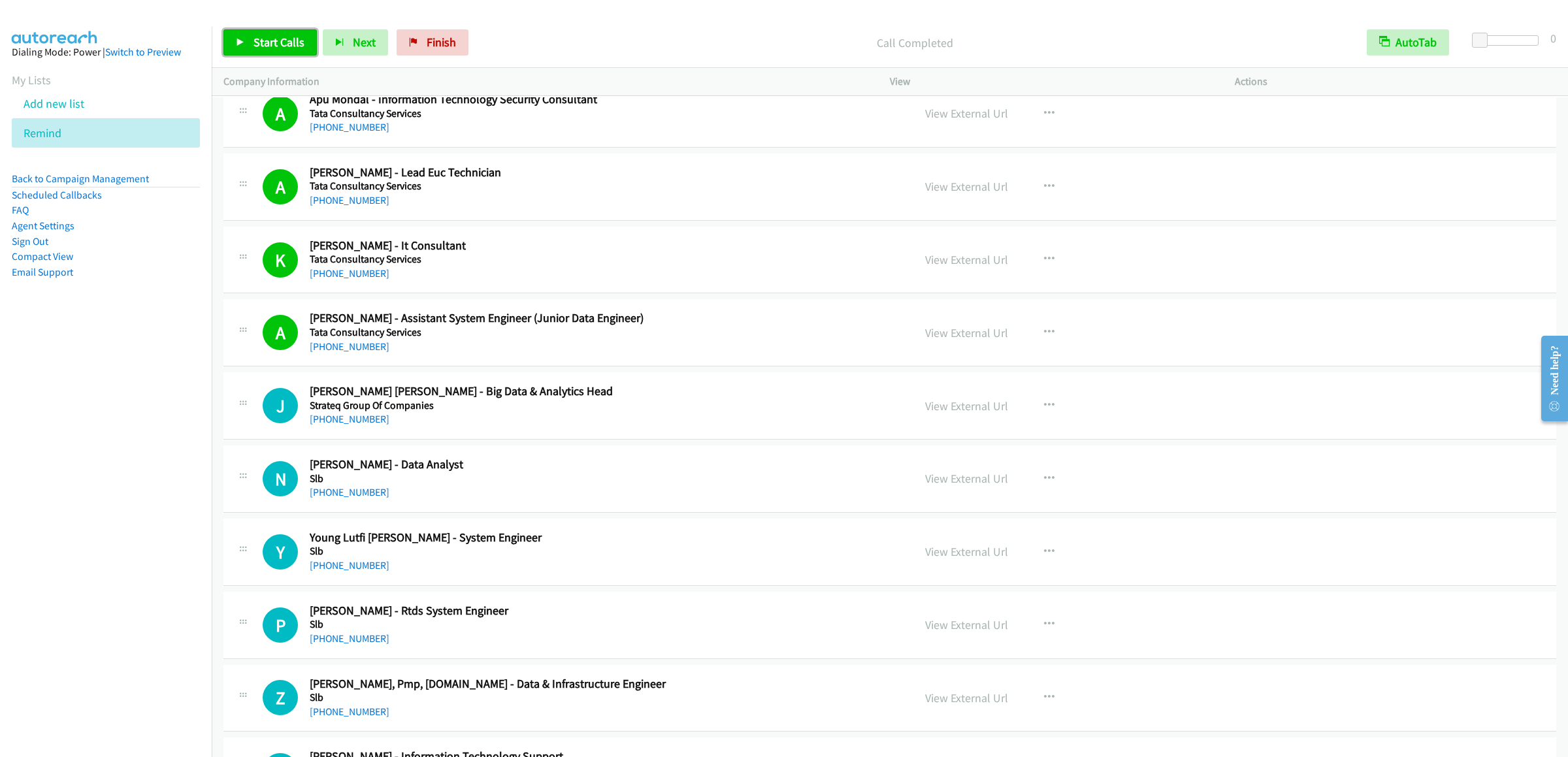
click at [250, 31] on link "Start Calls" at bounding box center [270, 43] width 93 height 26
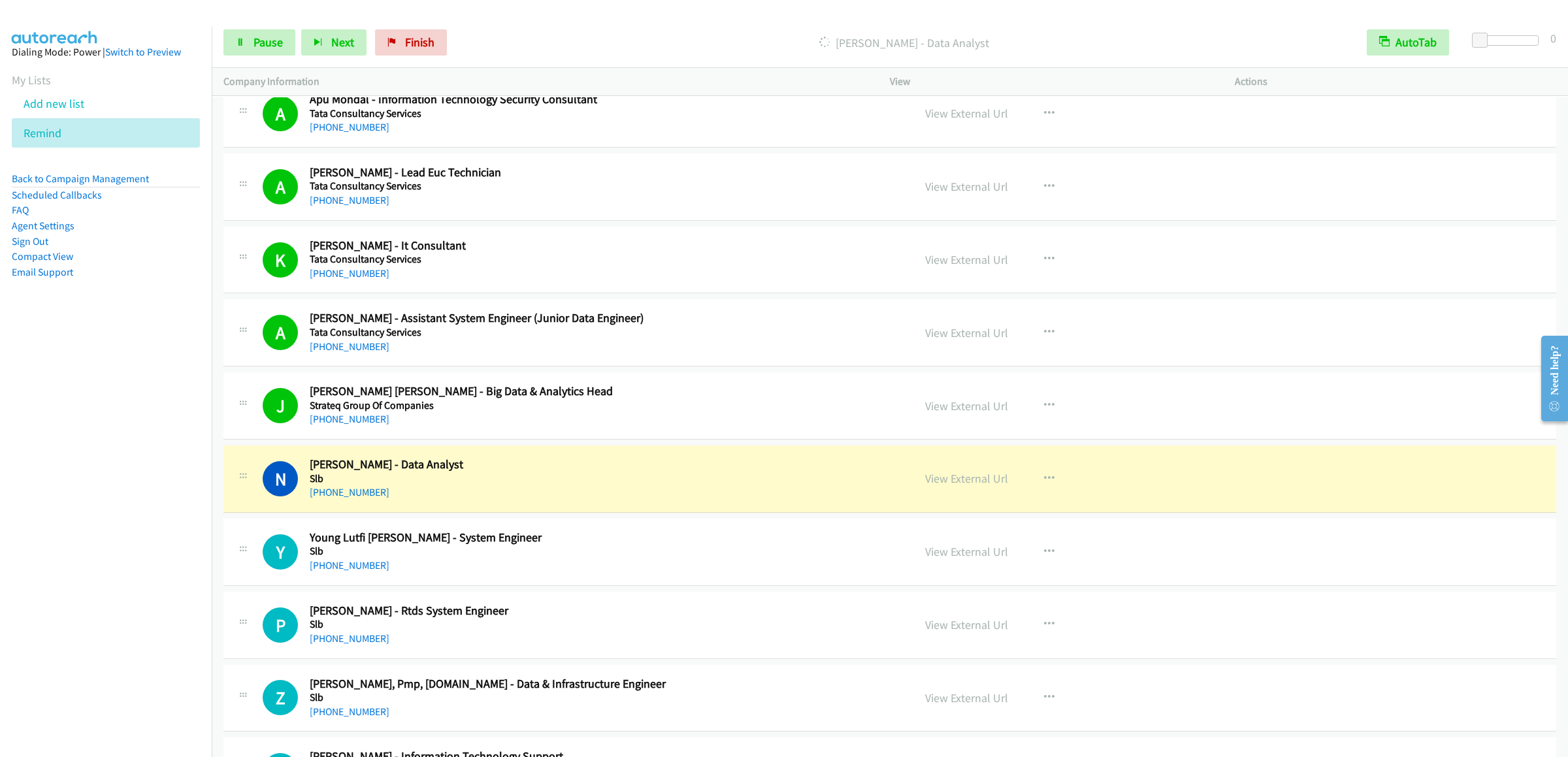
click at [270, 28] on div "Start Calls Pause Next Finish [PERSON_NAME] - Data Analyst AutoTab AutoTab 0" at bounding box center [890, 43] width 1357 height 50
click at [273, 51] on link "Pause" at bounding box center [260, 43] width 72 height 26
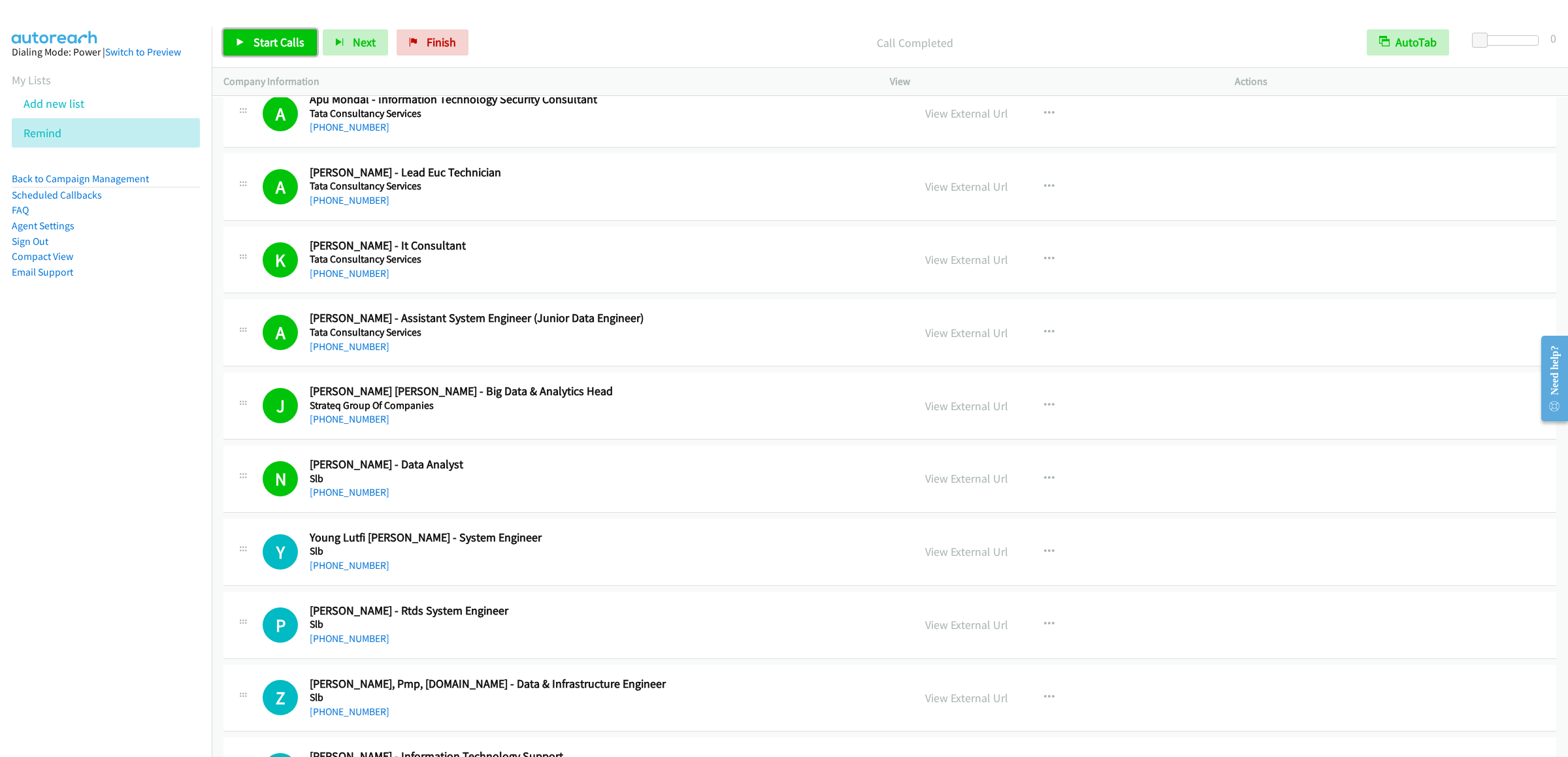
click at [276, 40] on span "Start Calls" at bounding box center [279, 42] width 51 height 15
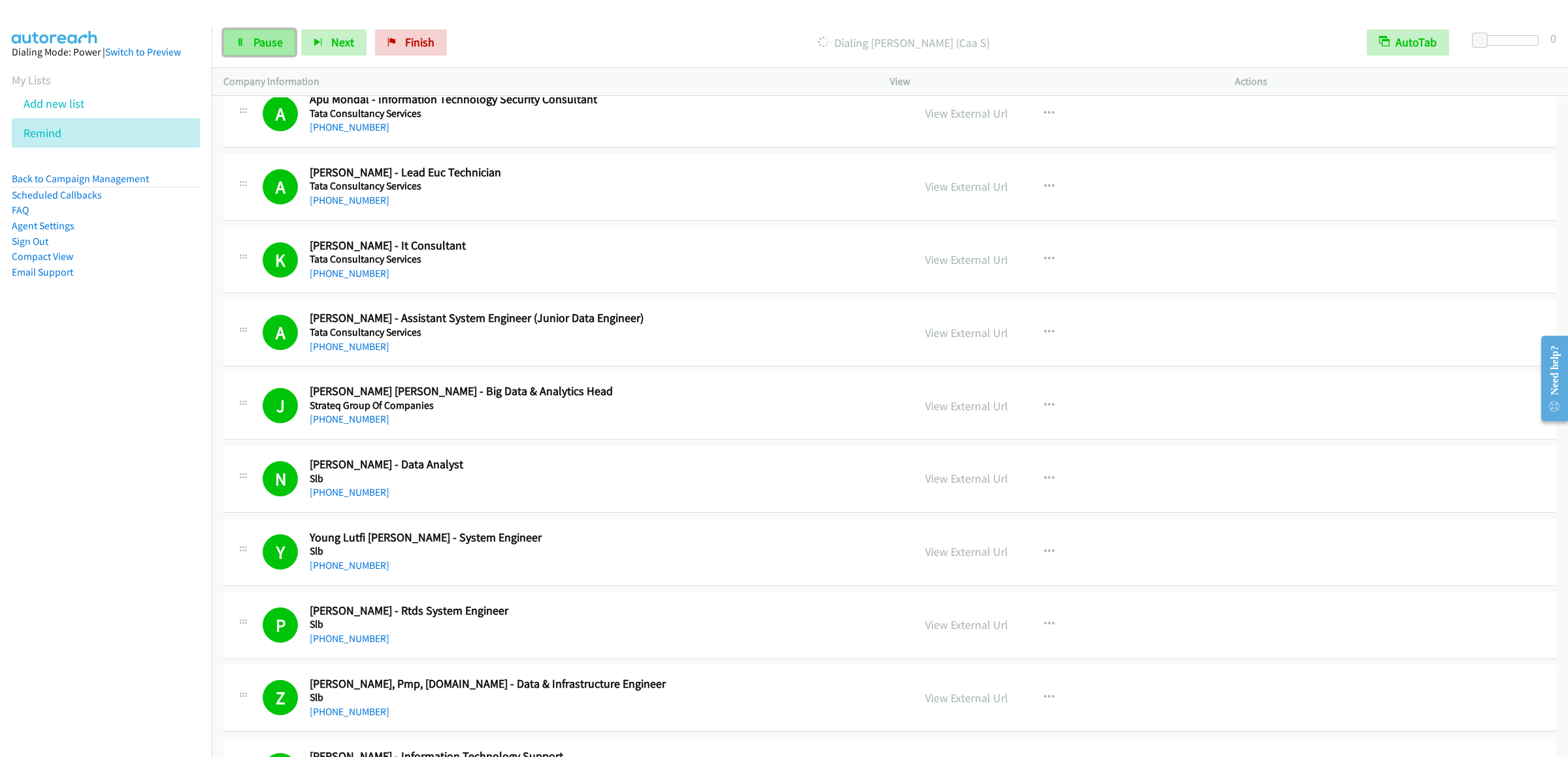
click at [260, 52] on link "Pause" at bounding box center [260, 43] width 72 height 26
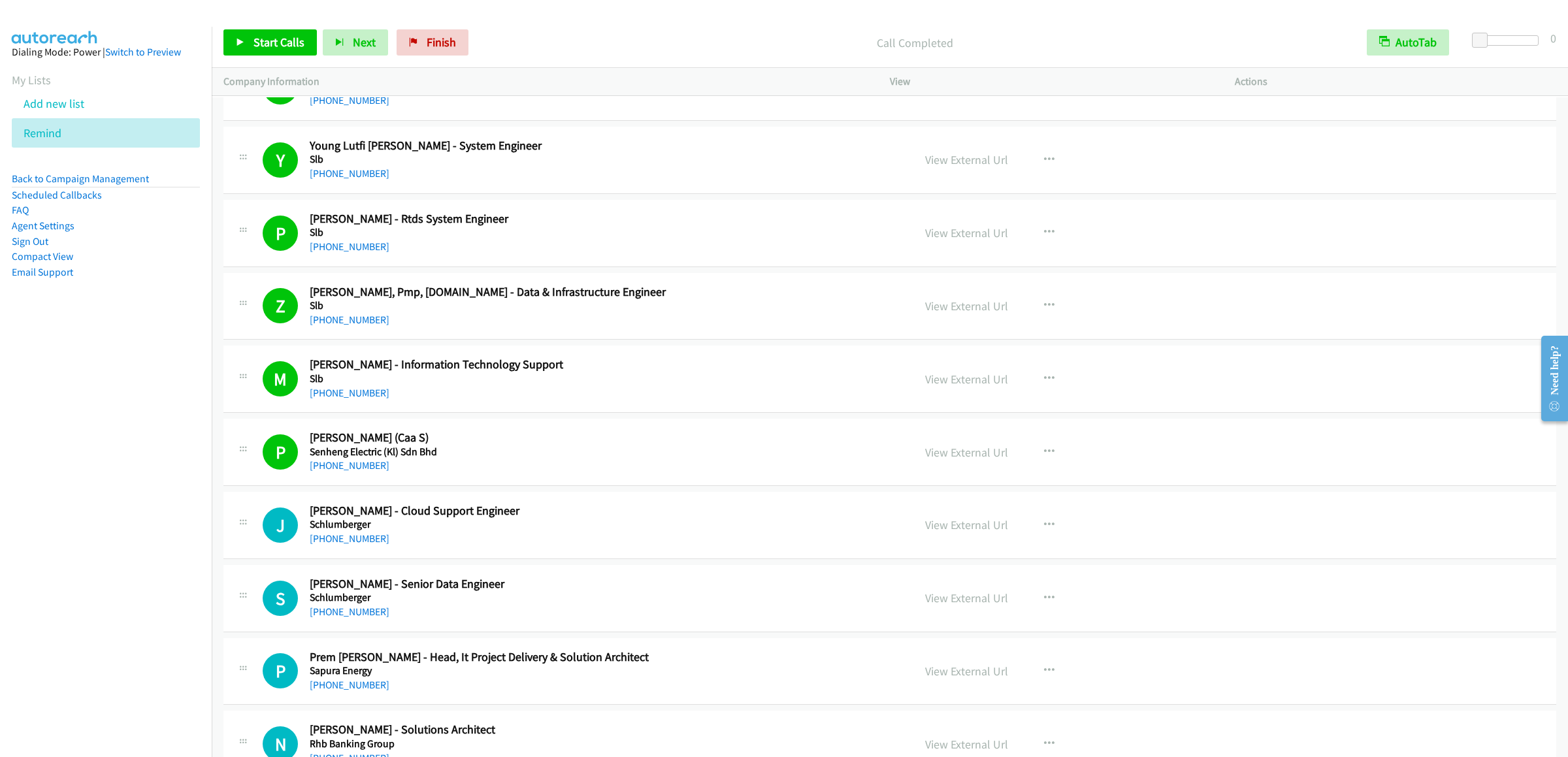
scroll to position [6795, 0]
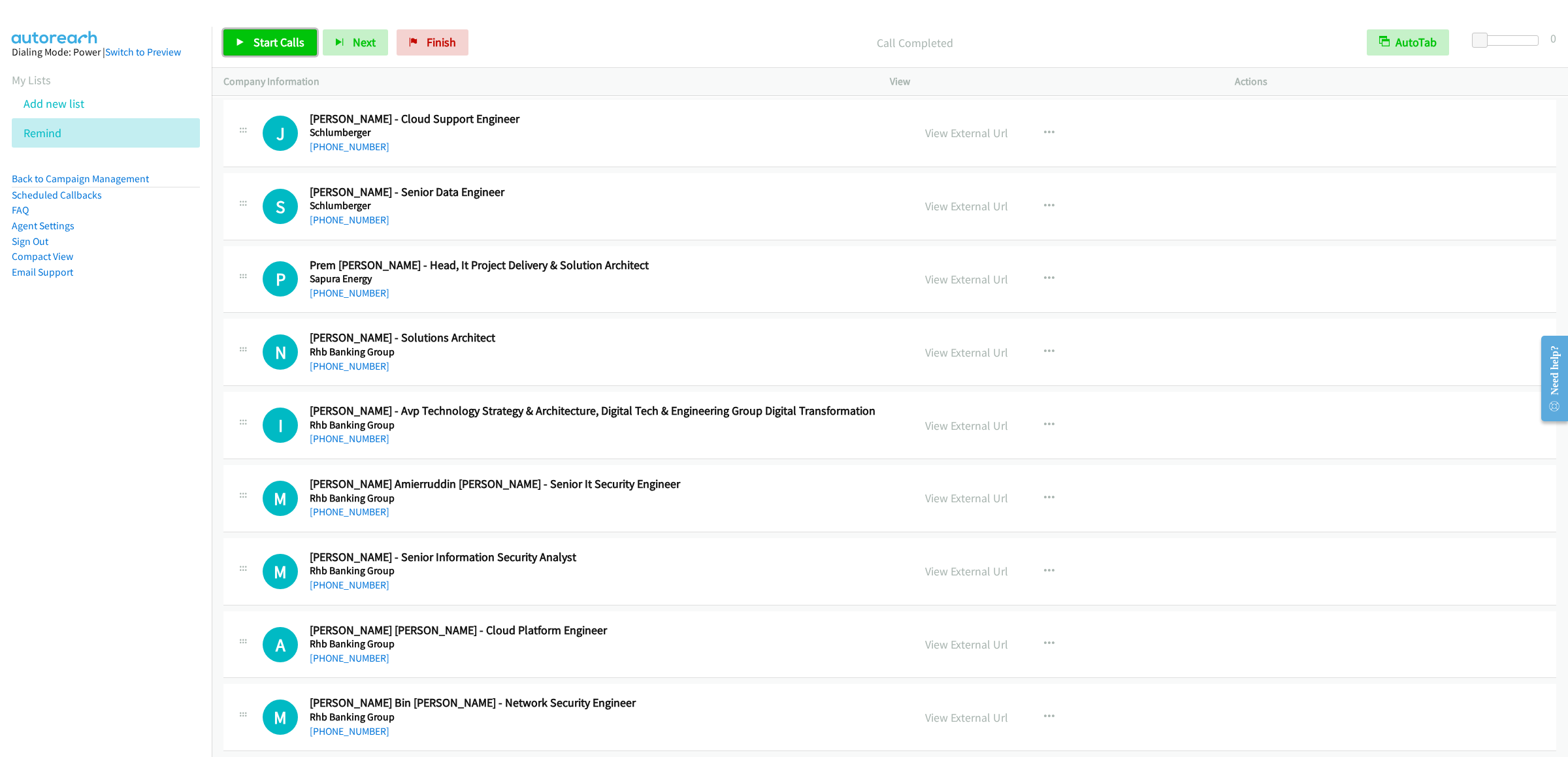
click at [256, 39] on span "Start Calls" at bounding box center [279, 42] width 51 height 15
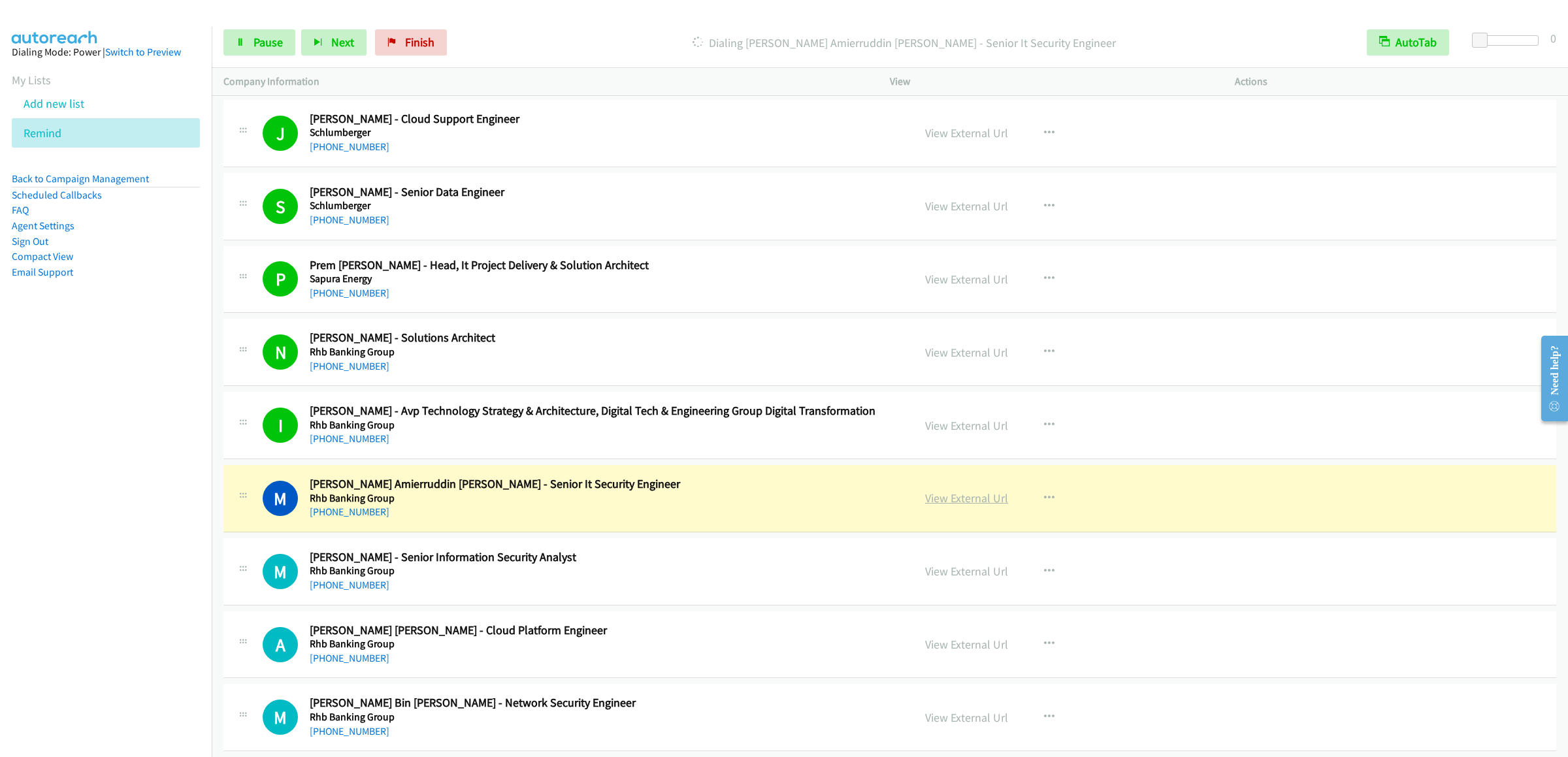
scroll to position [7187, 0]
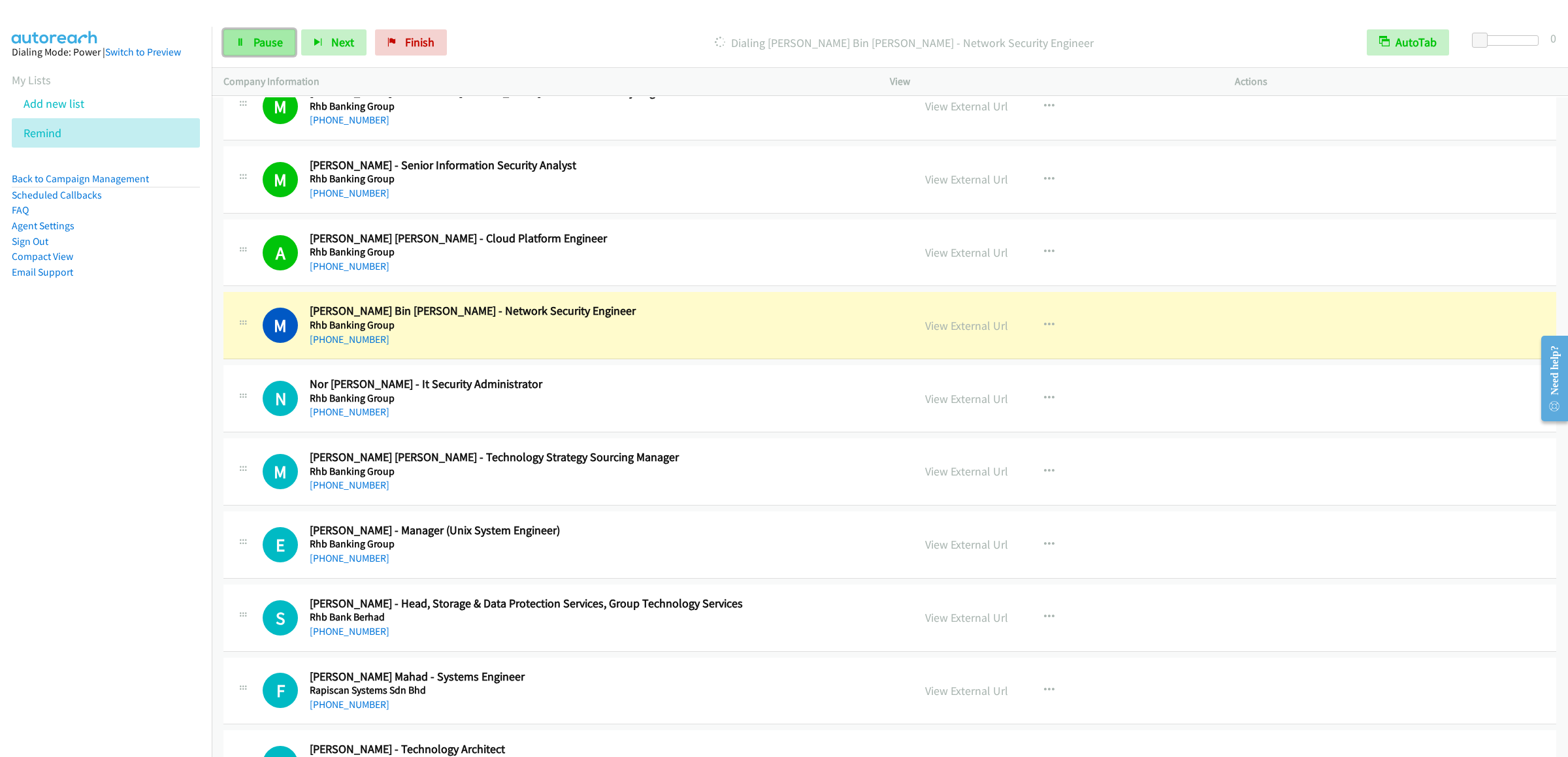
click at [229, 36] on link "Pause" at bounding box center [260, 43] width 72 height 26
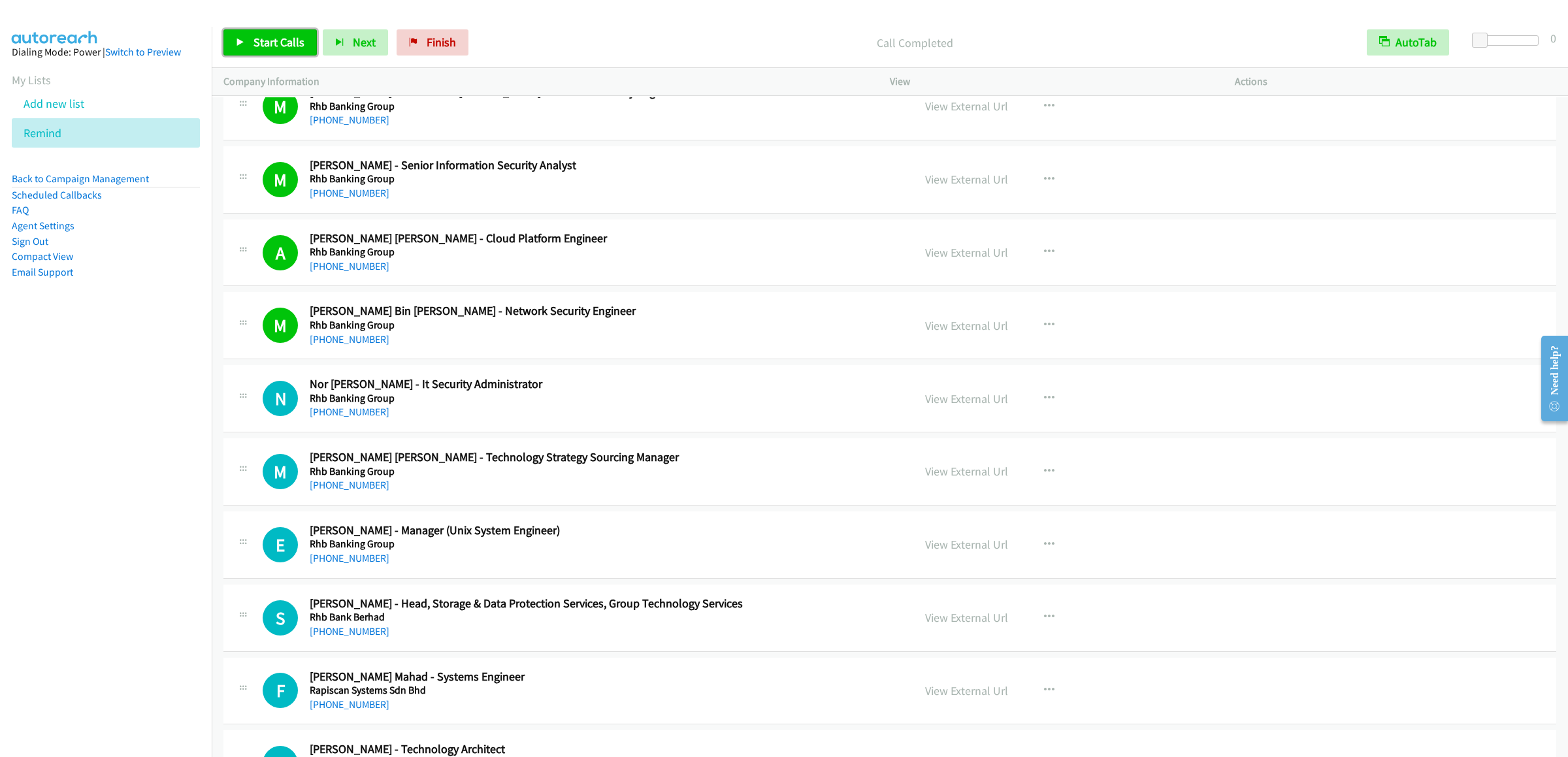
drag, startPoint x: 300, startPoint y: 29, endPoint x: 295, endPoint y: 35, distance: 7.8
click at [298, 31] on link "Start Calls" at bounding box center [270, 43] width 93 height 26
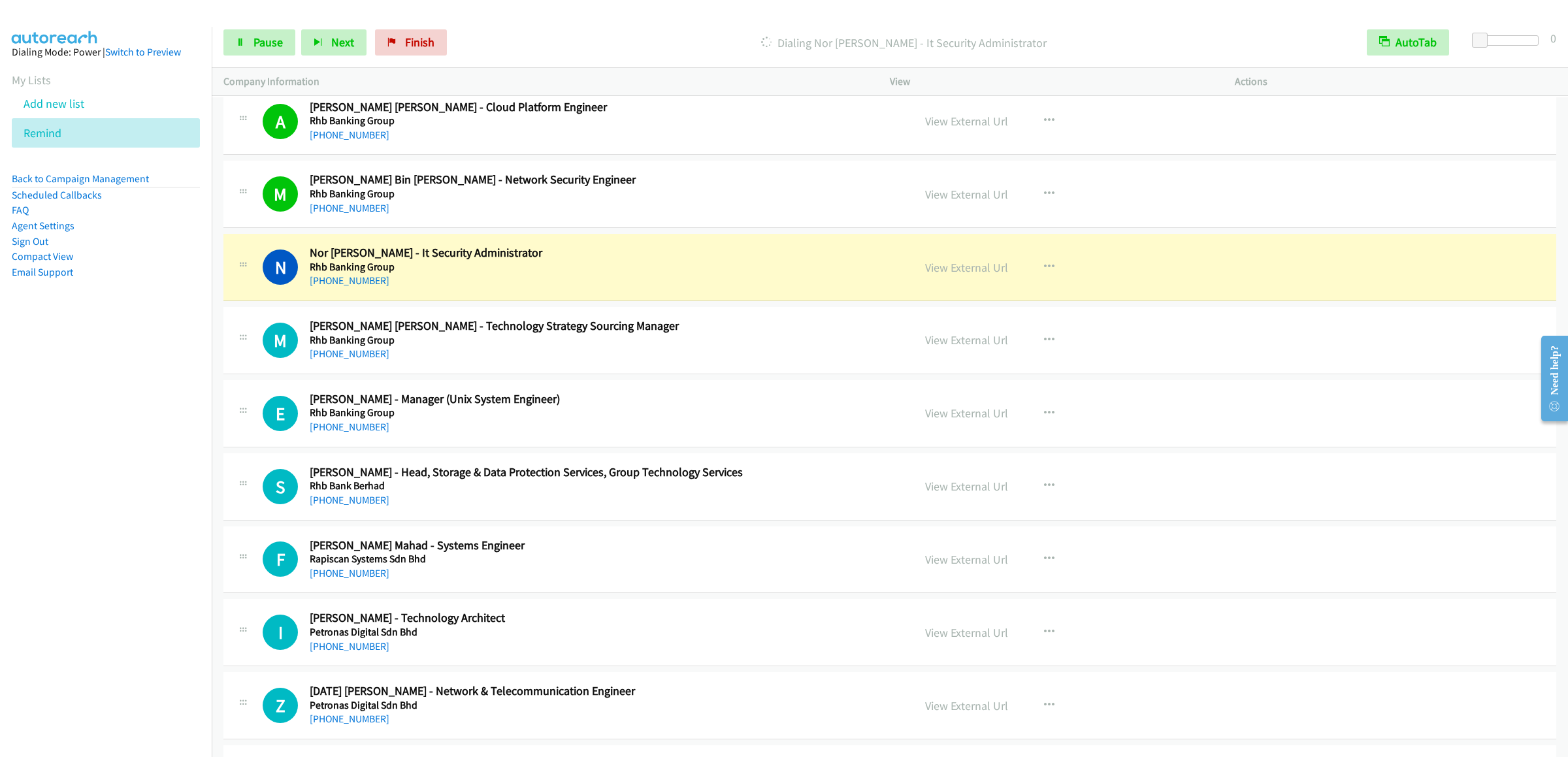
scroll to position [7449, 0]
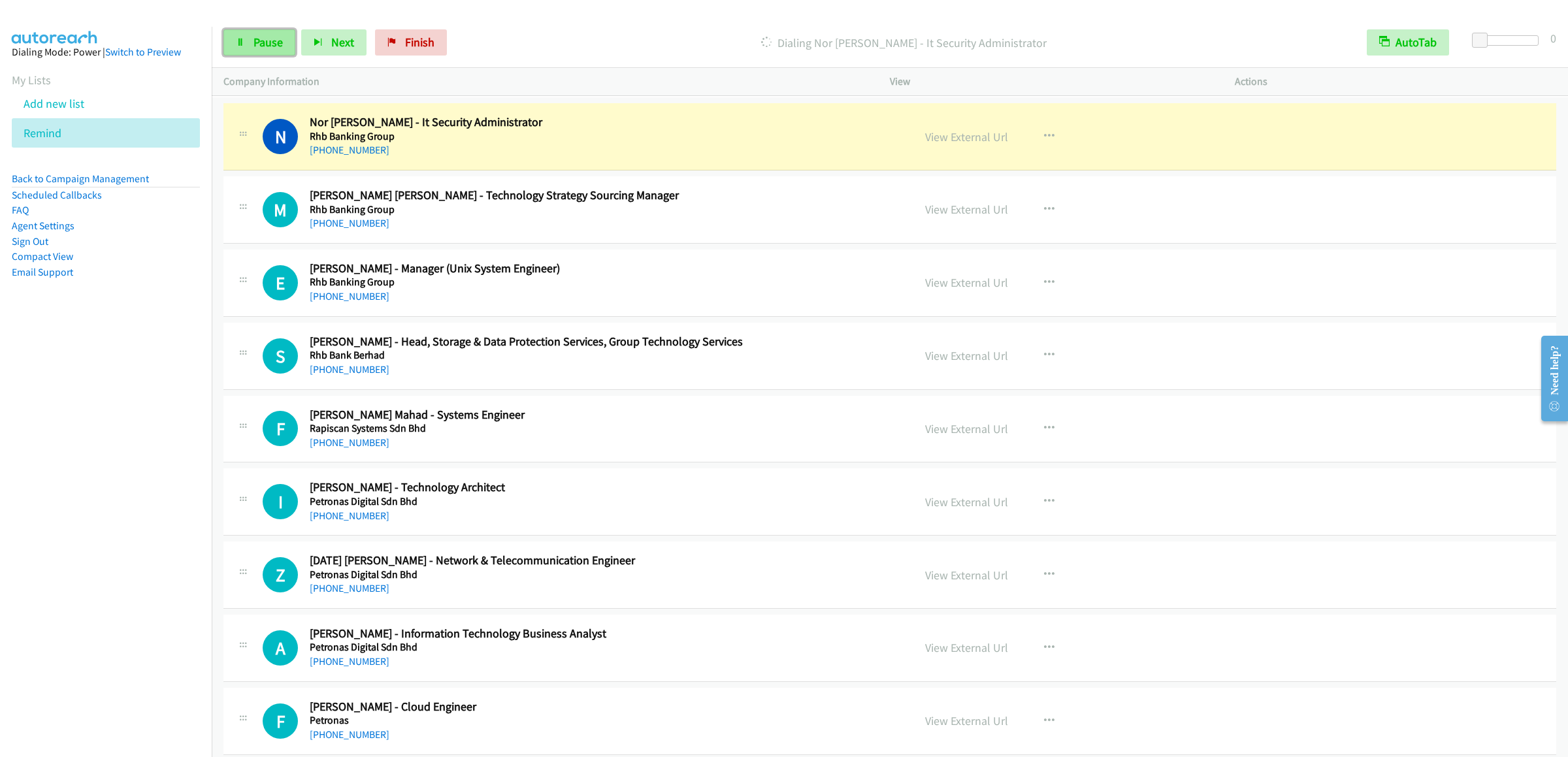
click at [274, 32] on link "Pause" at bounding box center [260, 43] width 72 height 26
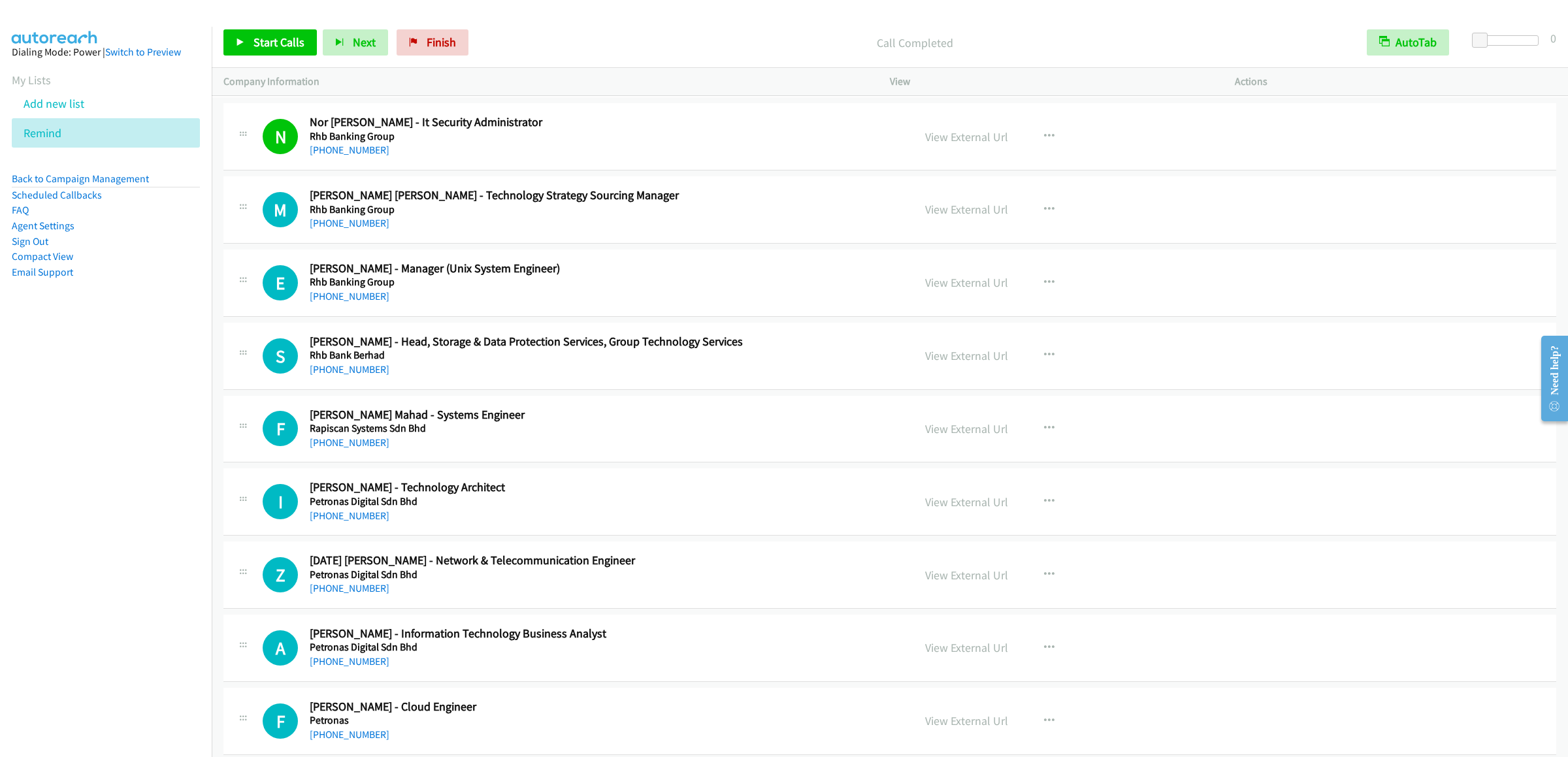
click at [1239, 16] on div at bounding box center [778, 25] width 1557 height 50
click at [256, 53] on link "Start Calls" at bounding box center [270, 43] width 93 height 26
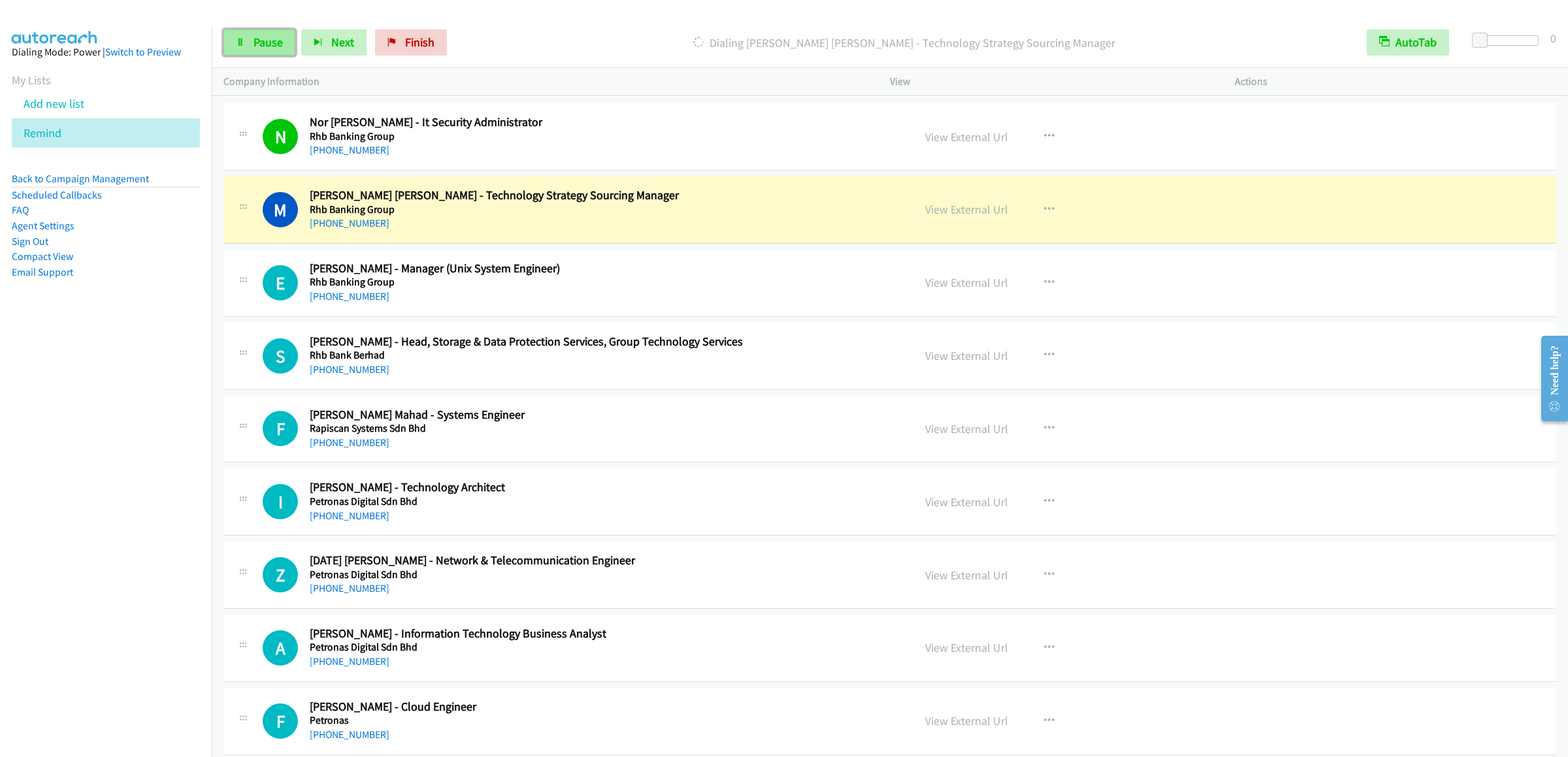
click at [267, 43] on span "Pause" at bounding box center [268, 42] width 29 height 15
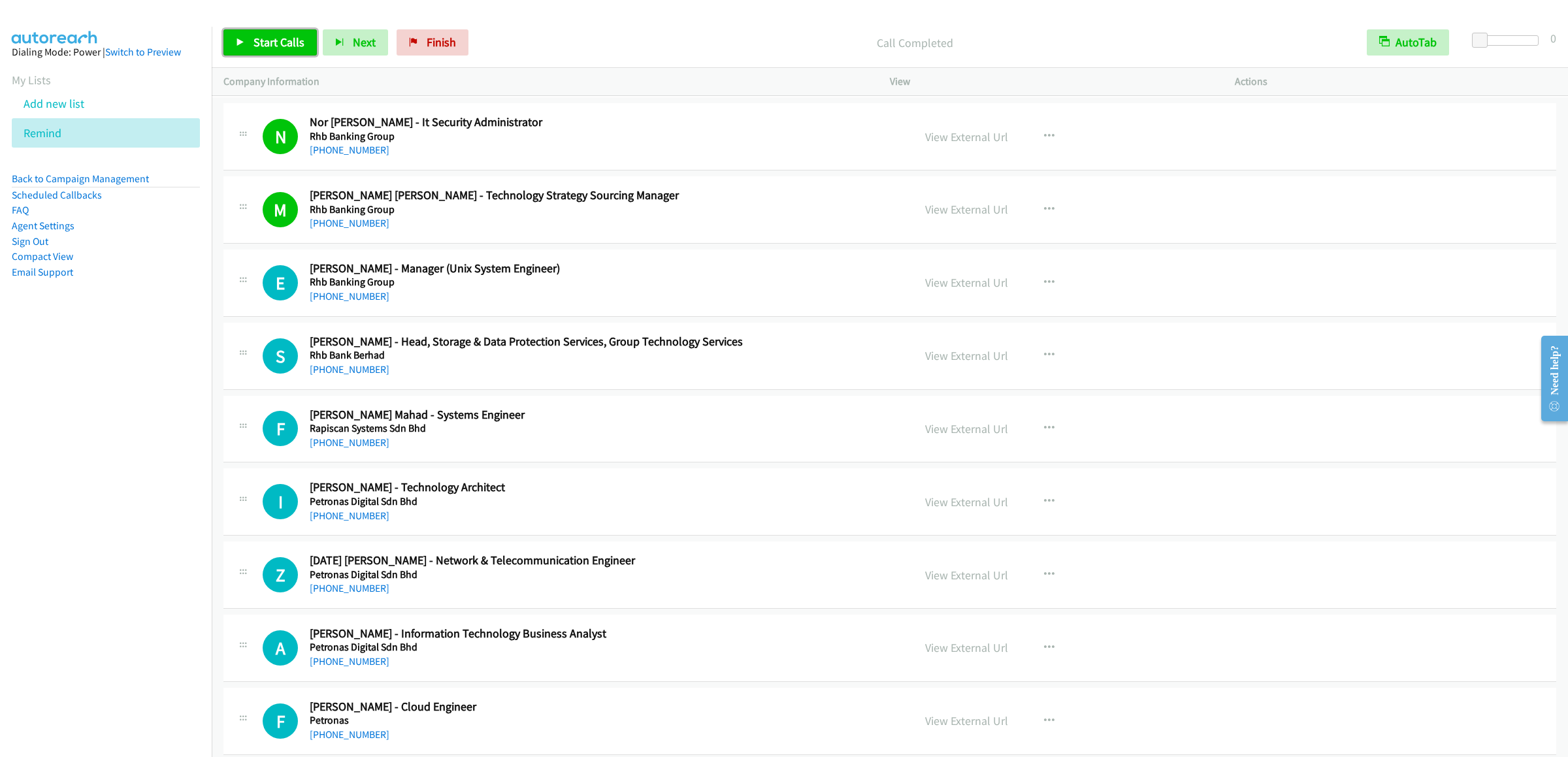
click at [247, 43] on link "Start Calls" at bounding box center [270, 43] width 93 height 26
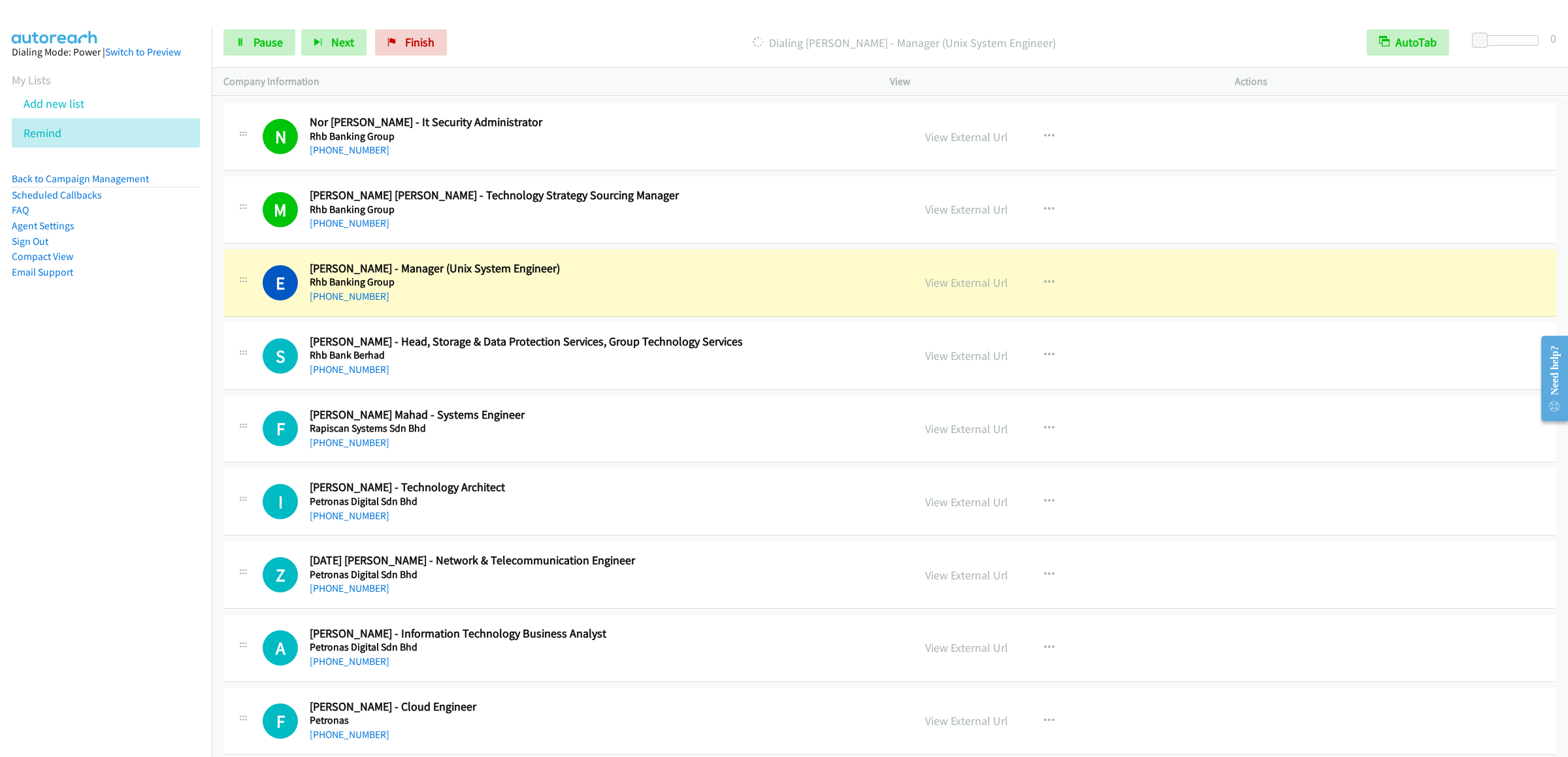
scroll to position [7579, 0]
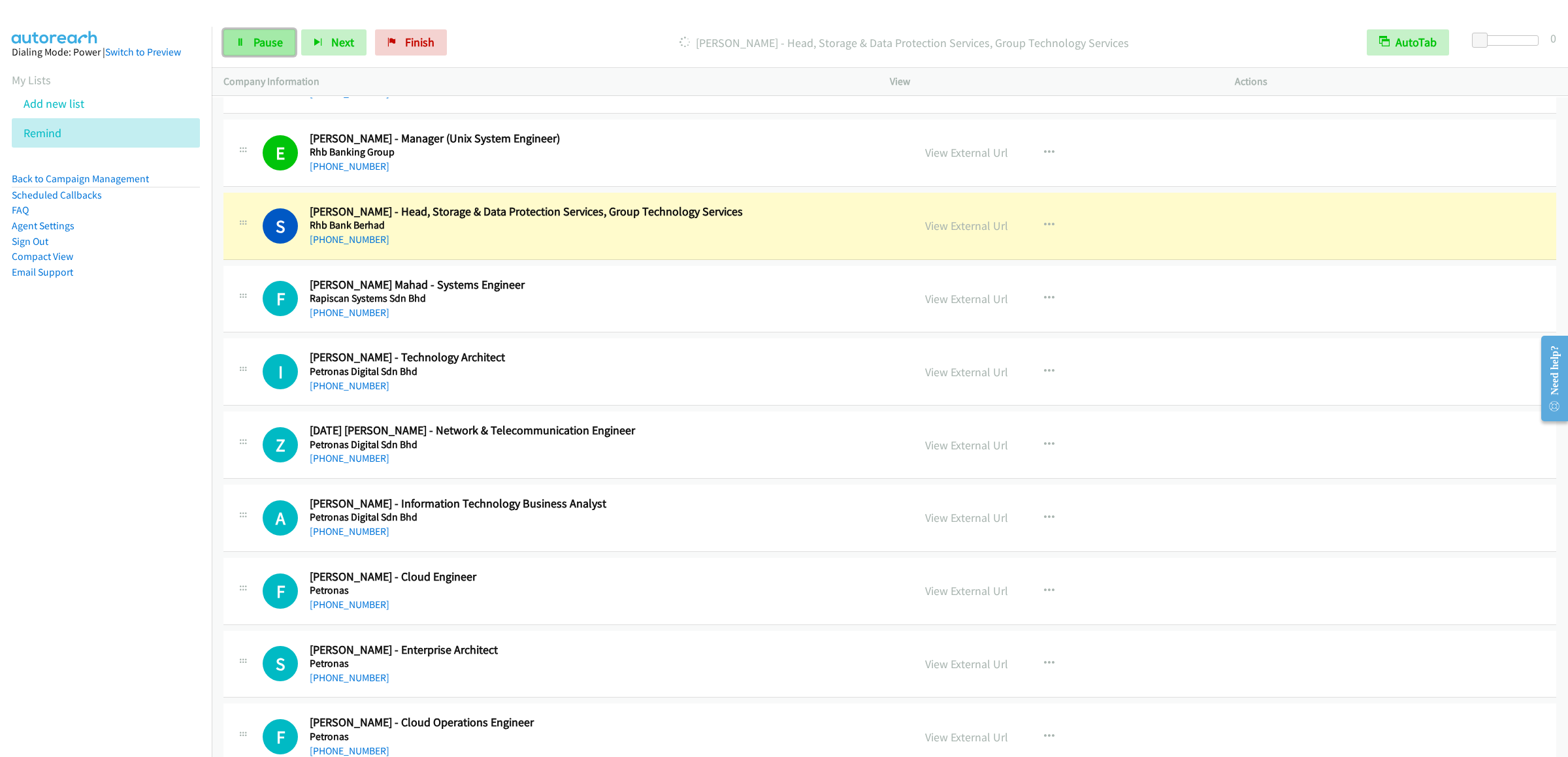
click at [238, 51] on link "Pause" at bounding box center [260, 43] width 72 height 26
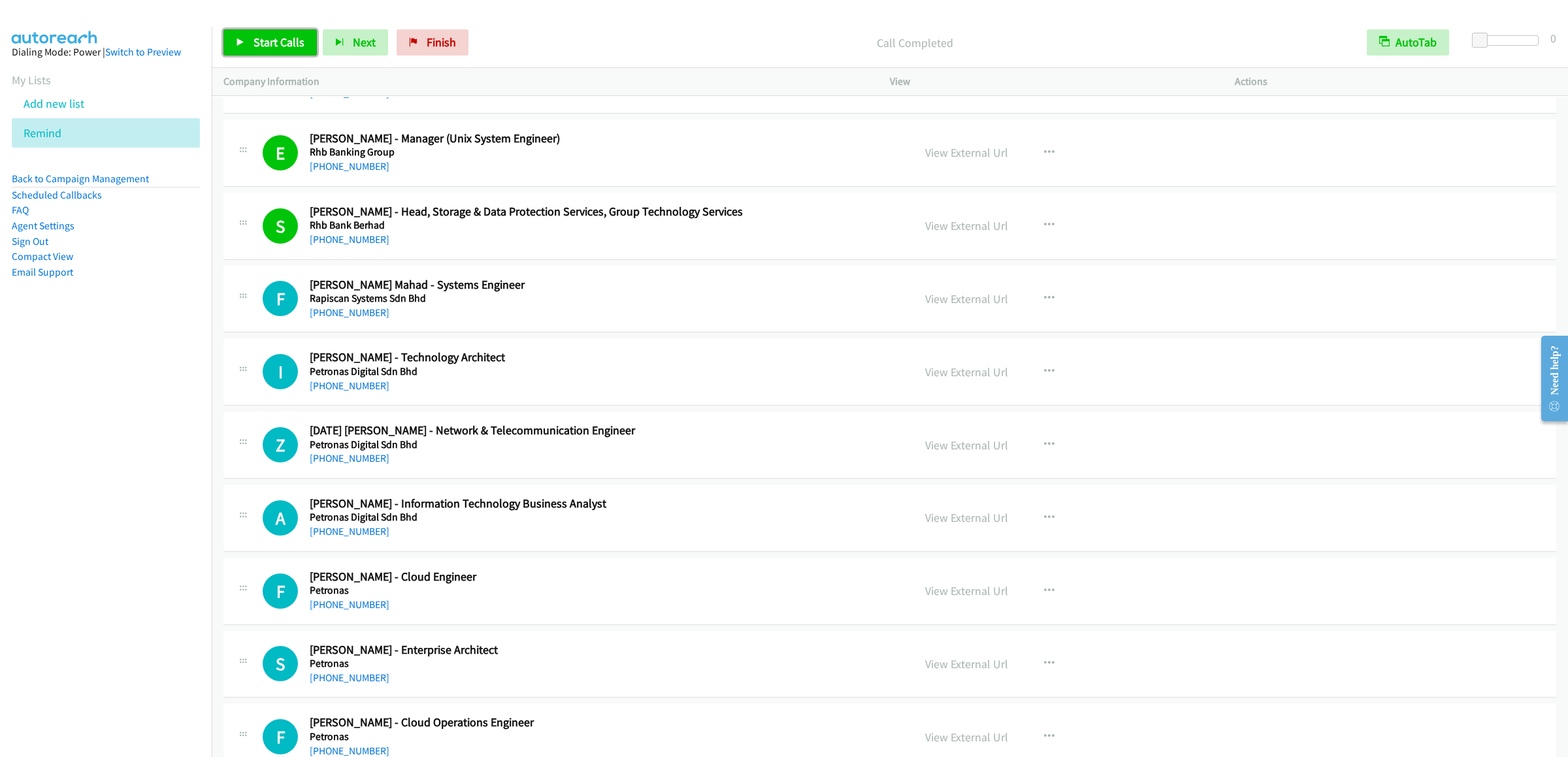
click at [279, 42] on span "Start Calls" at bounding box center [279, 42] width 51 height 15
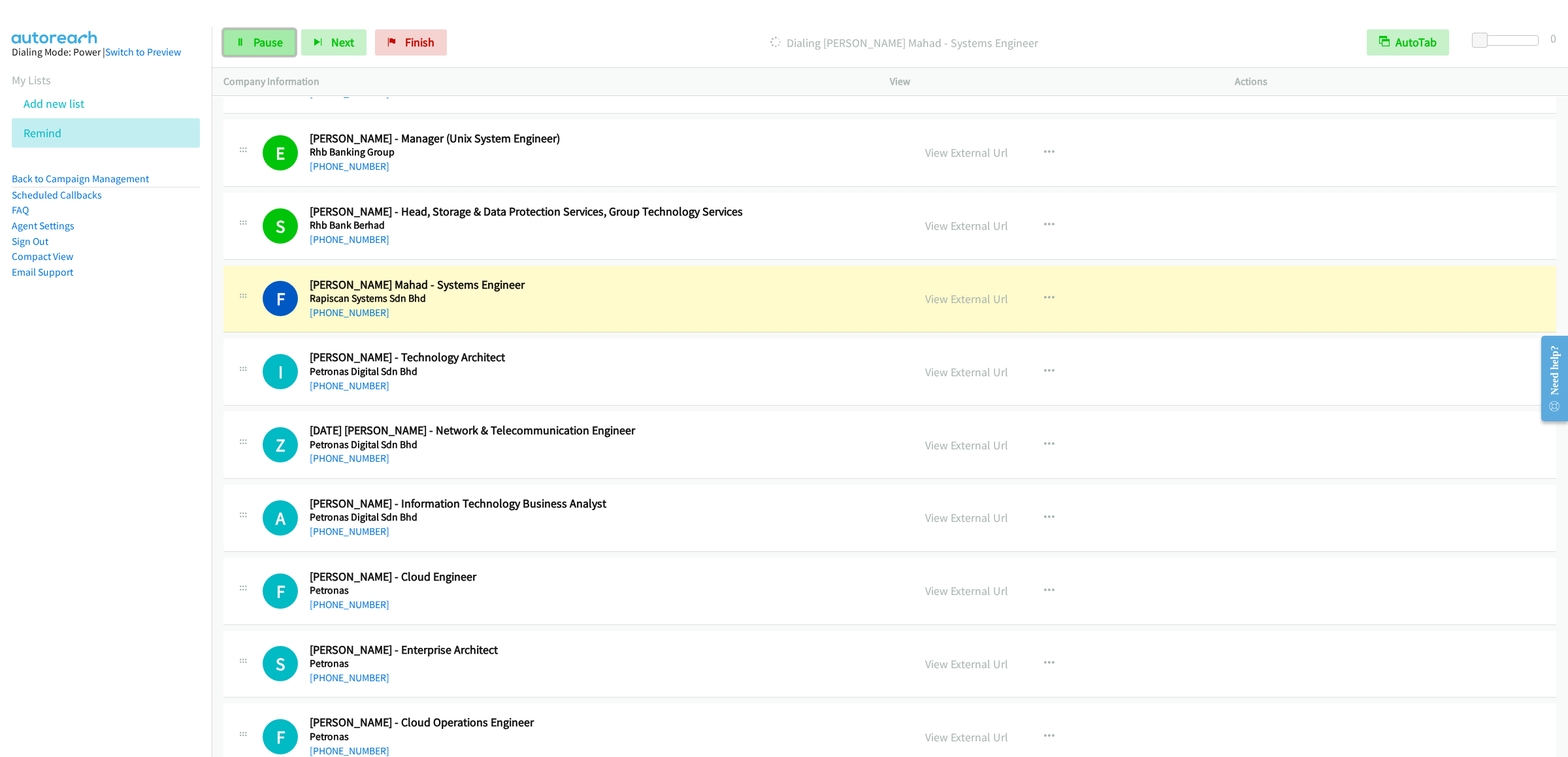
click at [291, 46] on link "Pause" at bounding box center [260, 43] width 72 height 26
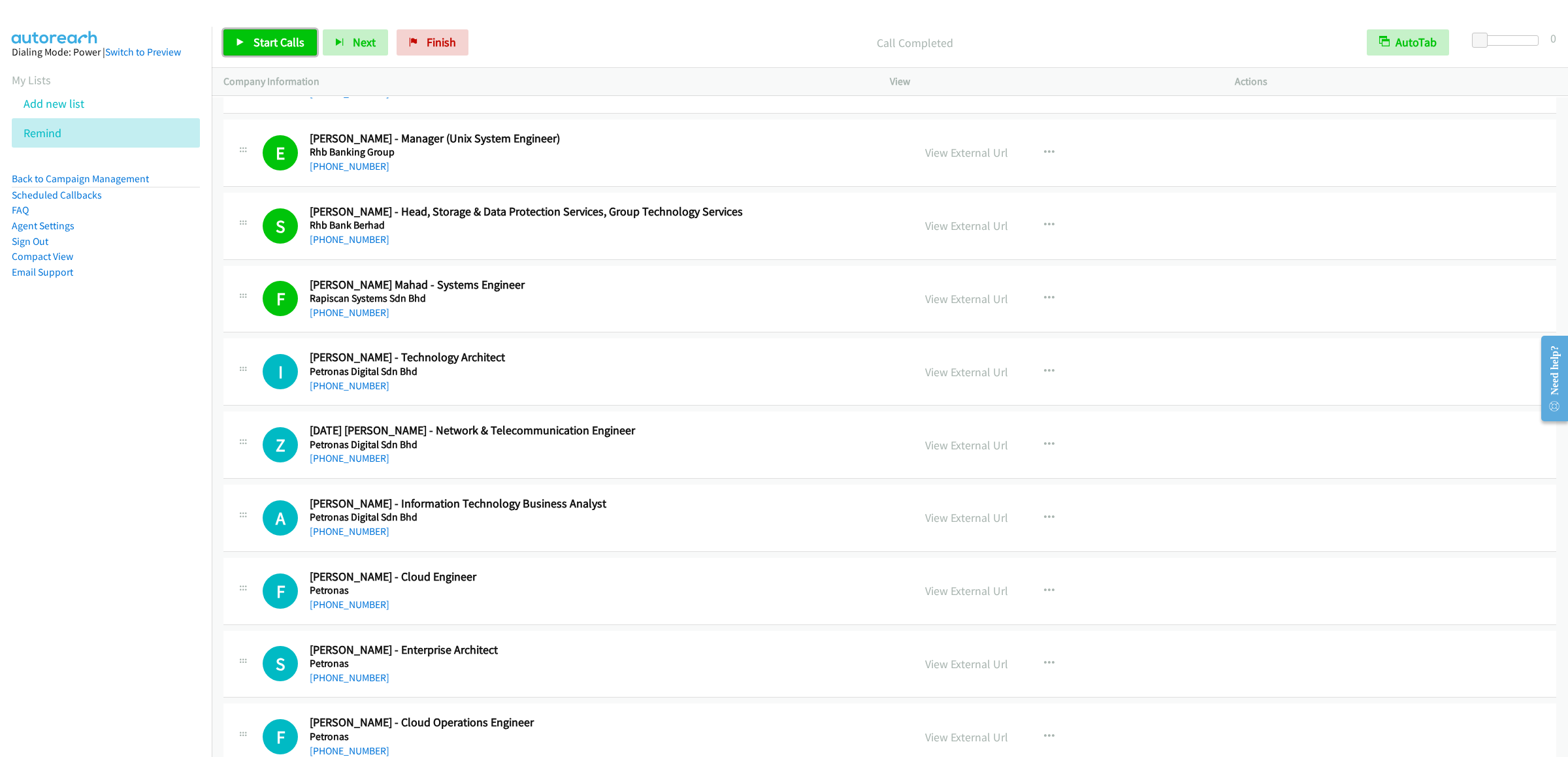
click at [274, 42] on span "Start Calls" at bounding box center [279, 42] width 51 height 15
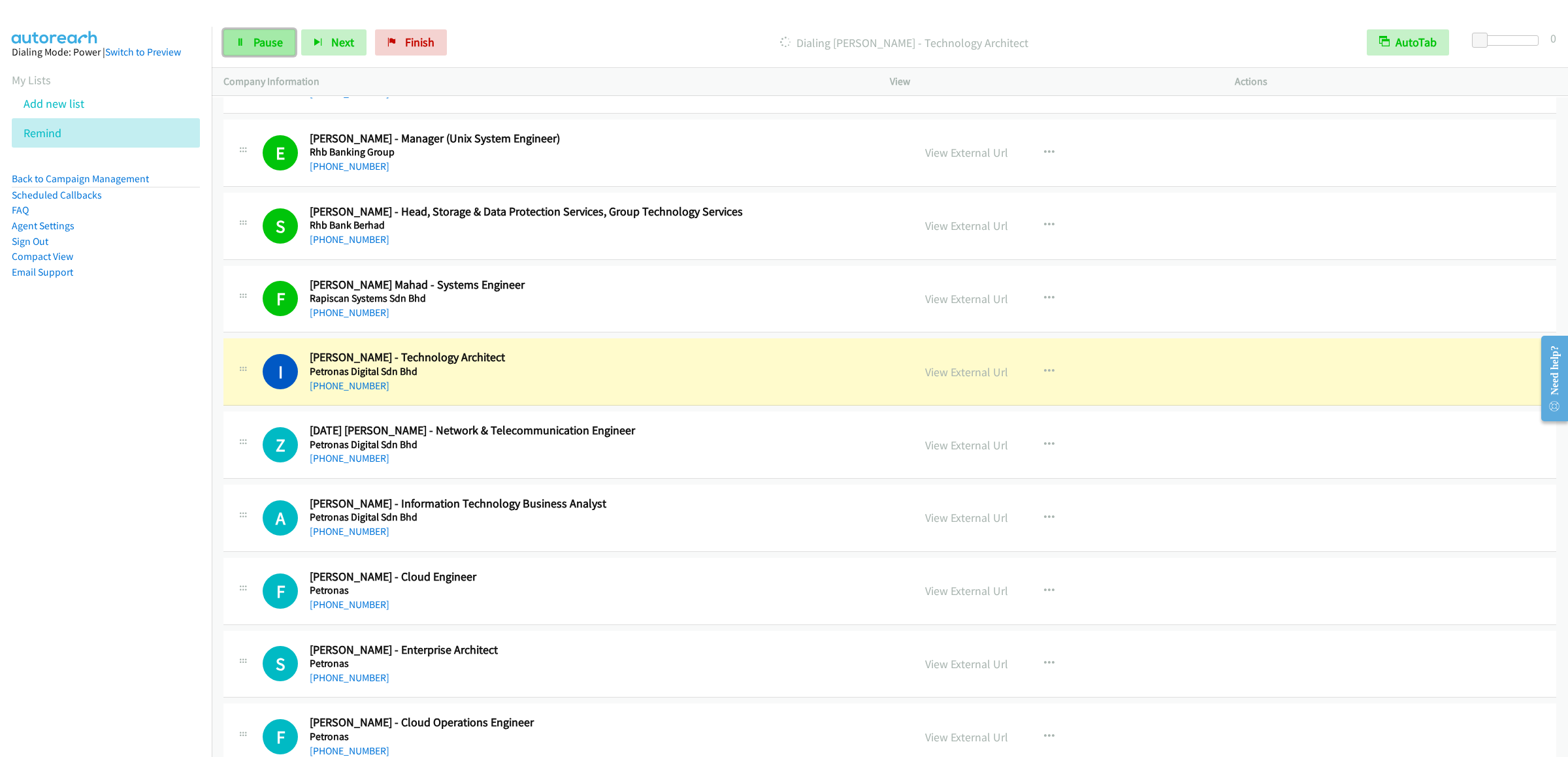
click at [265, 42] on span "Pause" at bounding box center [268, 42] width 29 height 15
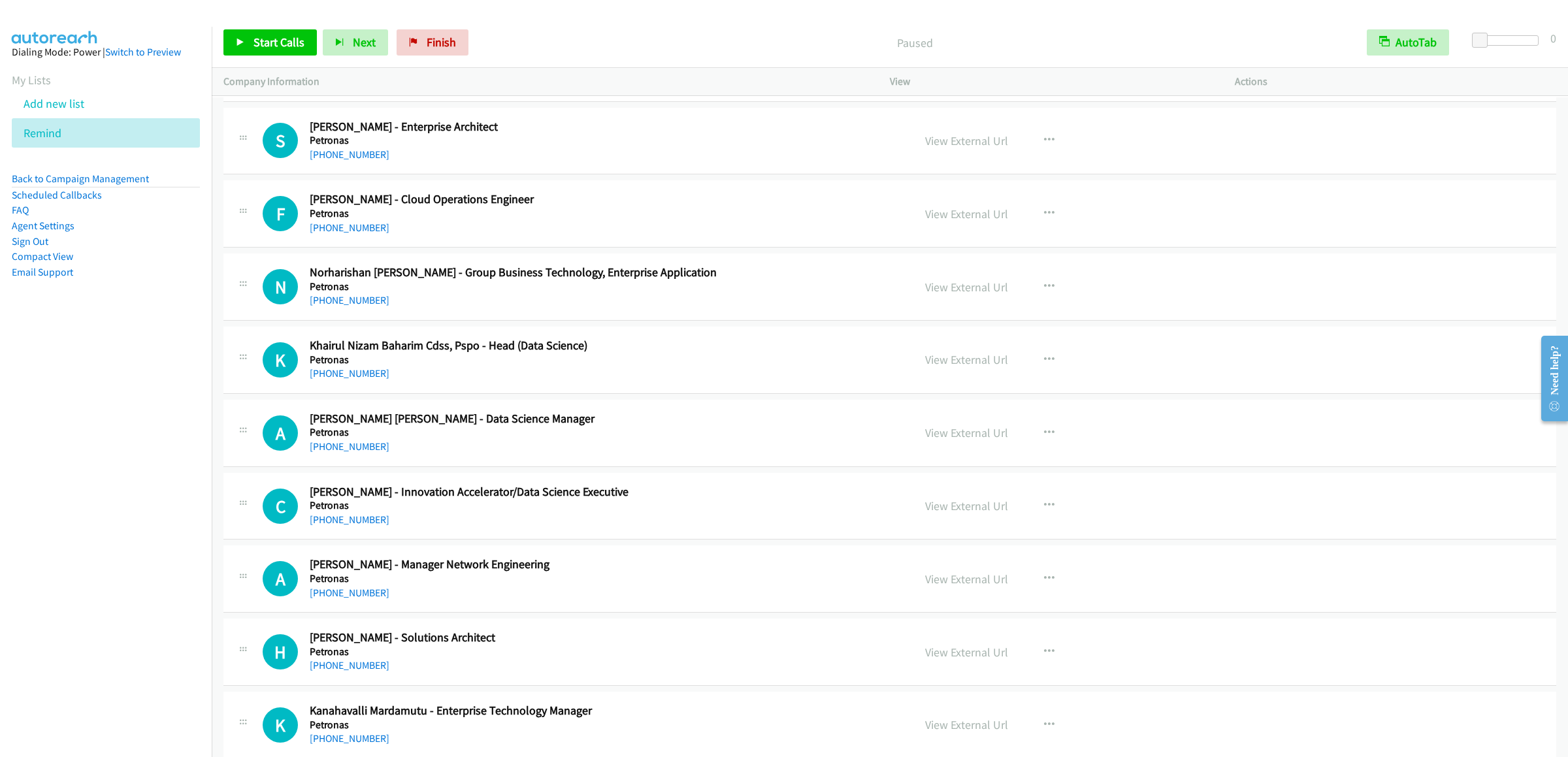
scroll to position [7841, 0]
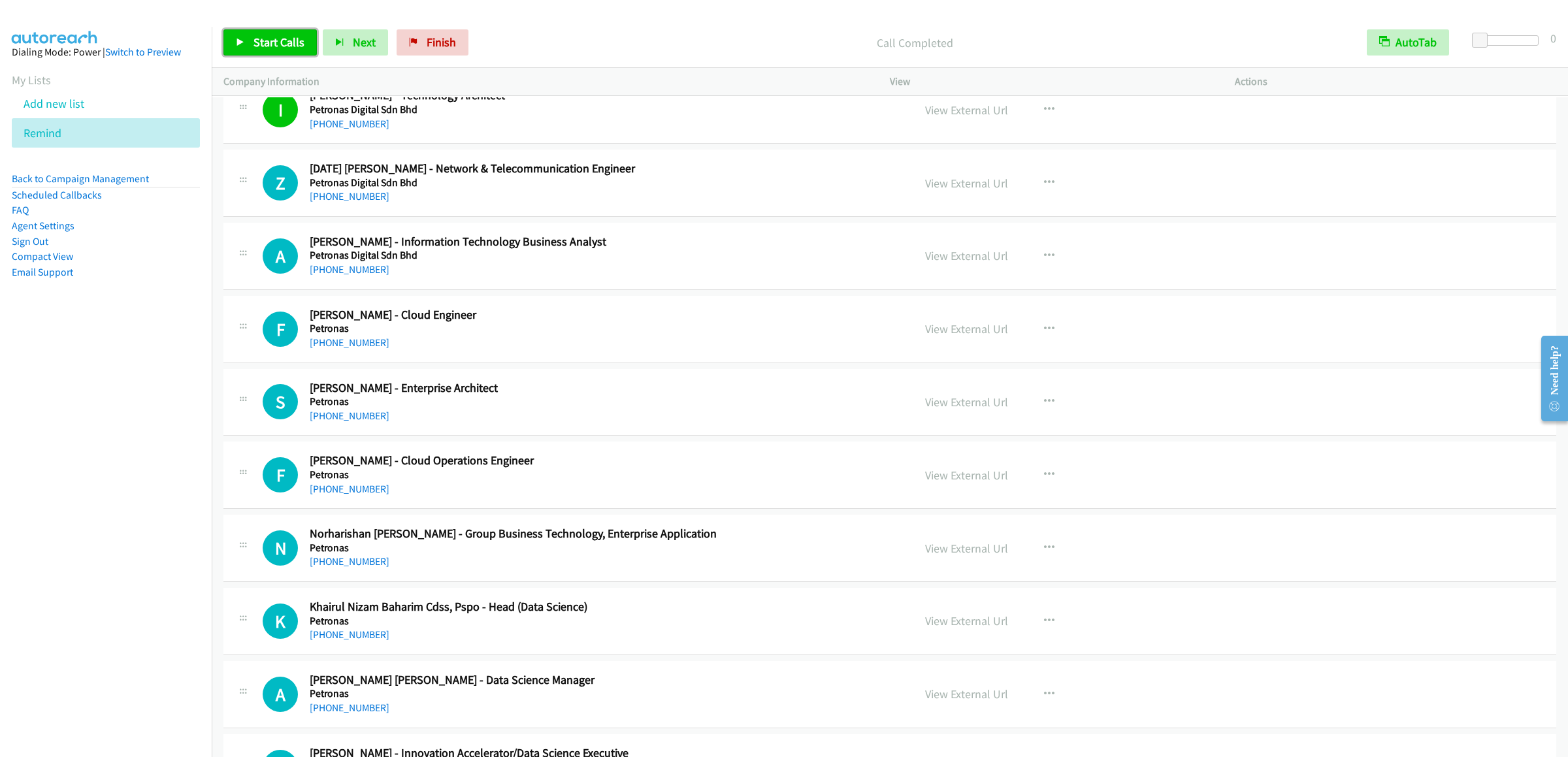
click at [249, 38] on link "Start Calls" at bounding box center [270, 43] width 93 height 26
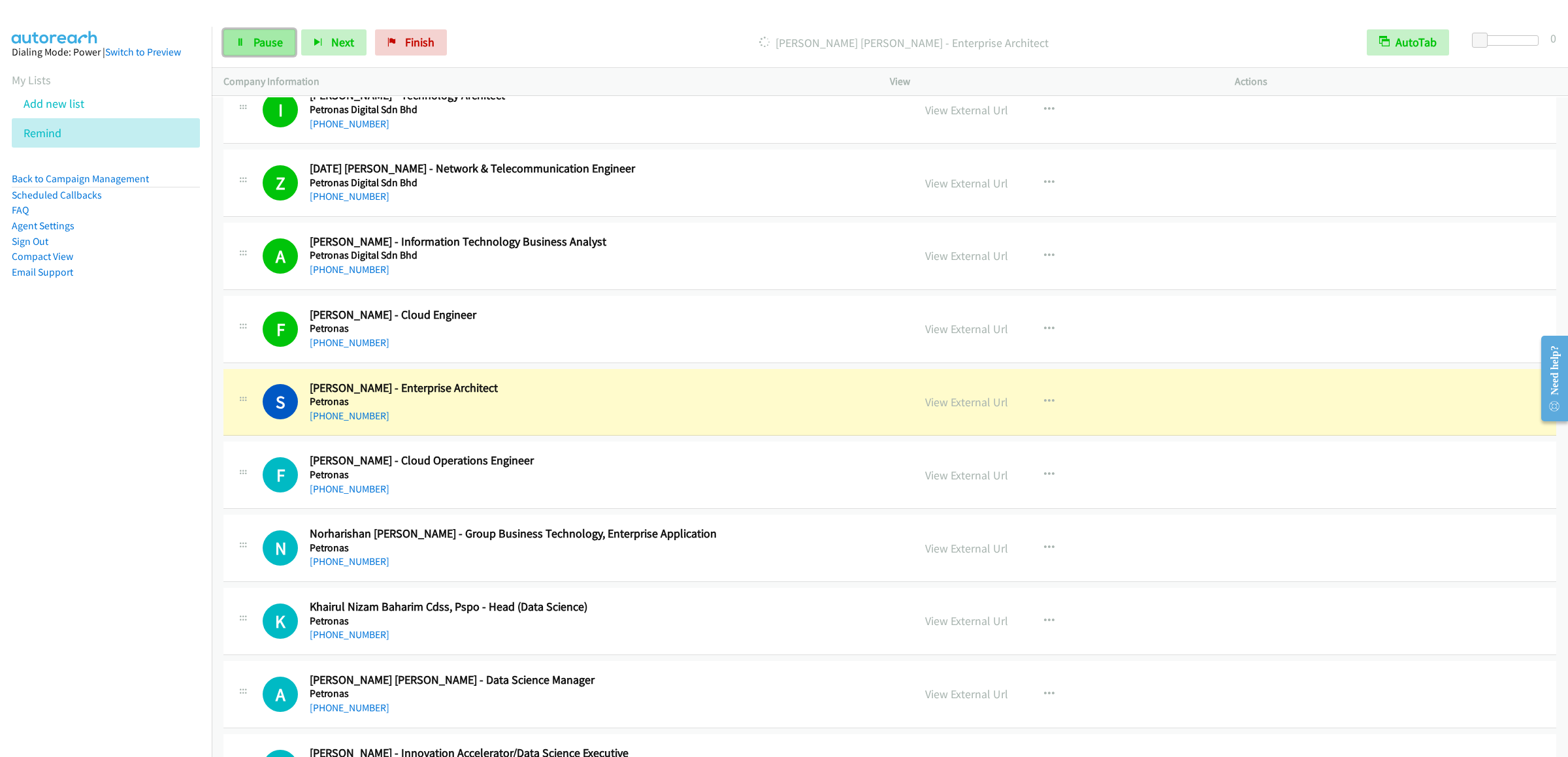
click at [241, 46] on icon at bounding box center [240, 43] width 9 height 9
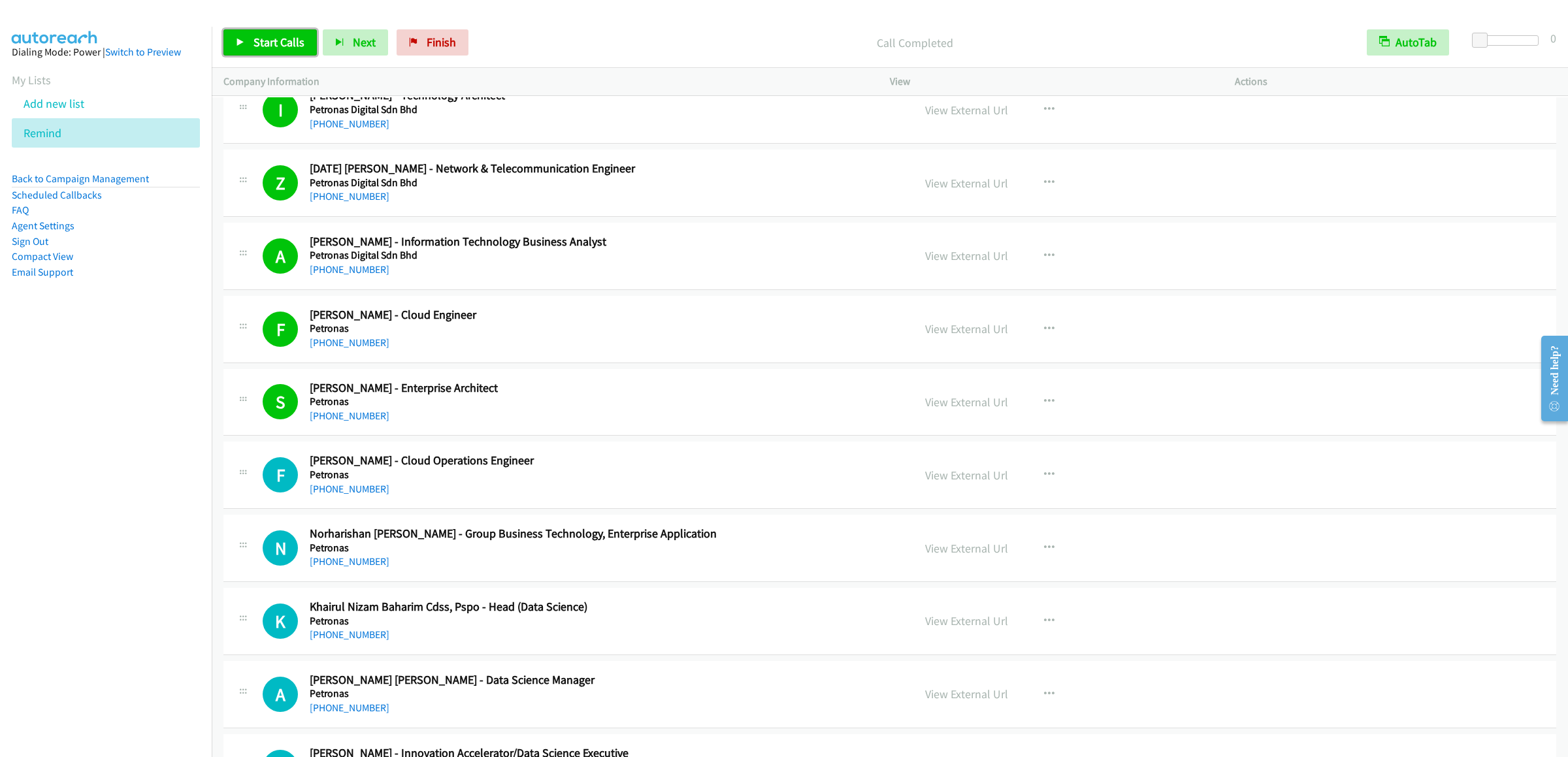
click at [252, 53] on link "Start Calls" at bounding box center [270, 43] width 93 height 26
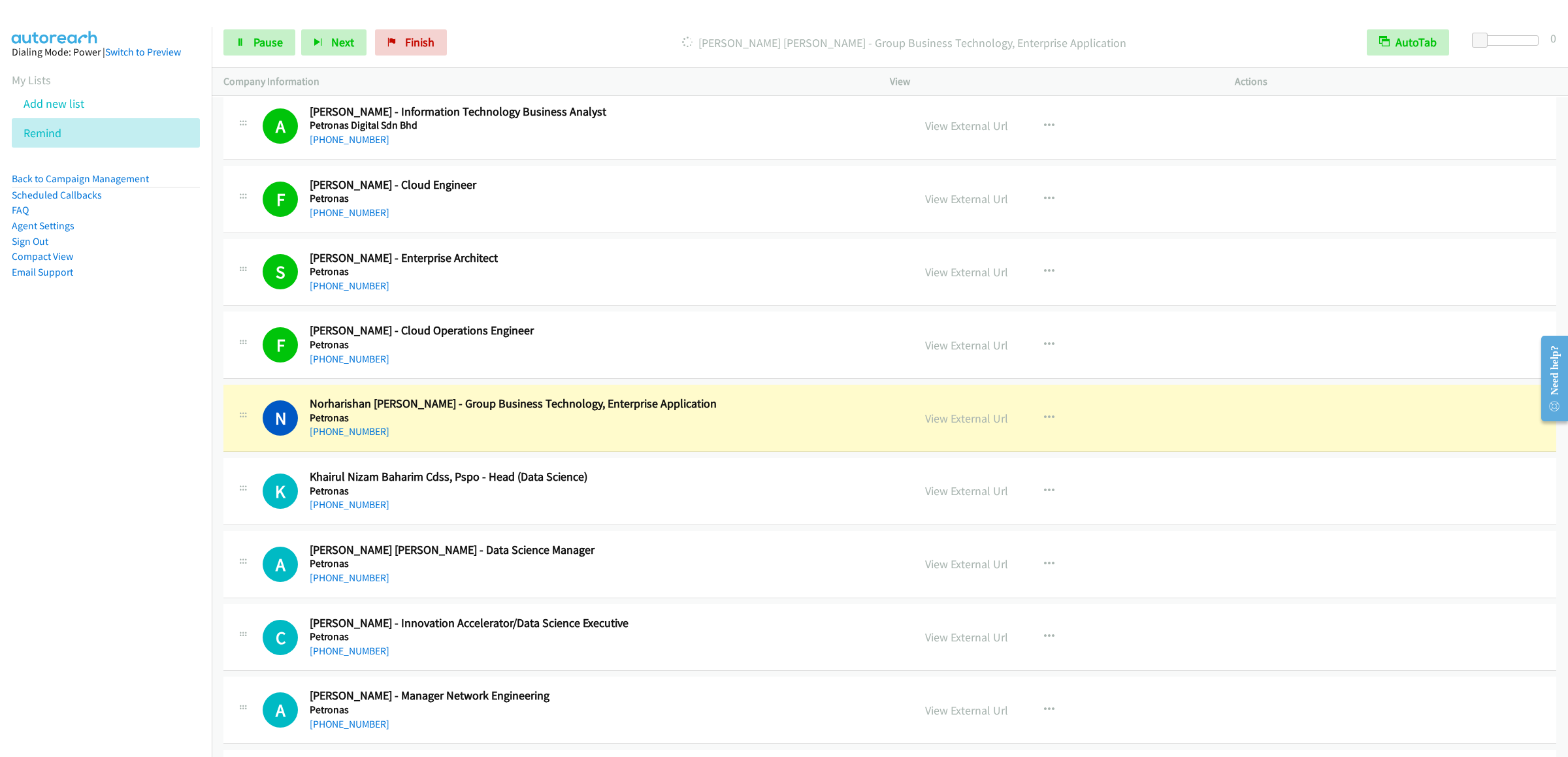
scroll to position [8233, 0]
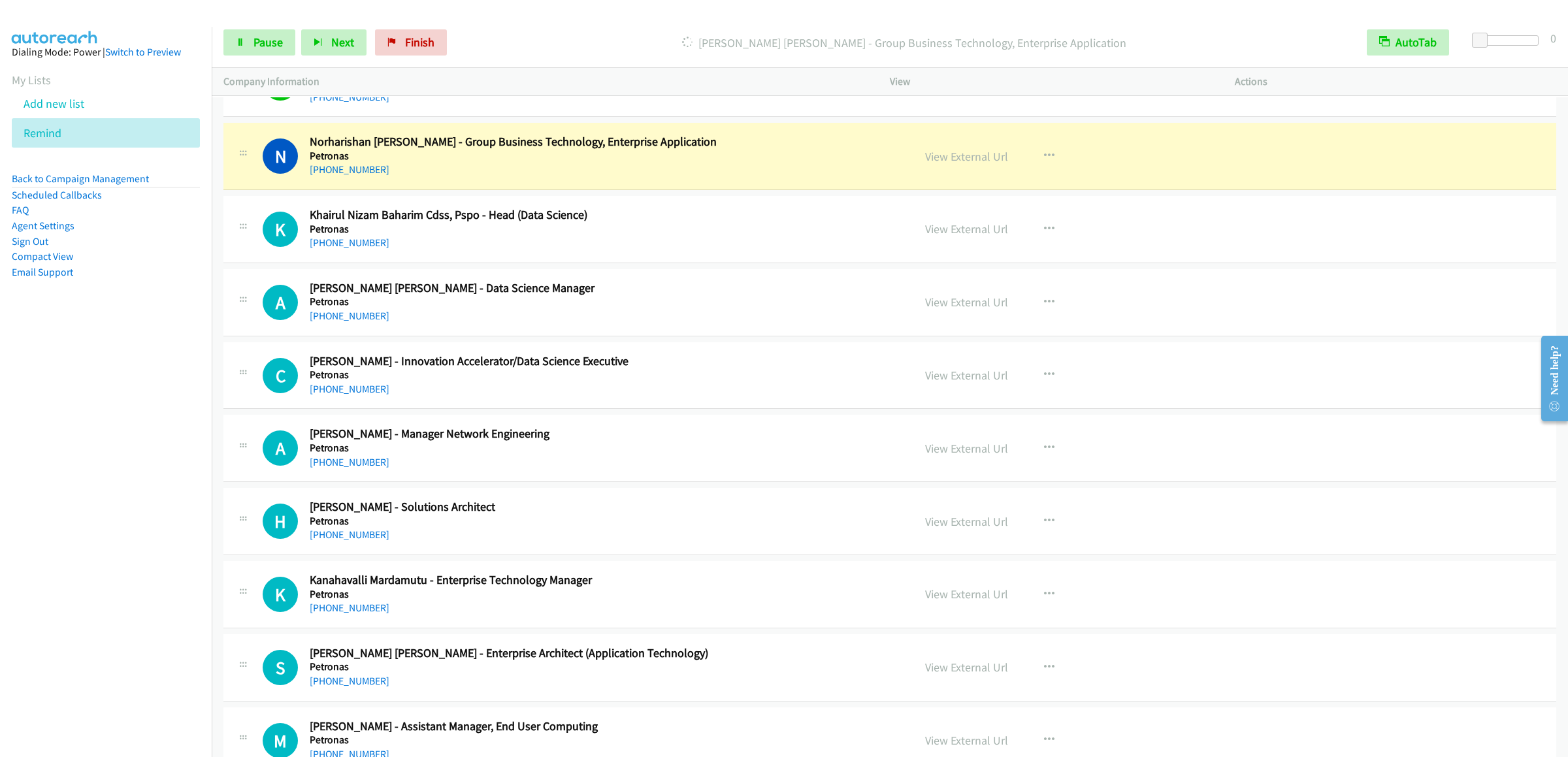
click at [220, 47] on div "Start Calls Pause Next Finish Dialing Norharishan [PERSON_NAME] - Group Busines…" at bounding box center [890, 43] width 1357 height 50
click at [246, 47] on link "Pause" at bounding box center [260, 43] width 72 height 26
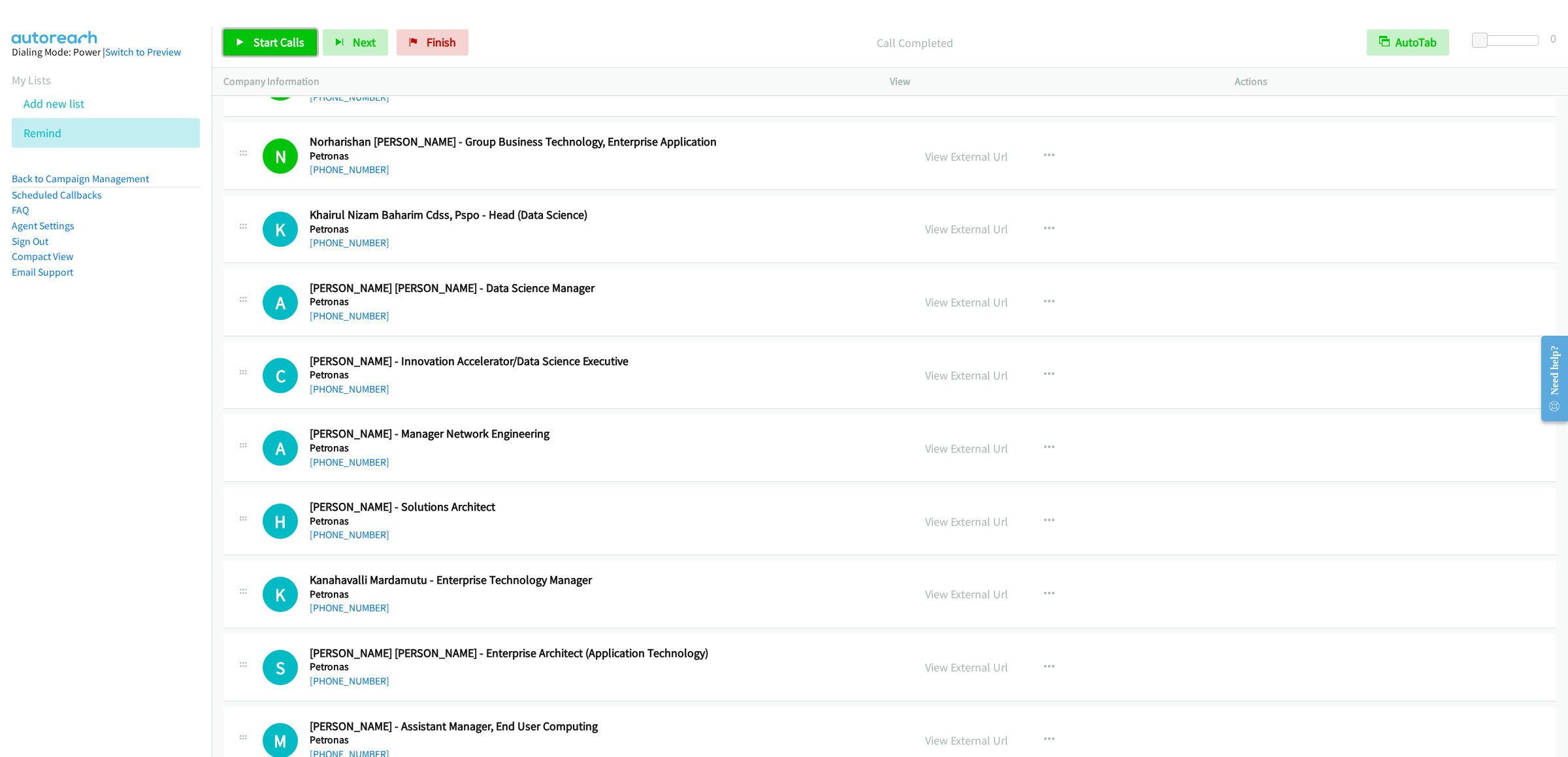
click at [281, 42] on span "Start Calls" at bounding box center [279, 42] width 51 height 15
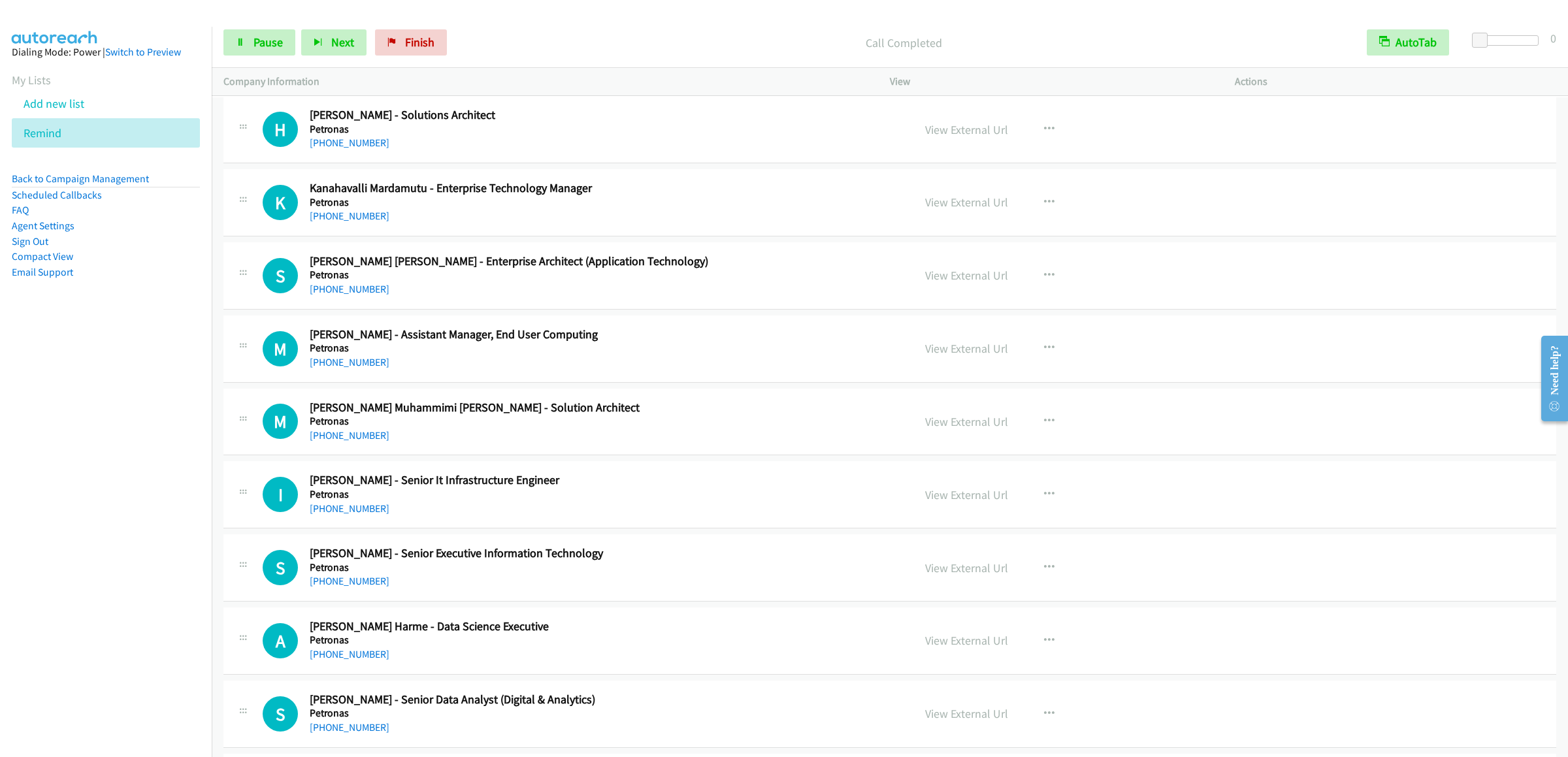
scroll to position [8494, 0]
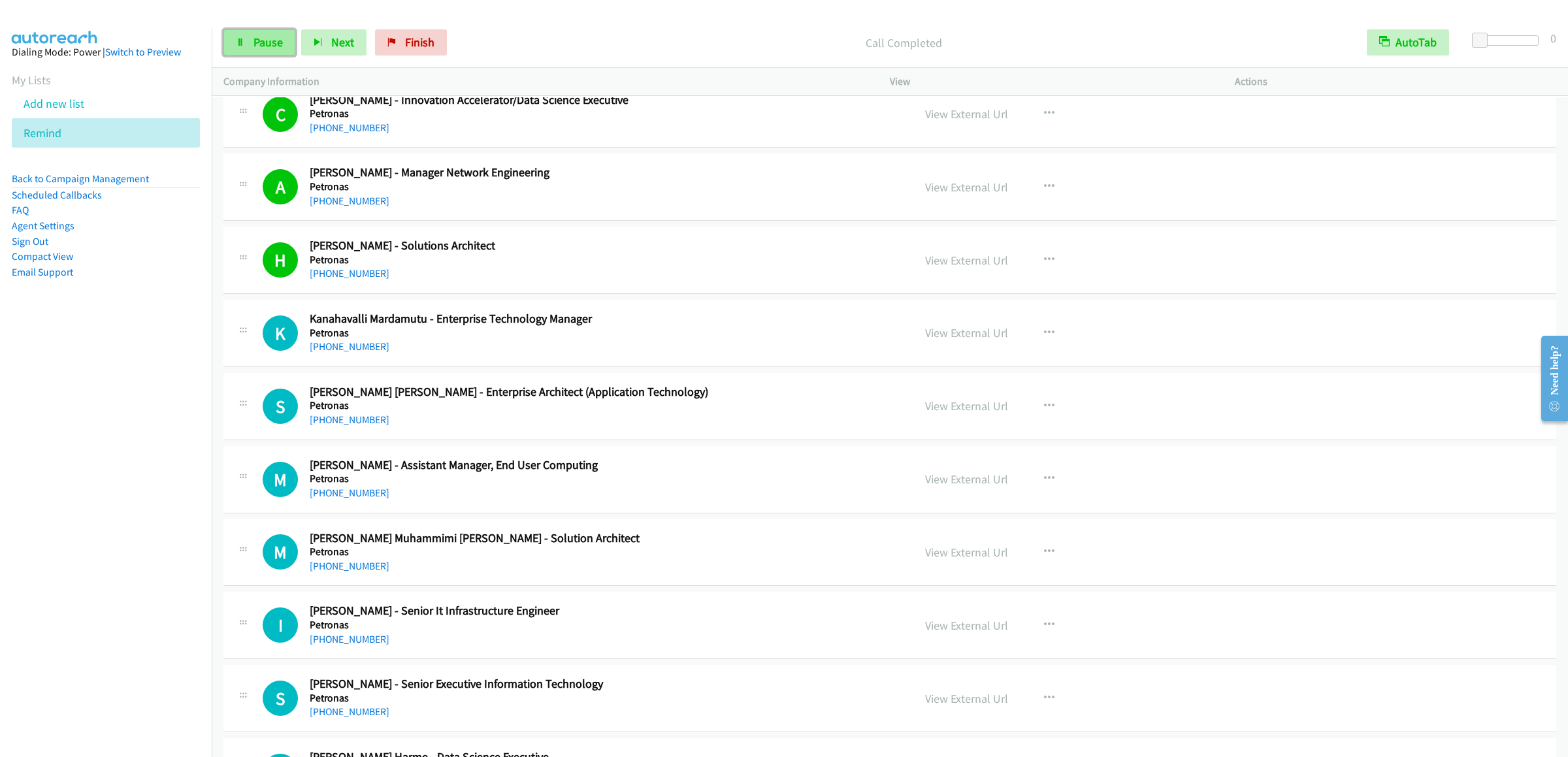
click at [279, 34] on link "Pause" at bounding box center [260, 43] width 72 height 26
click at [740, 37] on p "Call Completed" at bounding box center [914, 43] width 857 height 18
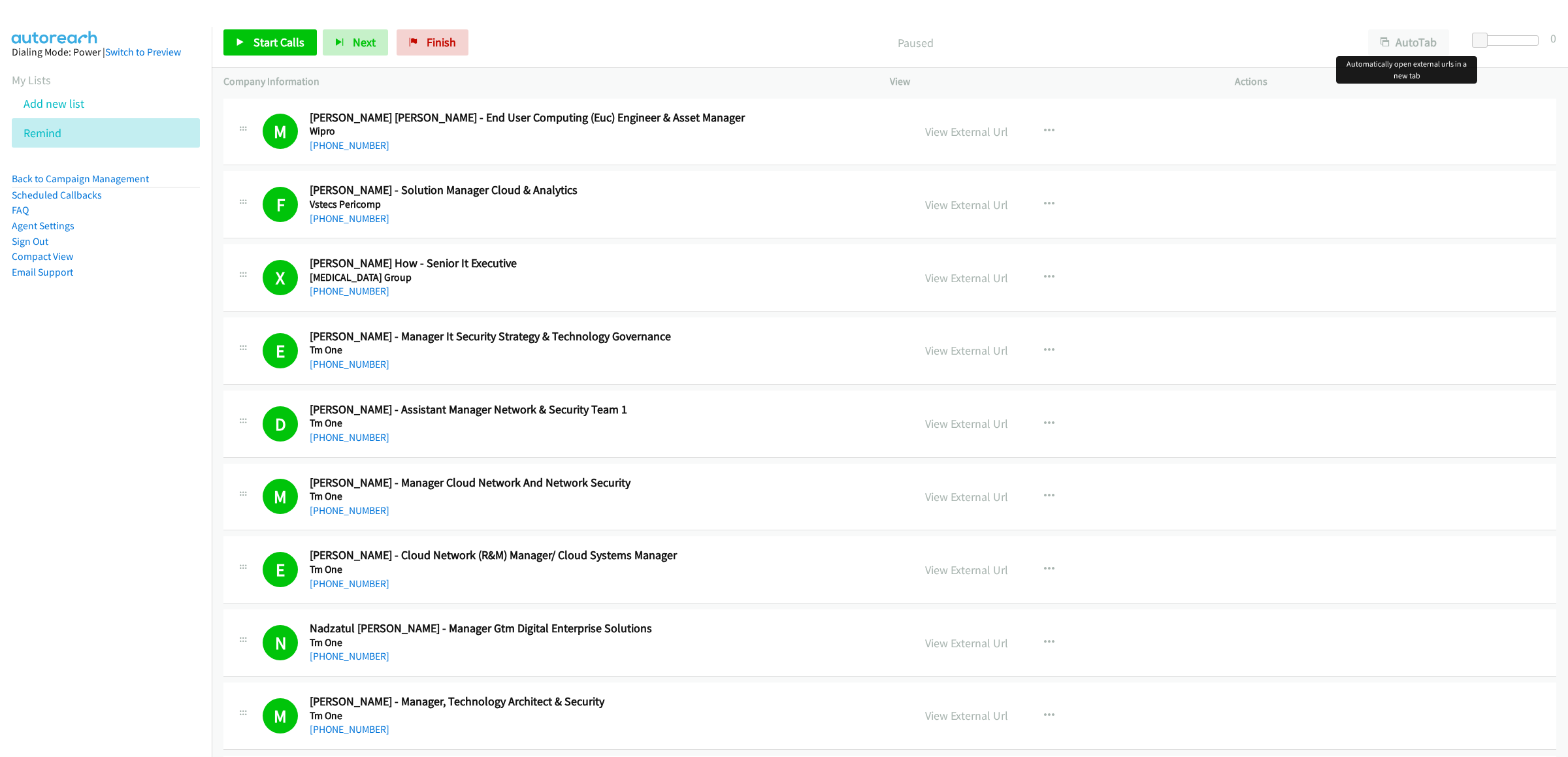
click at [1396, 47] on button "AutoTab" at bounding box center [1408, 43] width 81 height 26
click at [1165, 40] on p "Paused" at bounding box center [914, 43] width 857 height 18
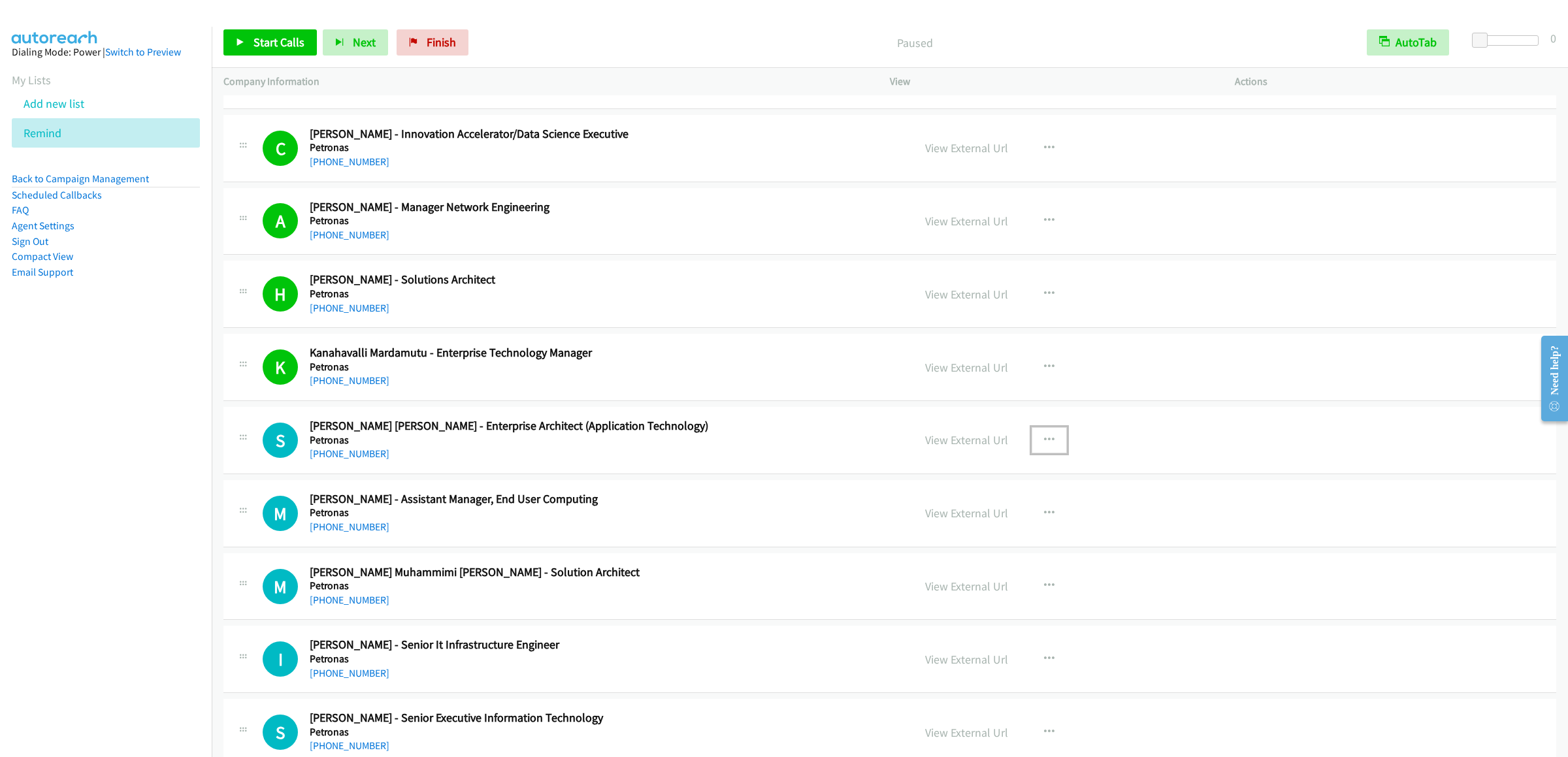
click at [1044, 446] on icon "button" at bounding box center [1049, 440] width 11 height 11
click at [986, 539] on link "Start Calls Here" at bounding box center [979, 526] width 174 height 26
click at [251, 28] on div "Start Calls Pause Next Finish Paused AutoTab AutoTab 0" at bounding box center [890, 43] width 1357 height 50
click at [249, 40] on link "Start Calls" at bounding box center [270, 43] width 93 height 26
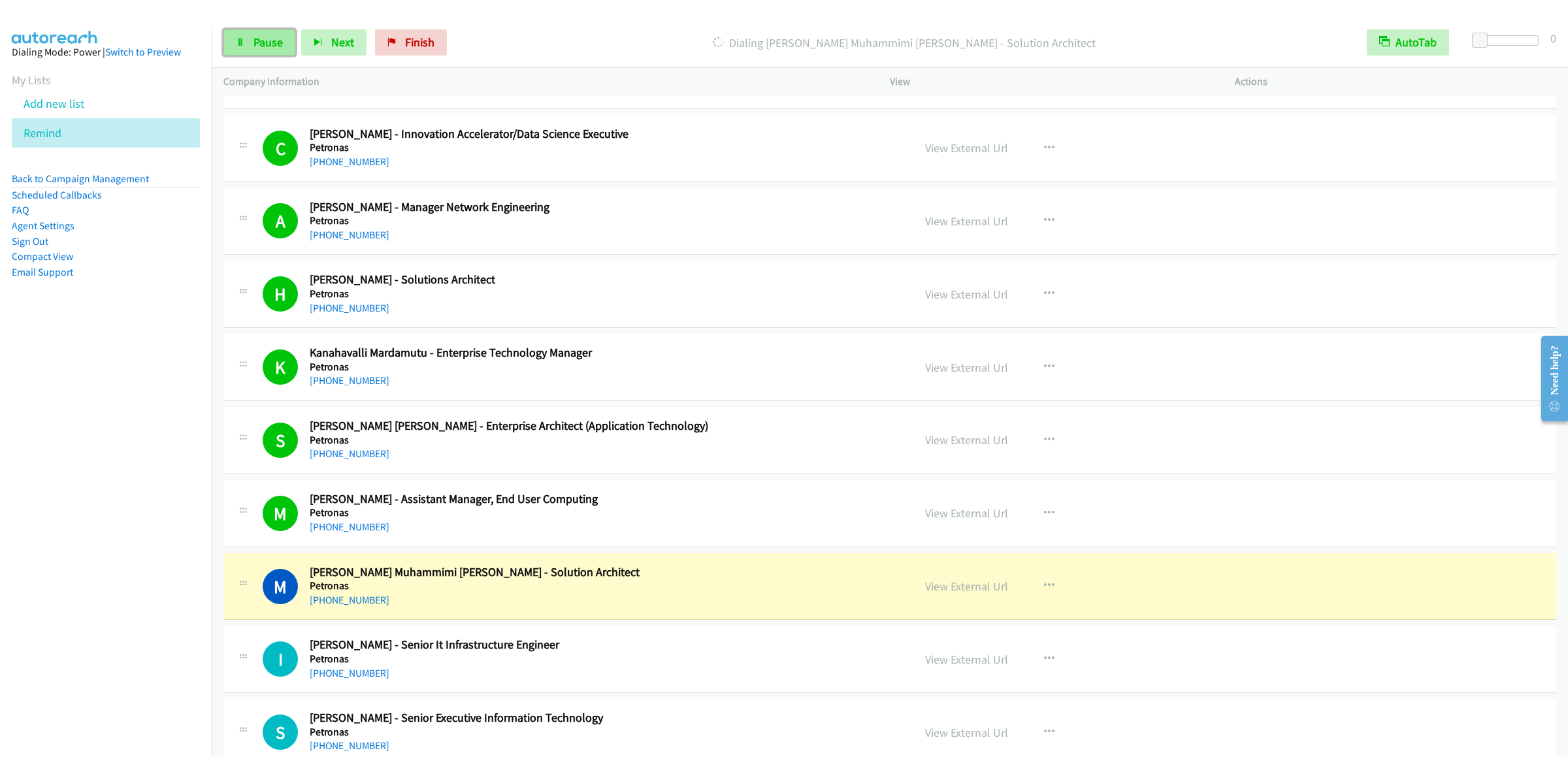
click at [243, 39] on icon at bounding box center [240, 43] width 9 height 9
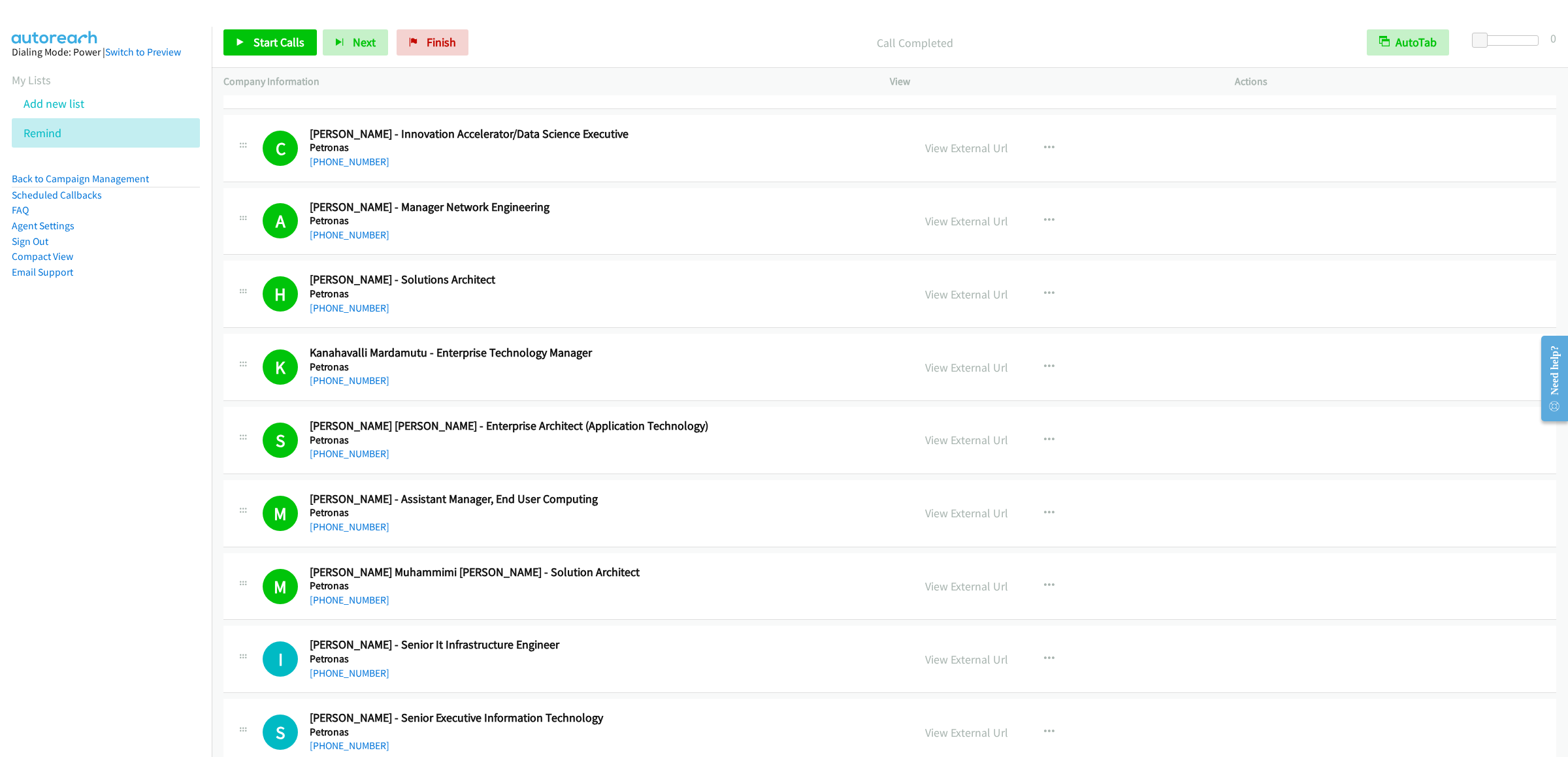
scroll to position [8719, 0]
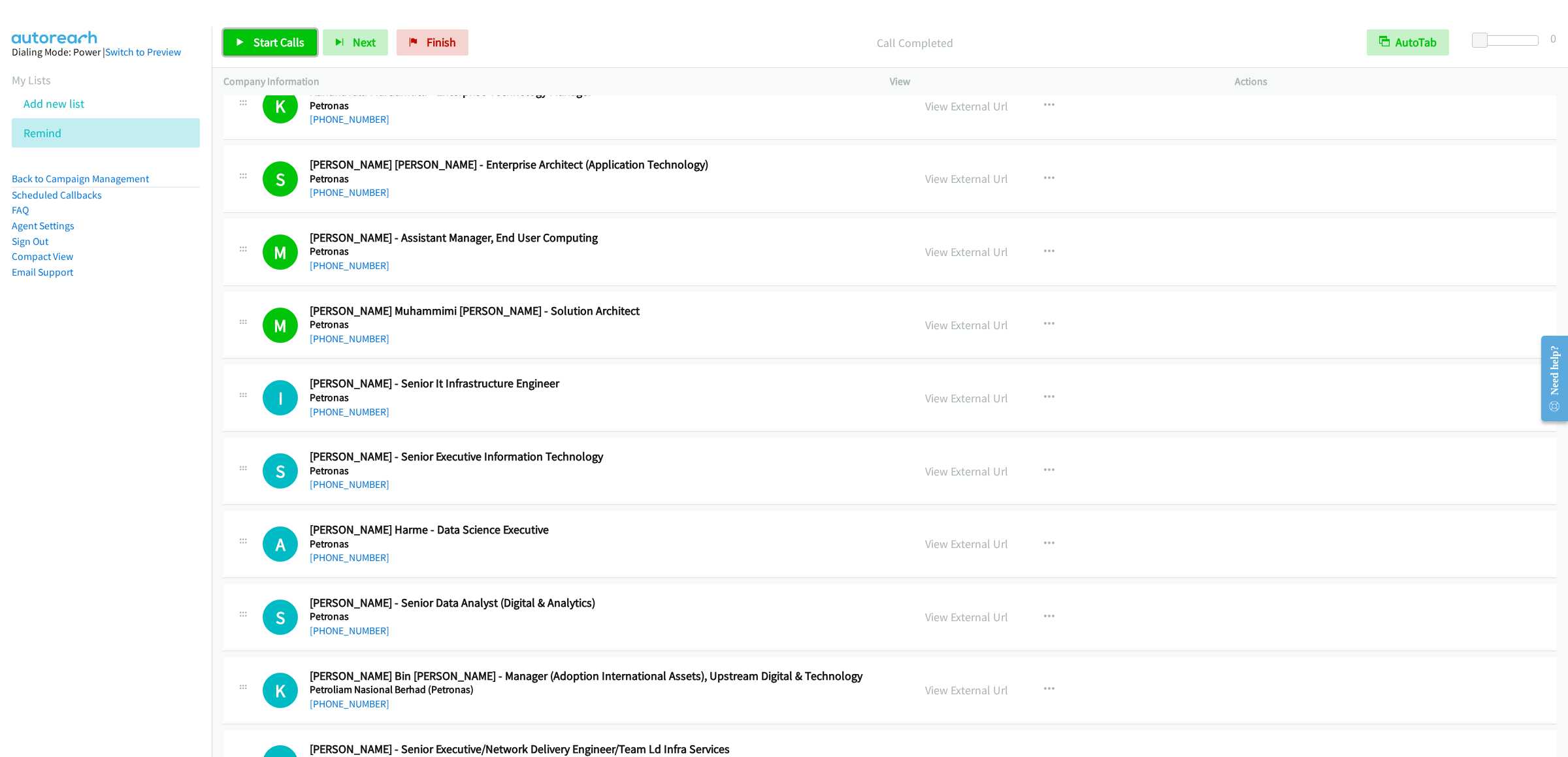
click at [265, 32] on link "Start Calls" at bounding box center [270, 43] width 93 height 26
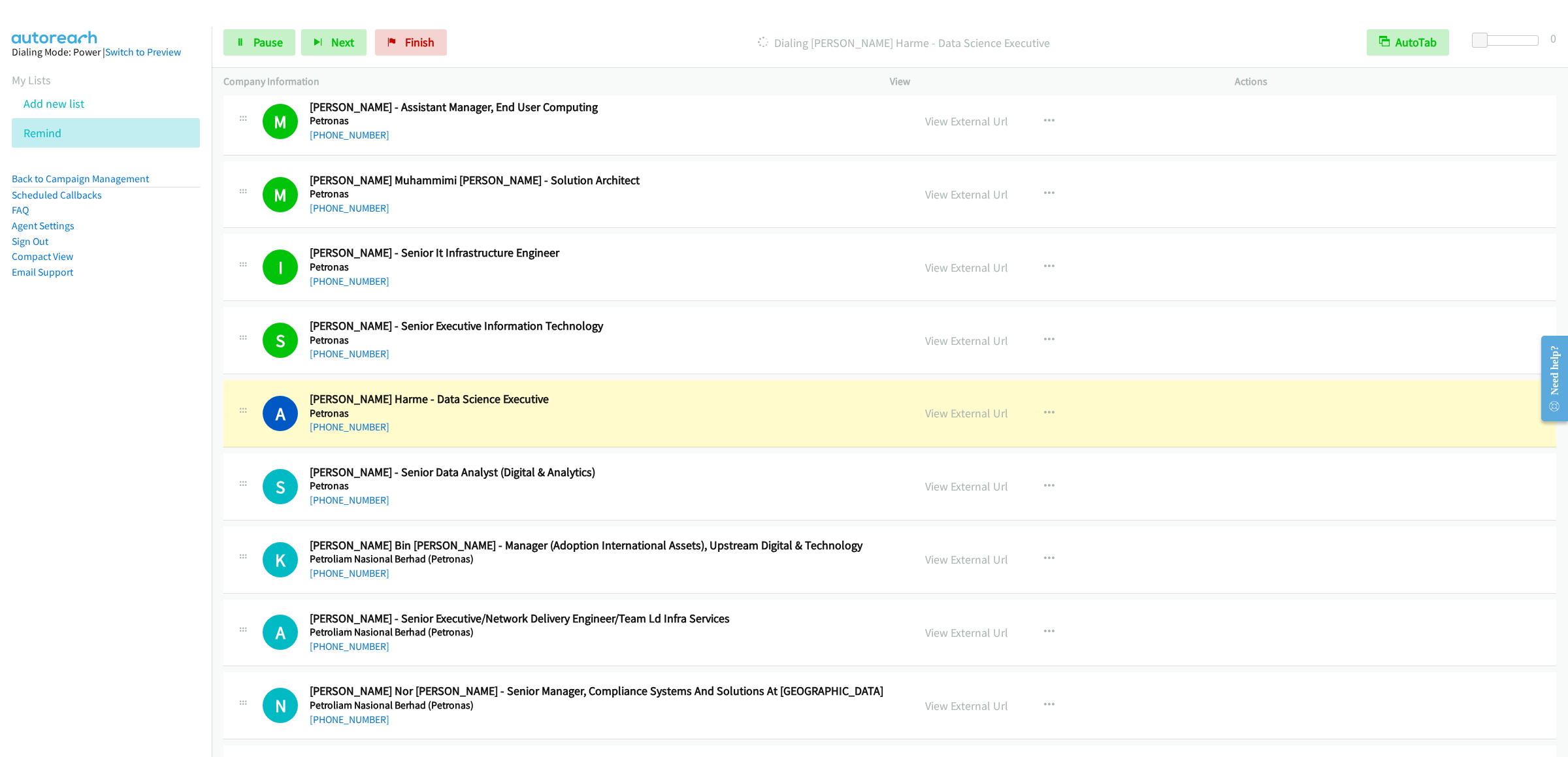
scroll to position [8981, 0]
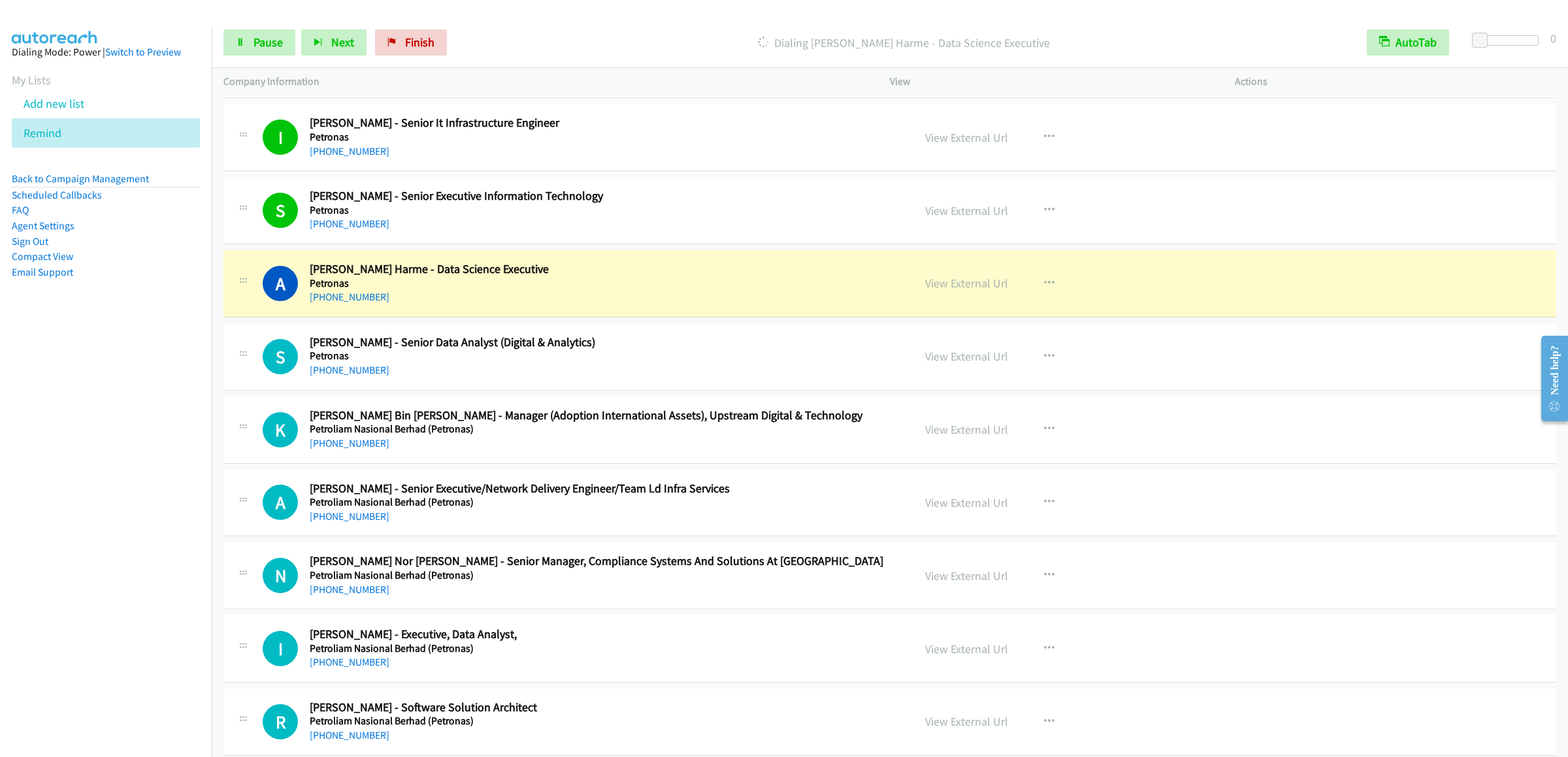
click at [266, 25] on div "Start Calls Pause Next Finish Dialing Alya Izzati Harme - Data Science Executiv…" at bounding box center [890, 43] width 1357 height 50
click at [261, 42] on span "Pause" at bounding box center [268, 42] width 29 height 15
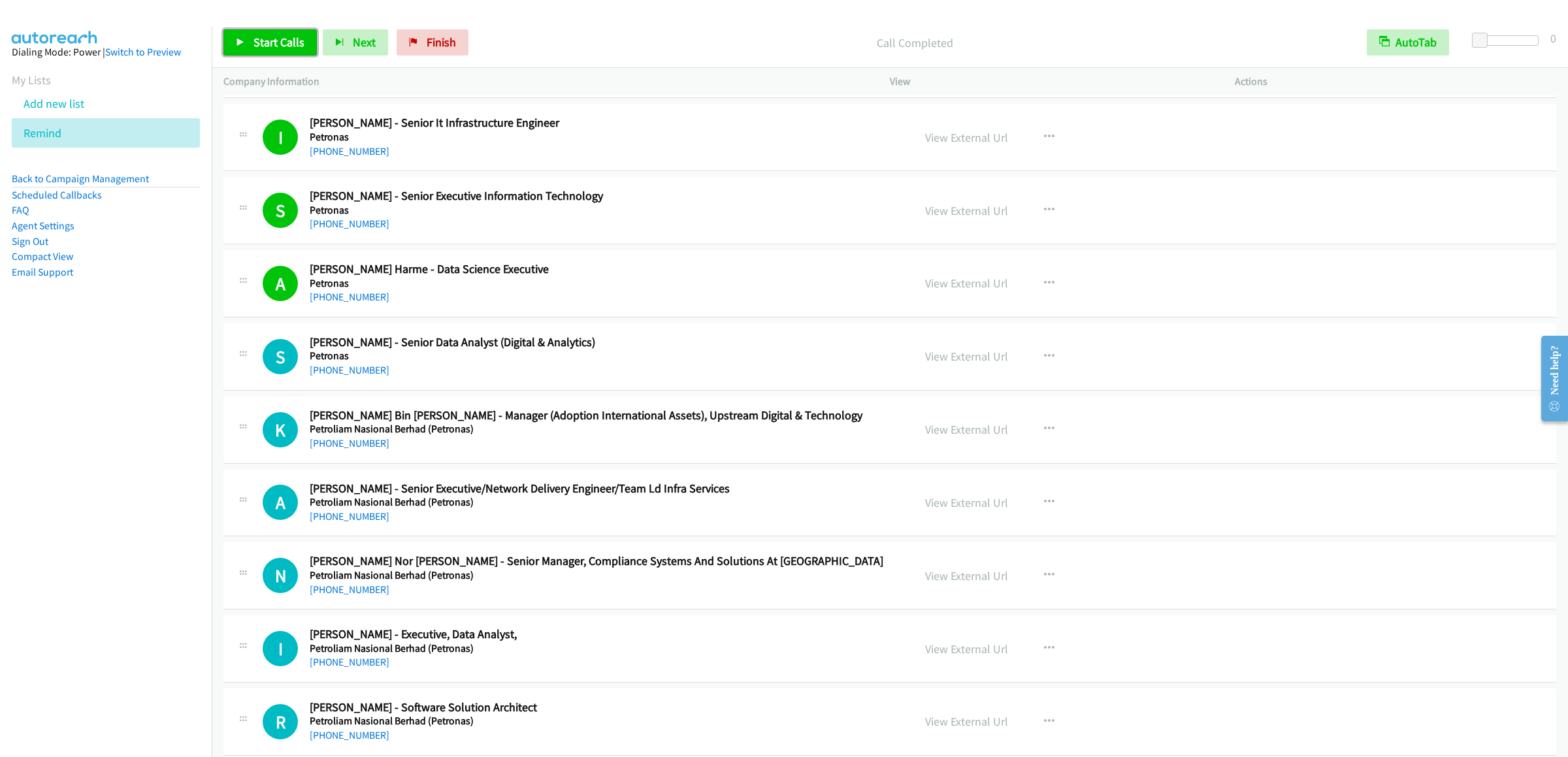
click at [241, 35] on link "Start Calls" at bounding box center [270, 43] width 93 height 26
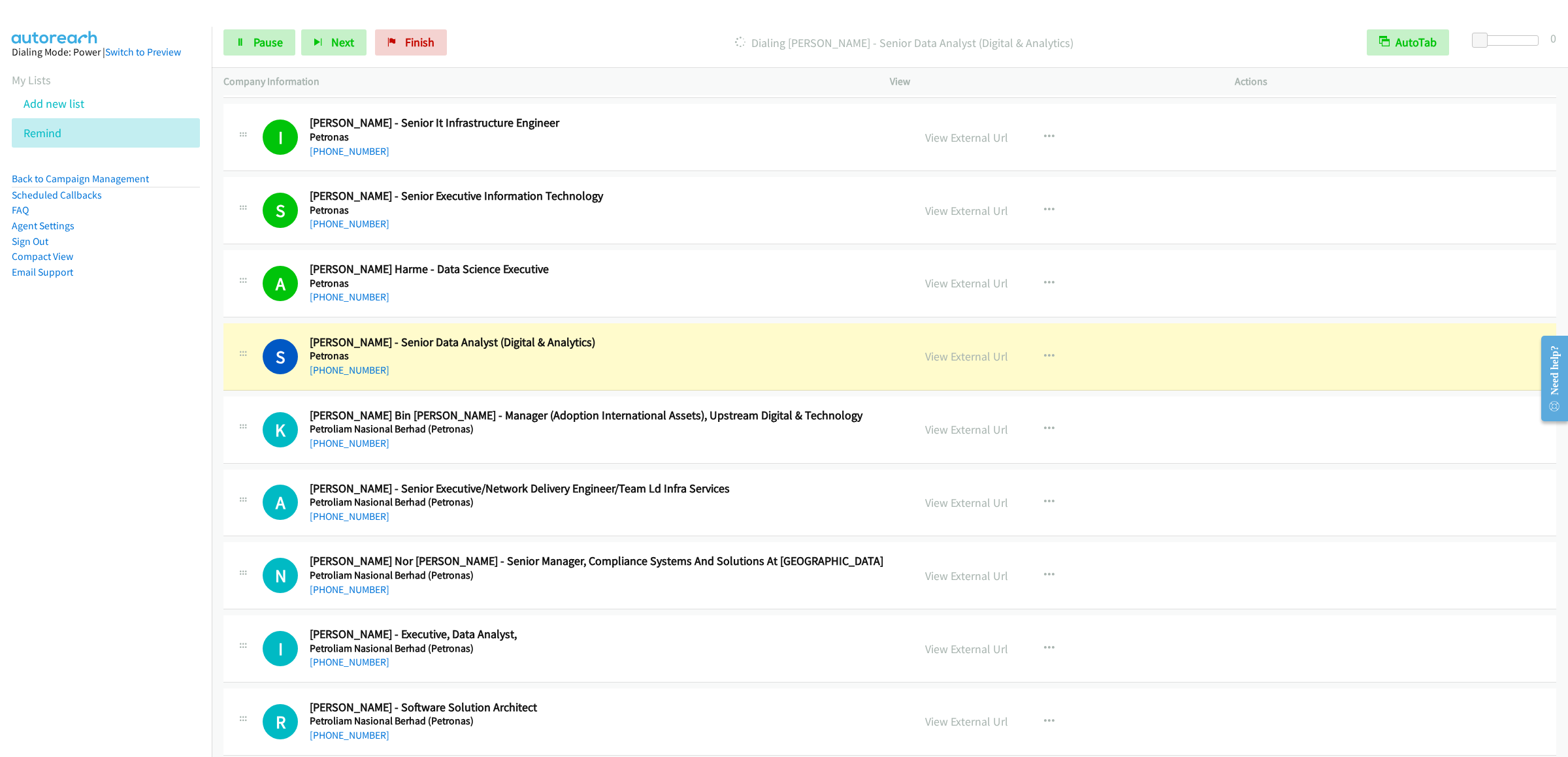
scroll to position [9112, 0]
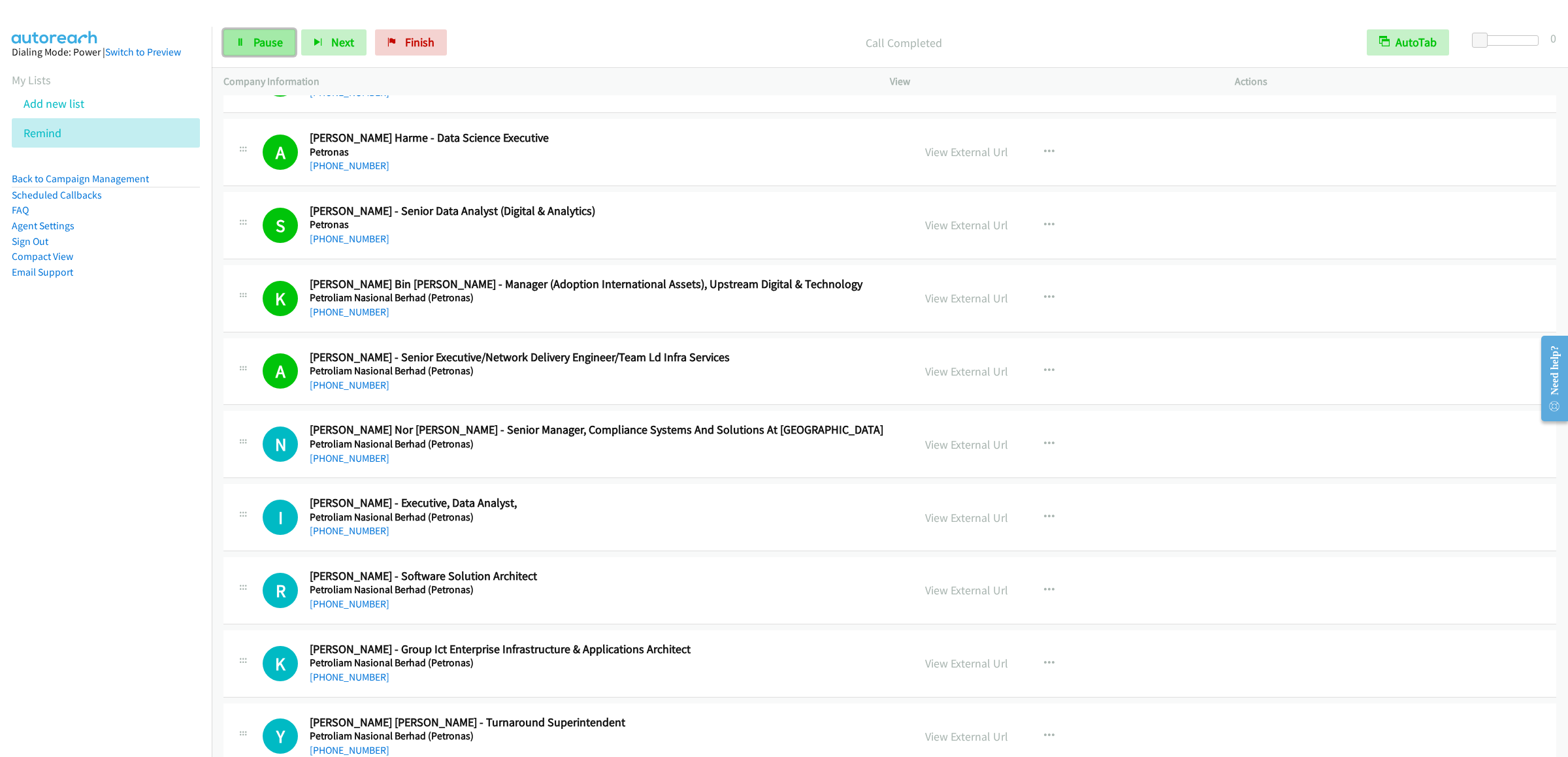
click at [259, 30] on link "Pause" at bounding box center [260, 43] width 72 height 26
click at [247, 53] on link "Start Calls" at bounding box center [270, 43] width 93 height 26
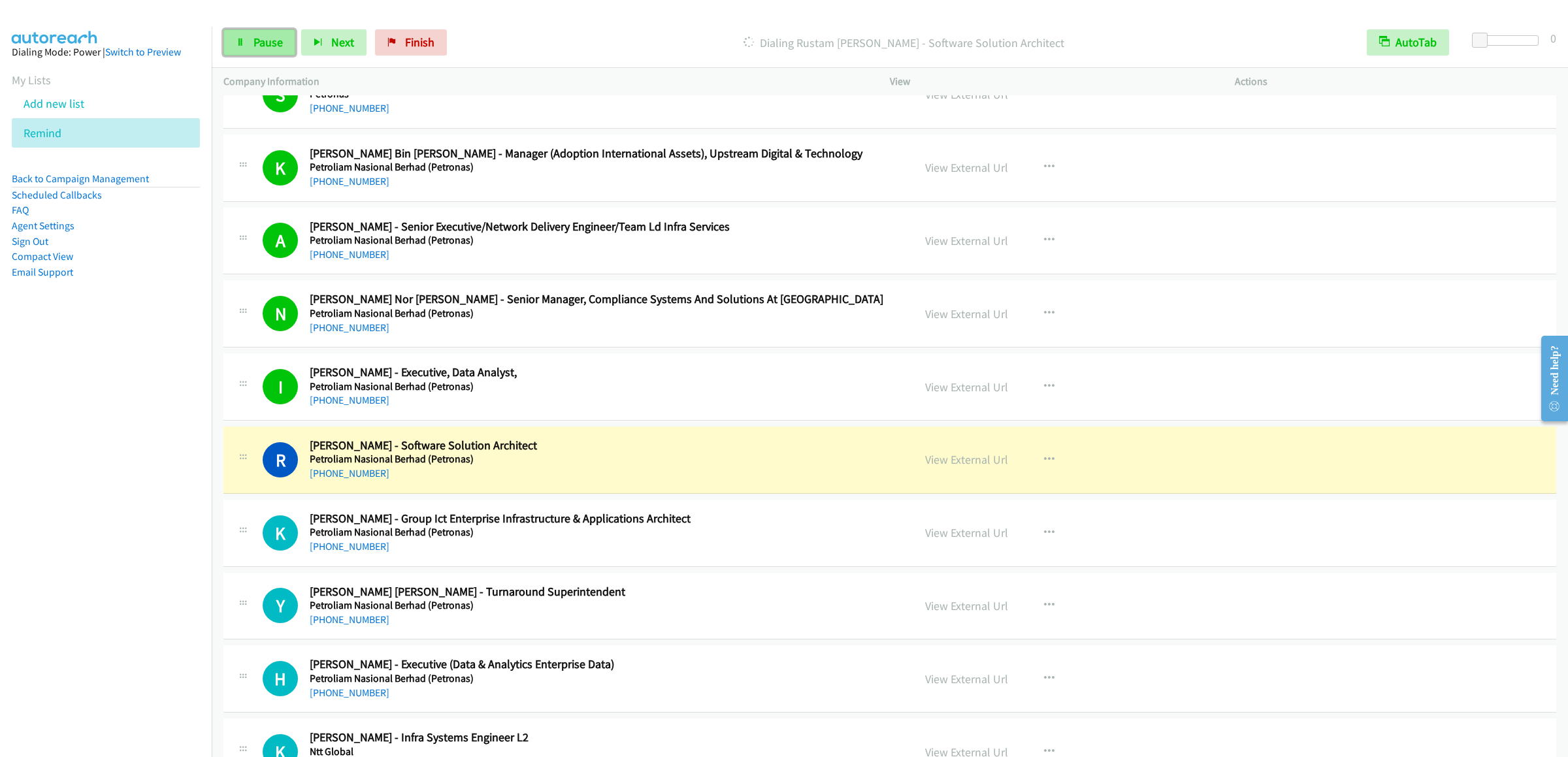
click at [260, 40] on span "Pause" at bounding box center [268, 42] width 29 height 15
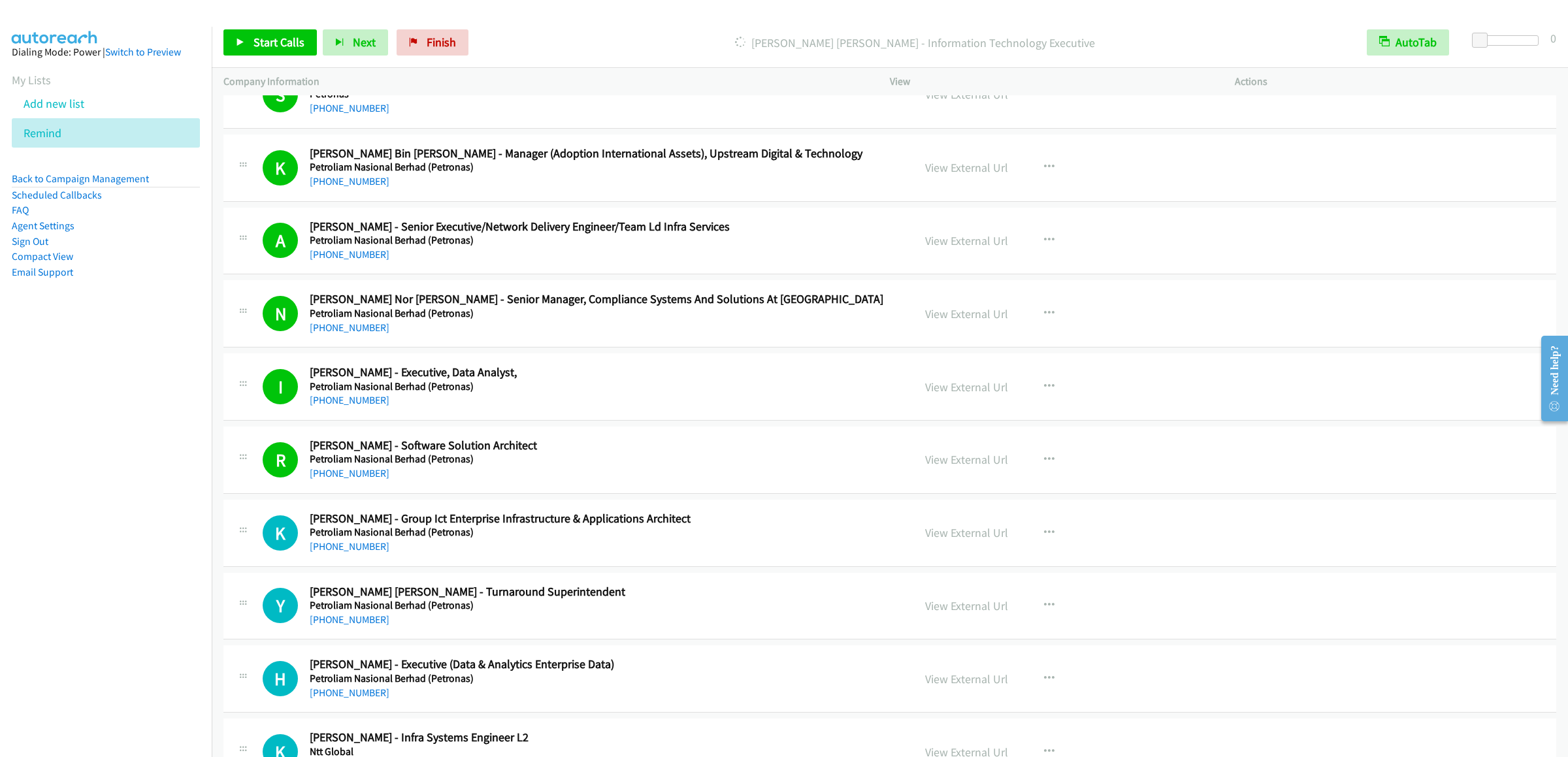
scroll to position [9503, 0]
